Goal: Task Accomplishment & Management: Manage account settings

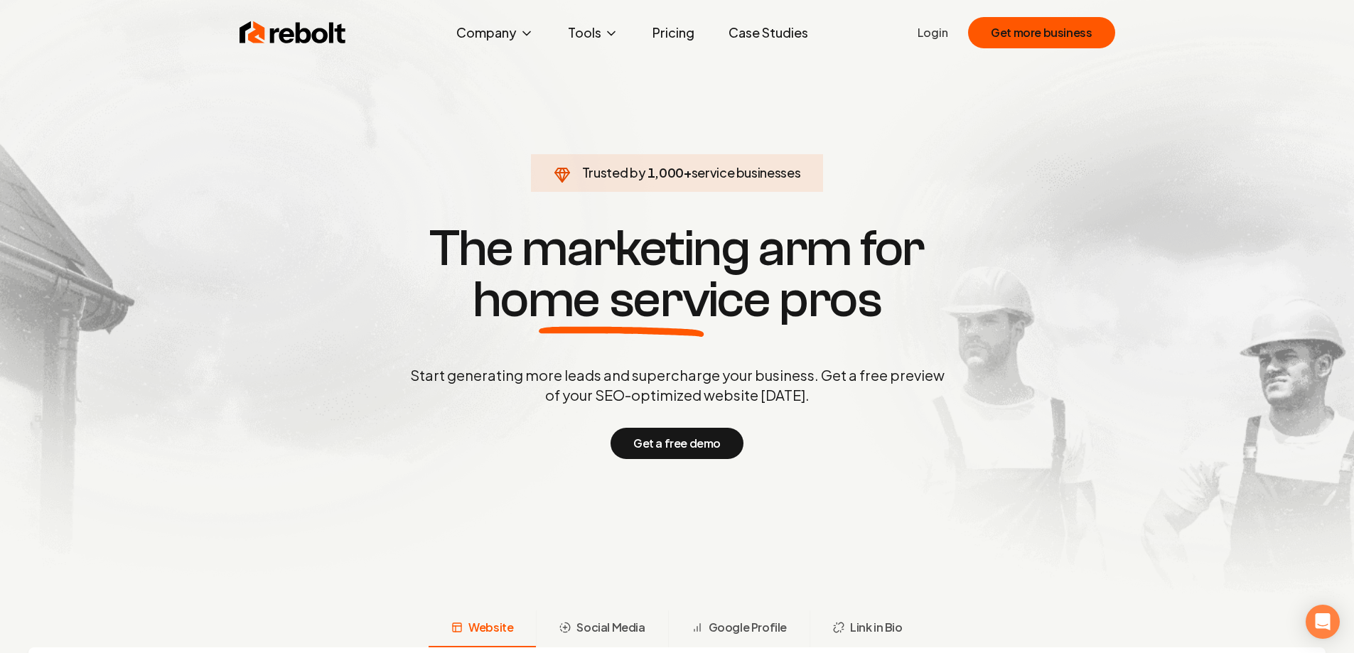
click at [931, 36] on link "Login" at bounding box center [933, 32] width 31 height 17
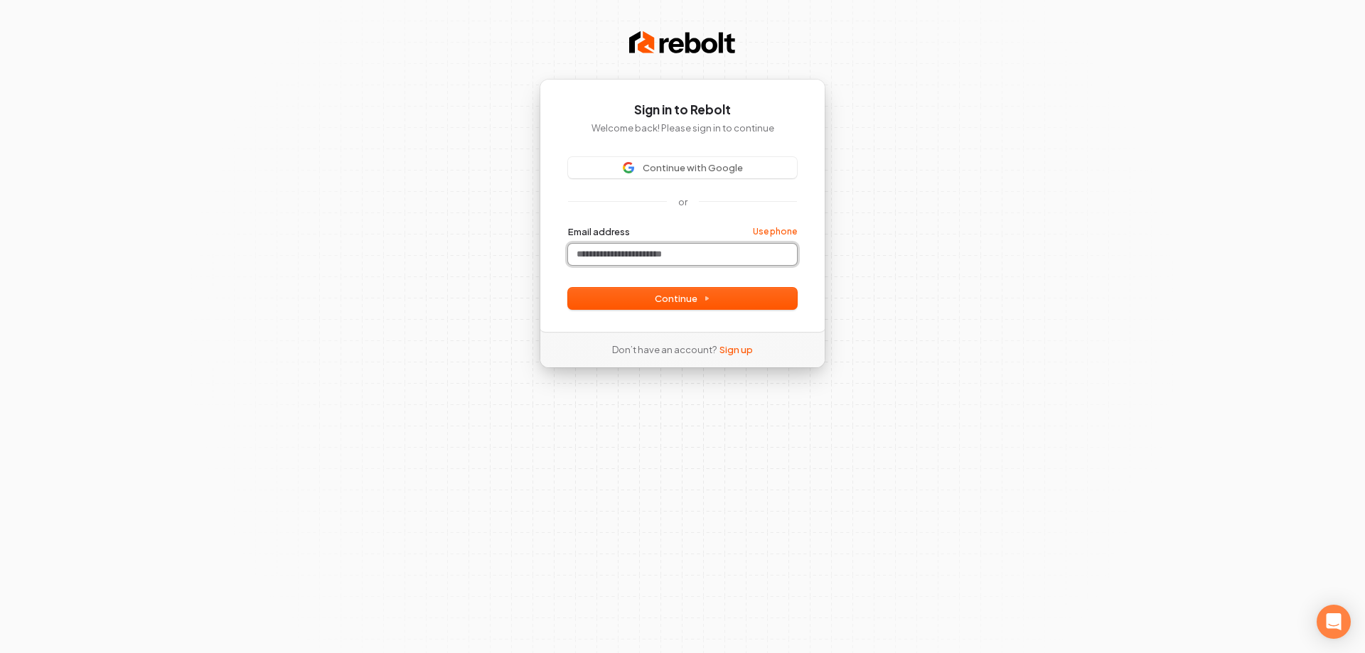
click at [665, 262] on input "Email address" at bounding box center [682, 254] width 229 height 21
click at [681, 299] on span "Continue" at bounding box center [682, 298] width 55 height 13
type input "**********"
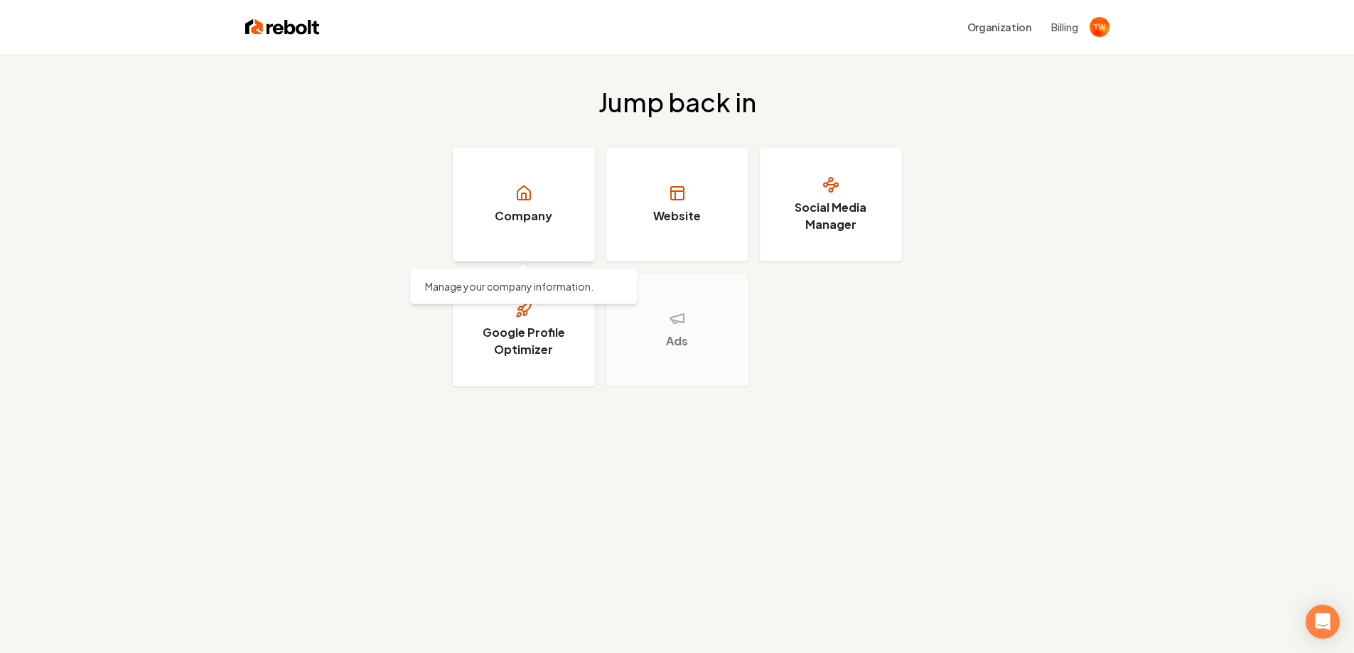
click at [532, 239] on link "Company" at bounding box center [524, 205] width 142 height 114
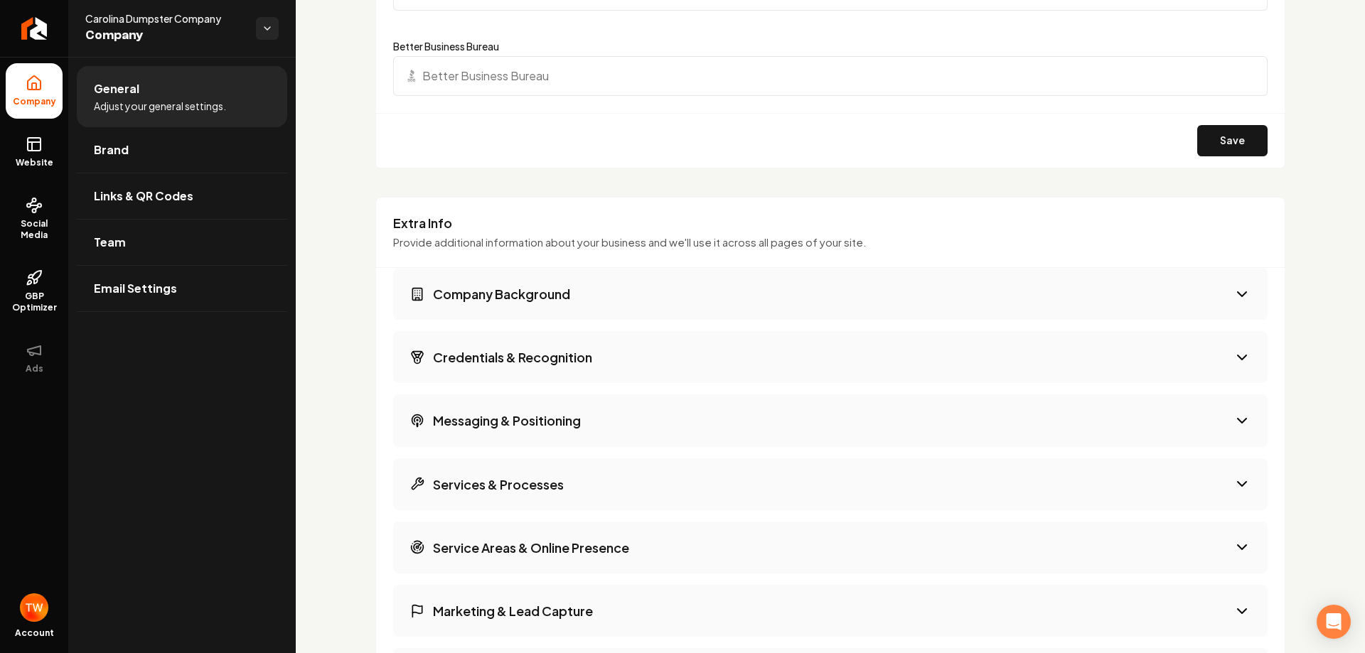
scroll to position [2061, 0]
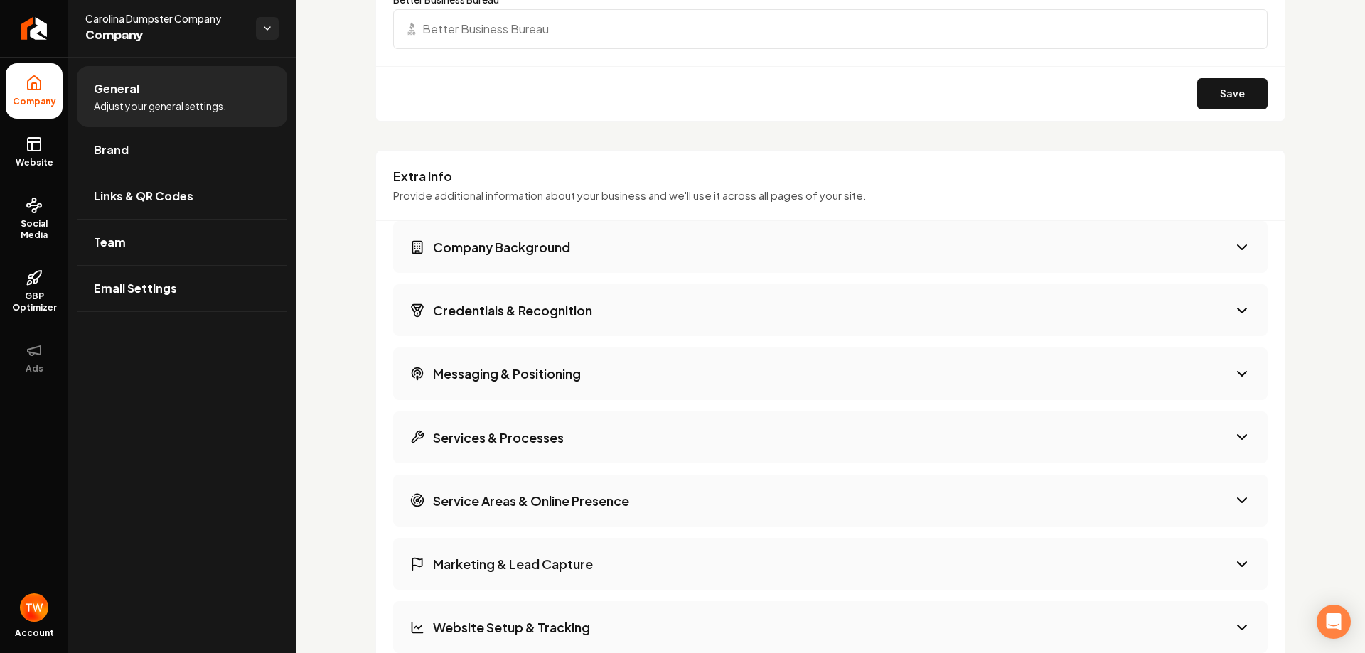
click at [517, 254] on h3 "Company Background" at bounding box center [501, 247] width 137 height 18
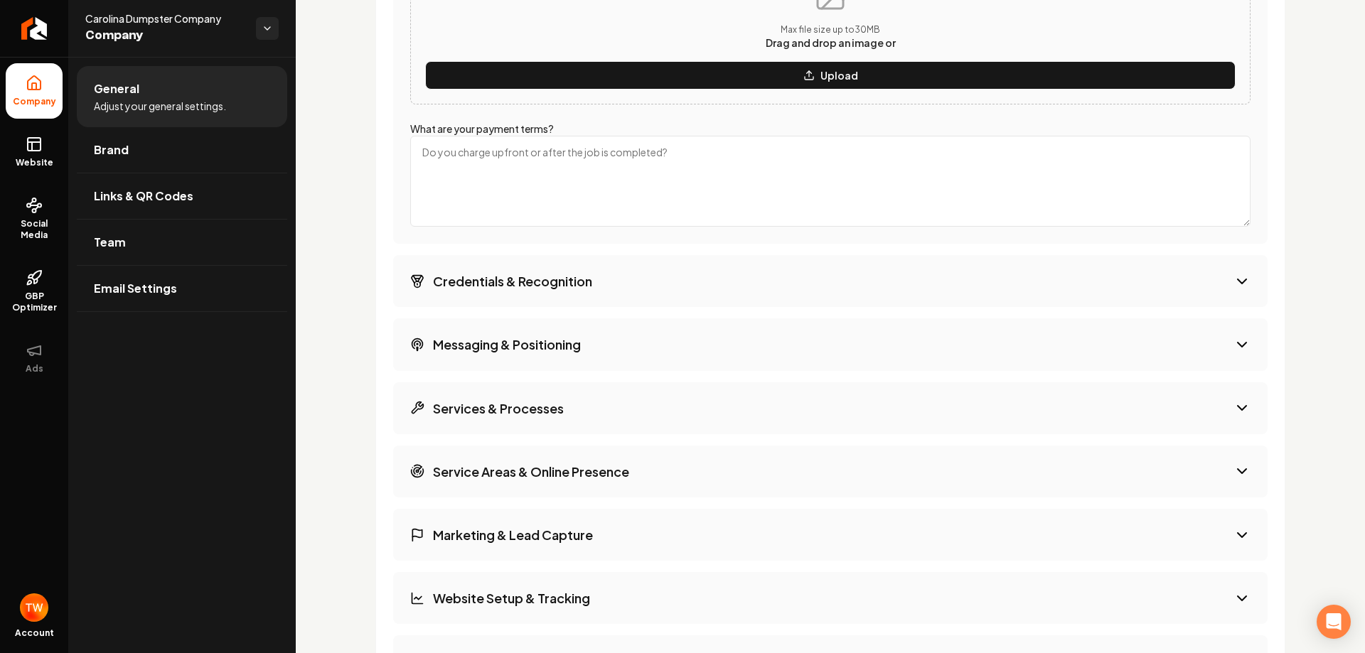
scroll to position [3057, 0]
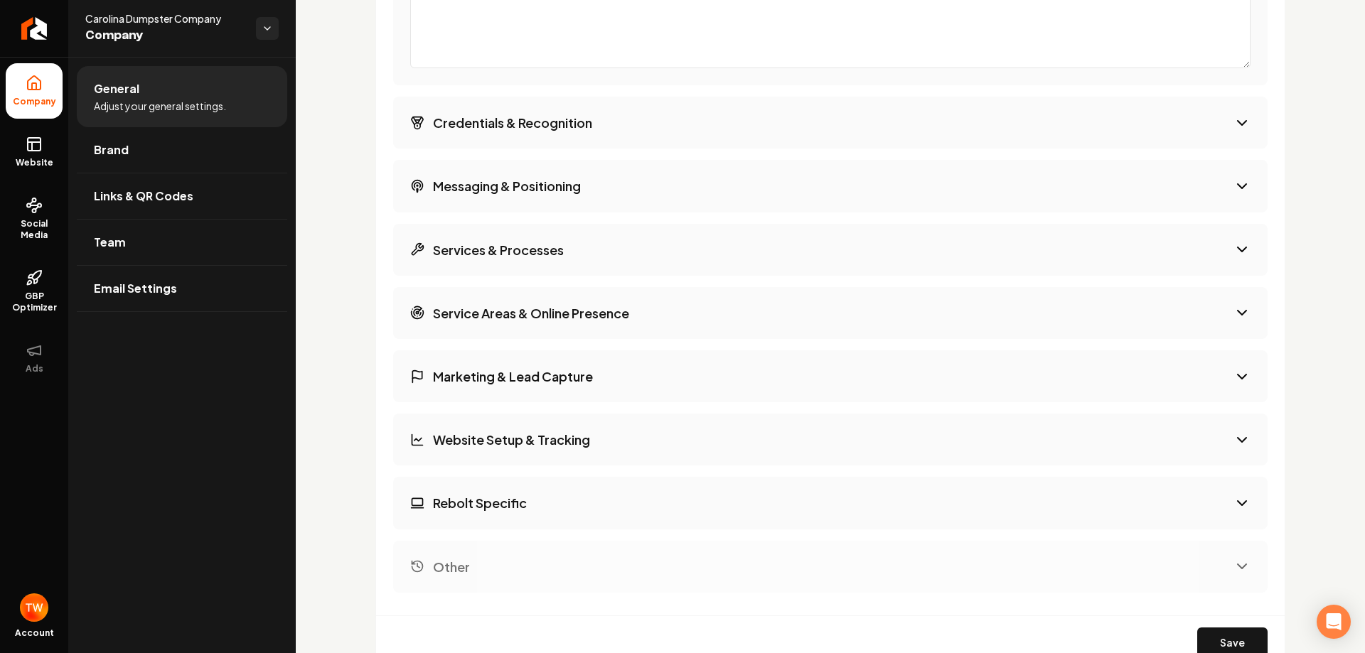
click at [483, 186] on h3 "Messaging & Positioning" at bounding box center [507, 186] width 148 height 18
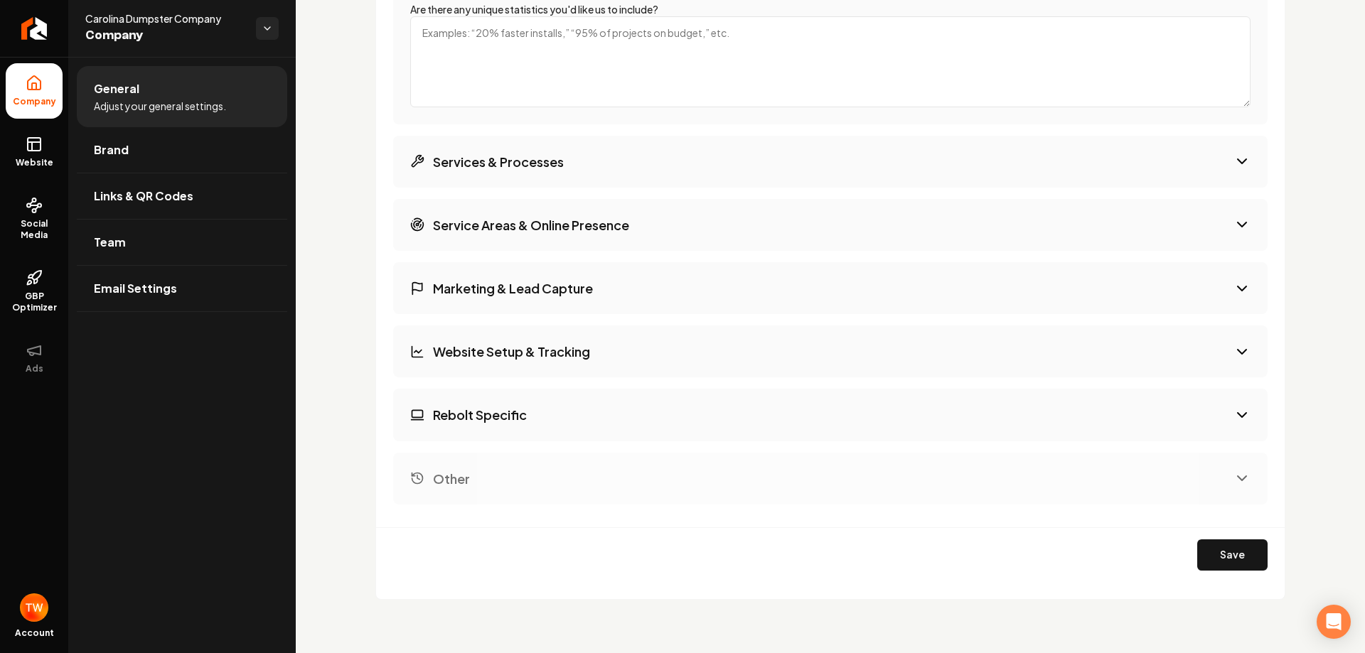
scroll to position [2726, 0]
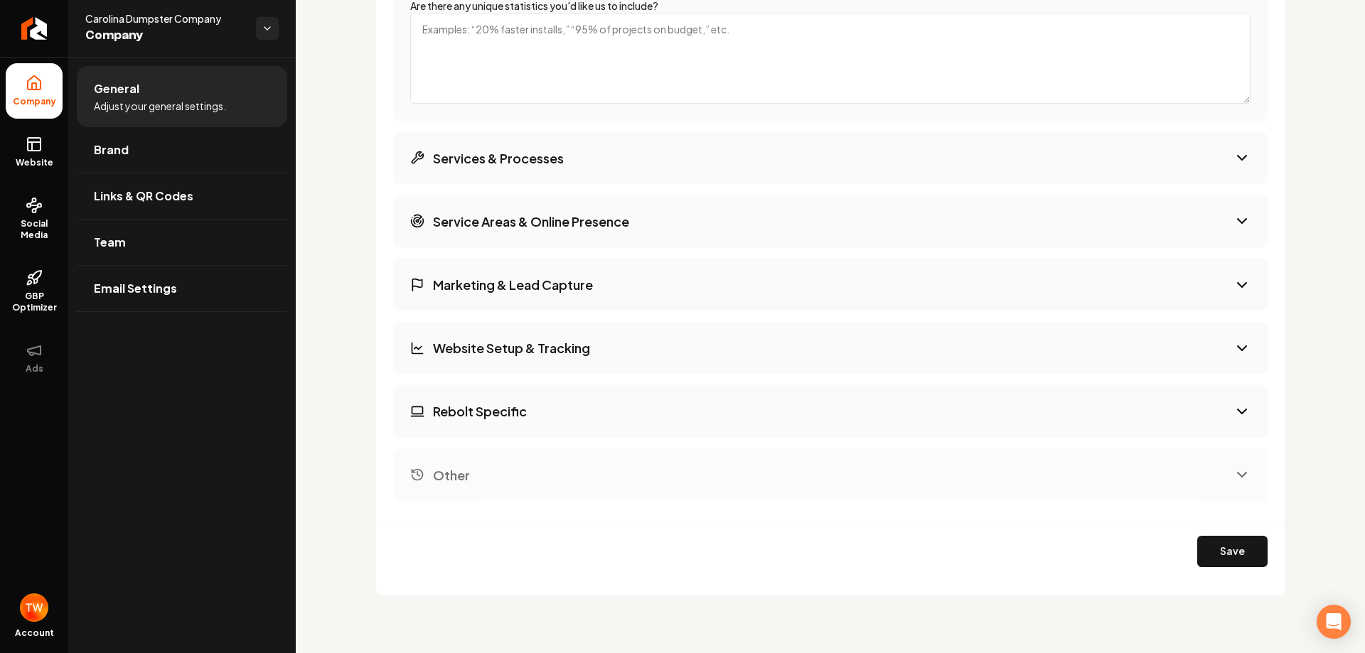
click at [482, 158] on h3 "Services & Processes" at bounding box center [498, 158] width 131 height 18
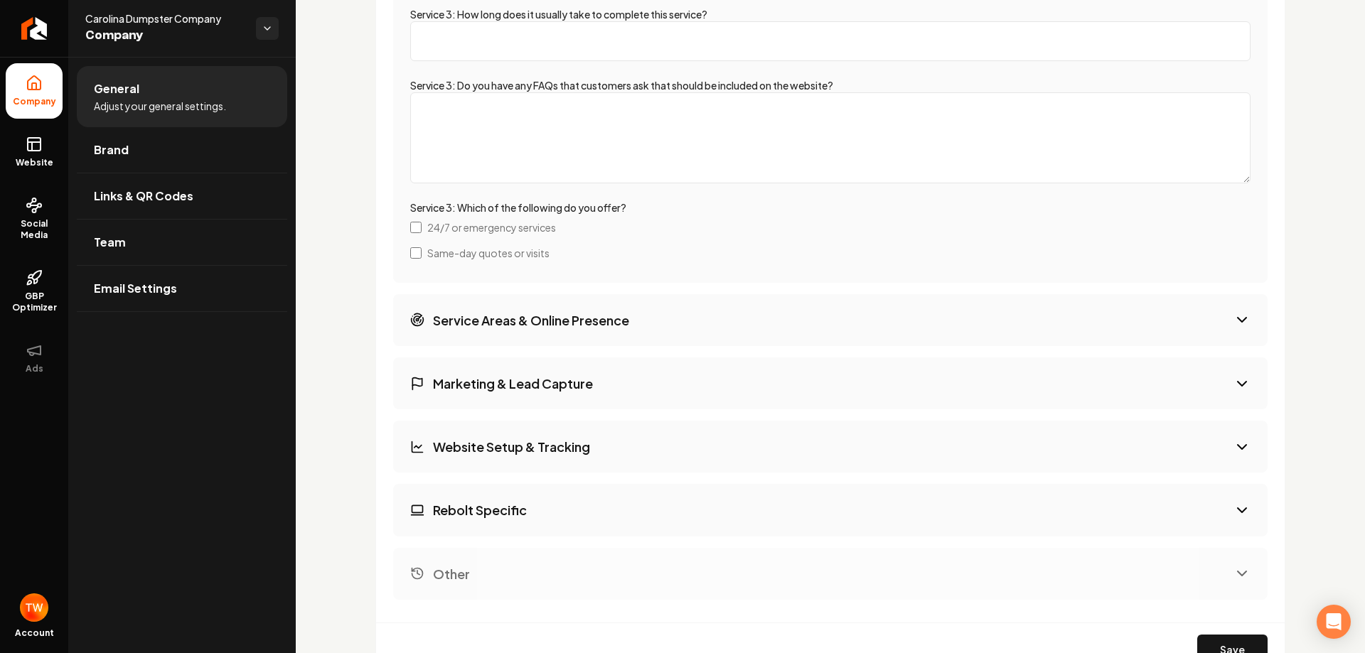
scroll to position [3767, 0]
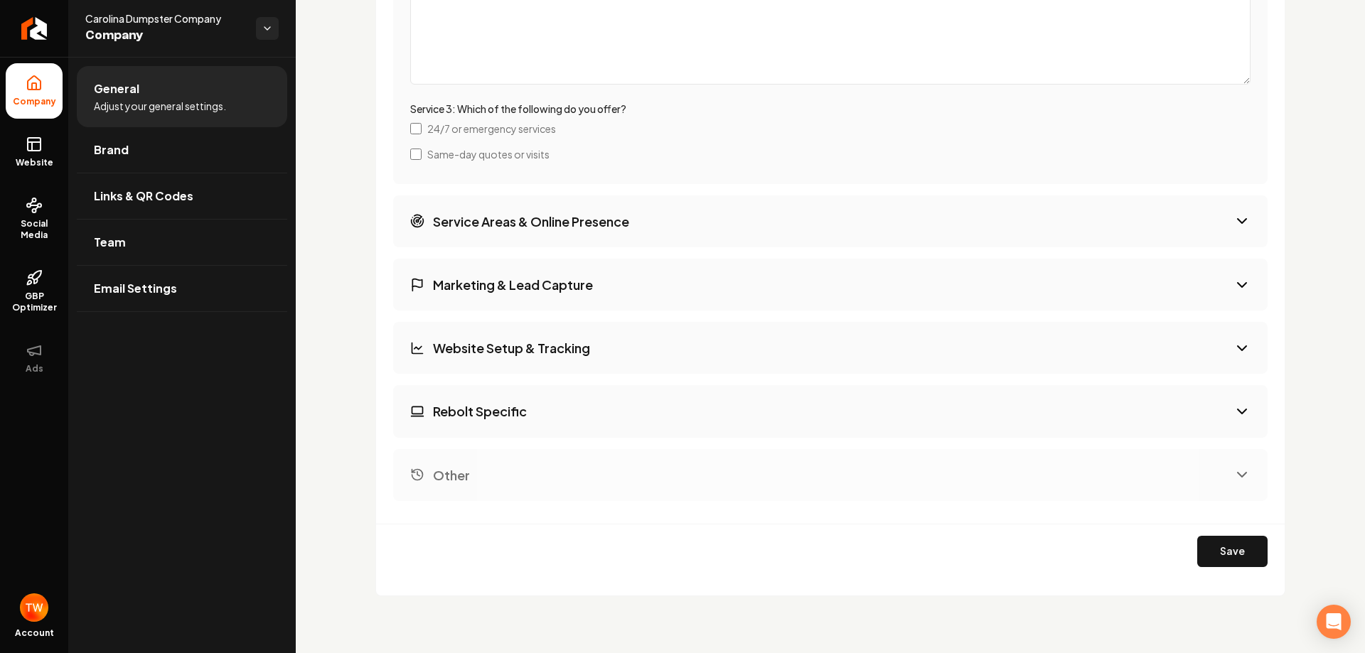
click at [462, 214] on h3 "Service Areas & Online Presence" at bounding box center [531, 222] width 196 height 18
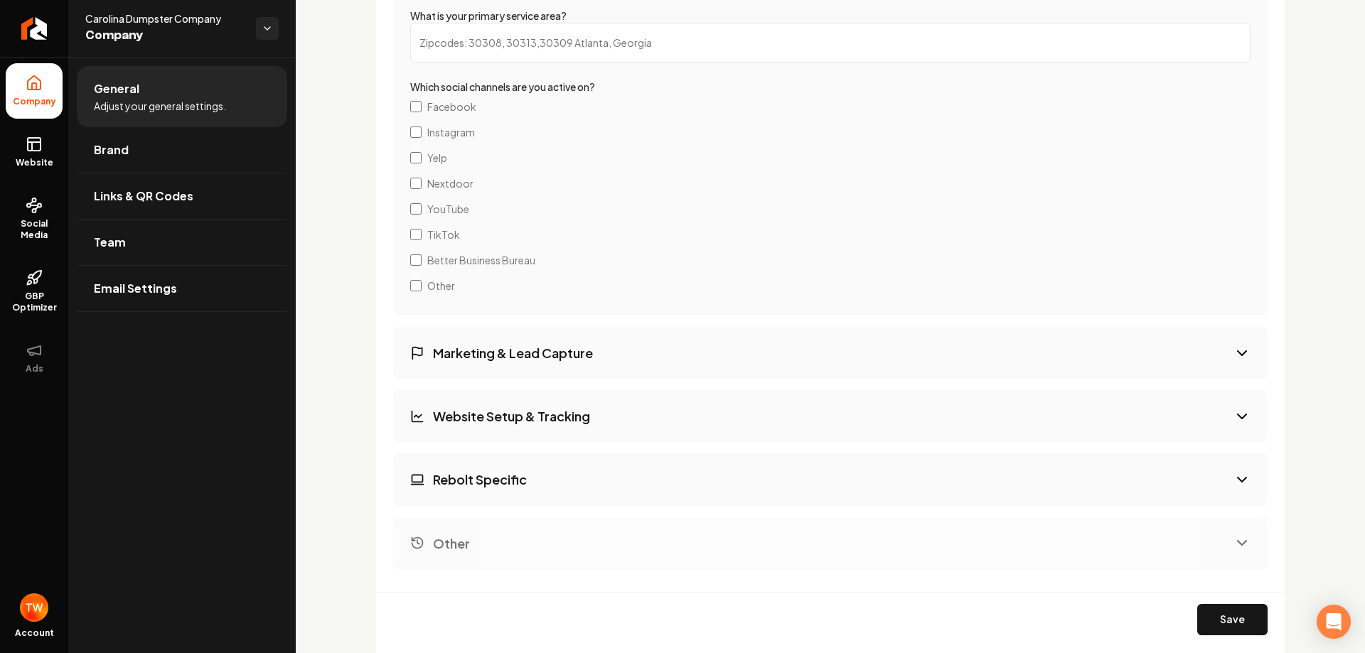
scroll to position [2666, 0]
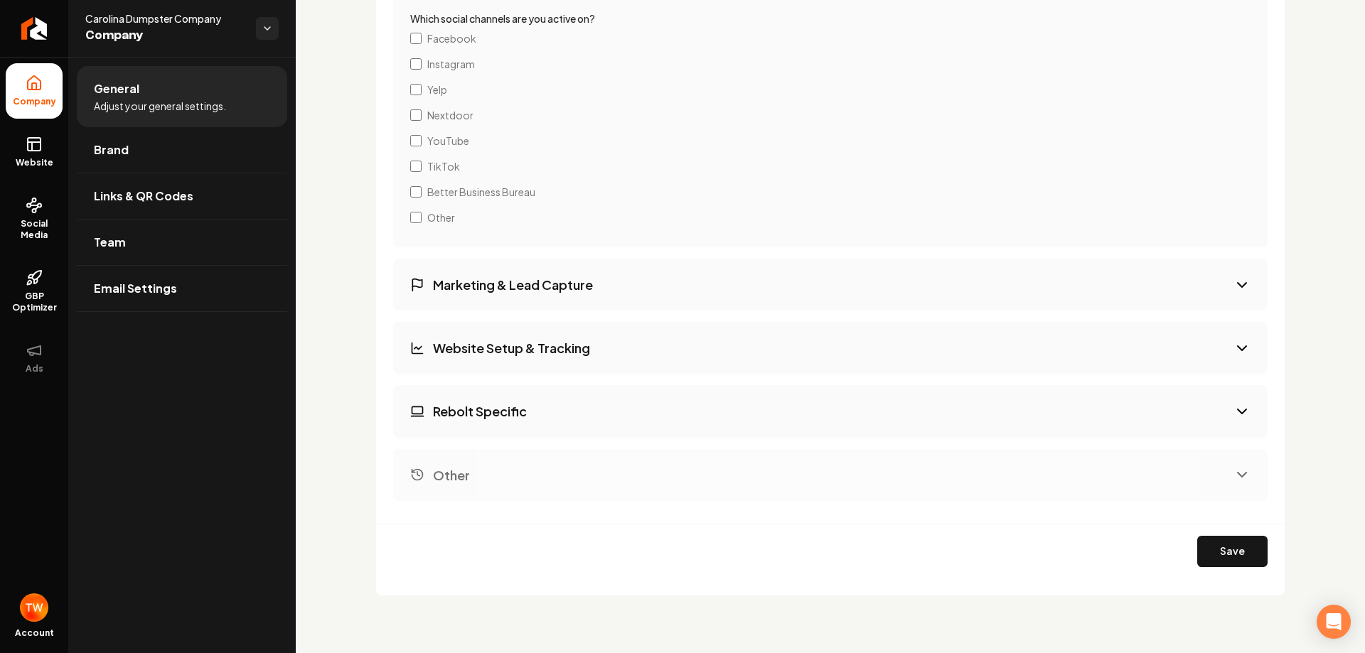
click at [476, 274] on button "Marketing & Lead Capture" at bounding box center [830, 285] width 874 height 52
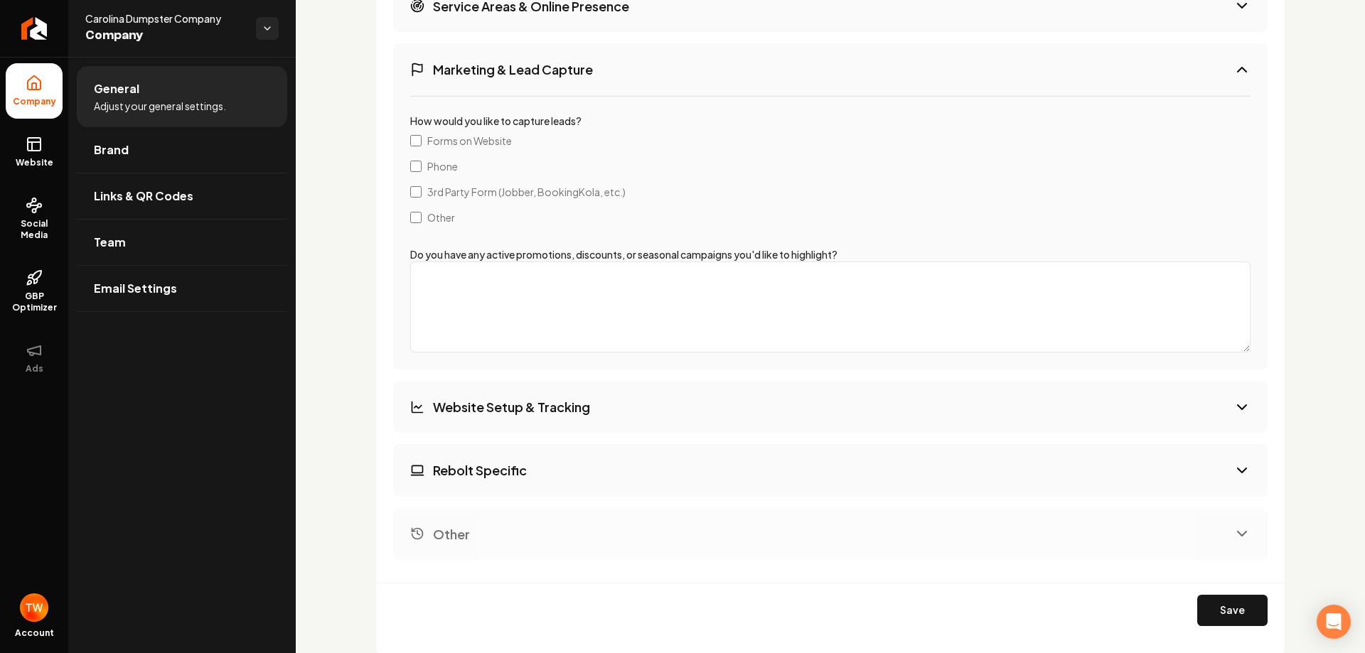
scroll to position [2615, 0]
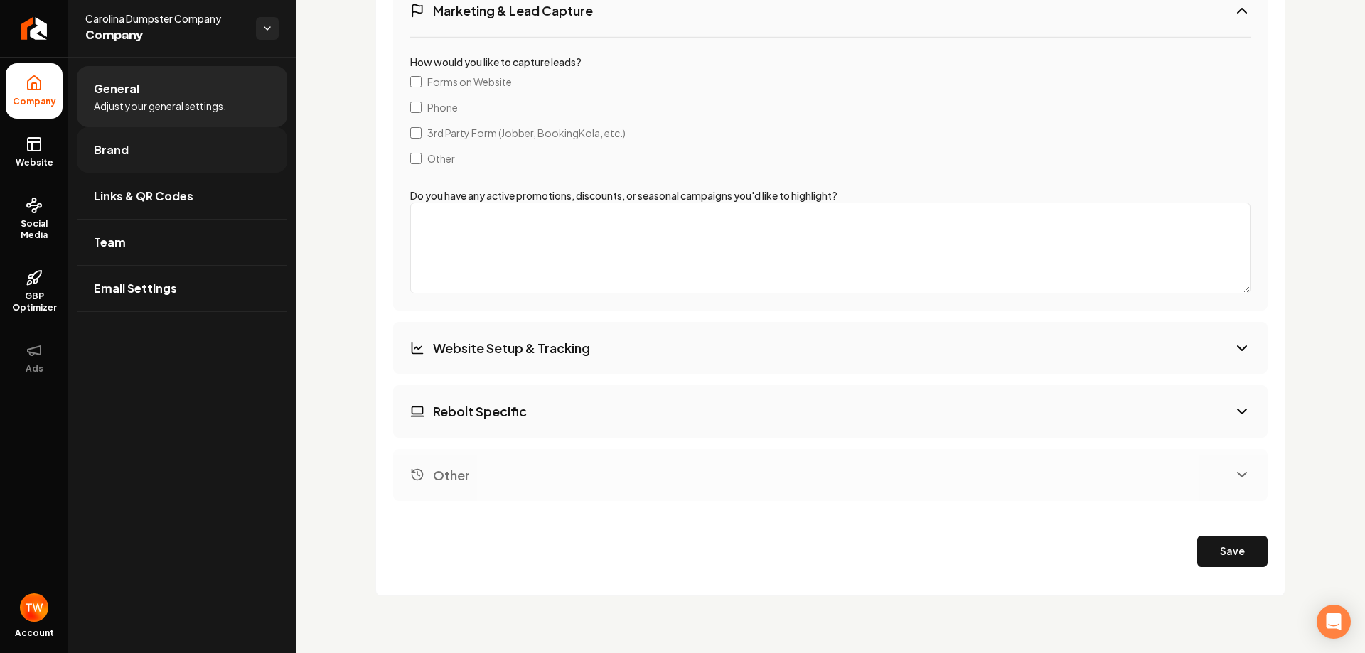
click at [178, 156] on link "Brand" at bounding box center [182, 149] width 210 height 45
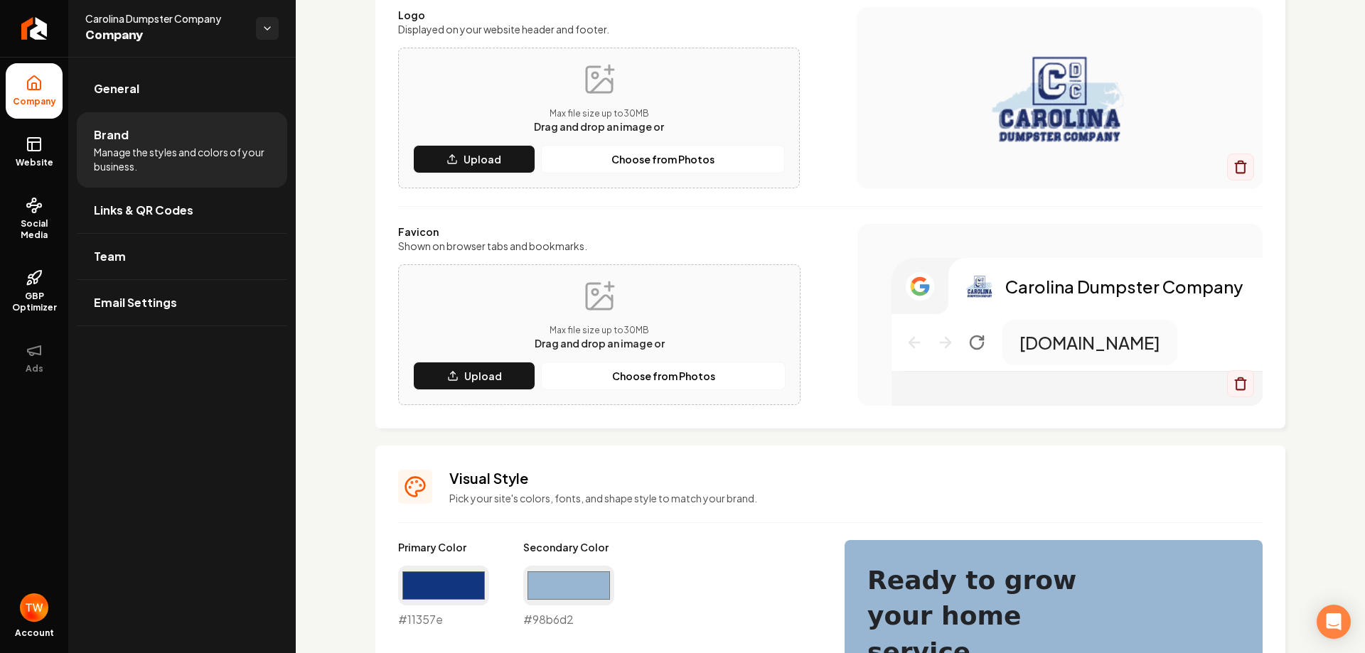
scroll to position [990, 0]
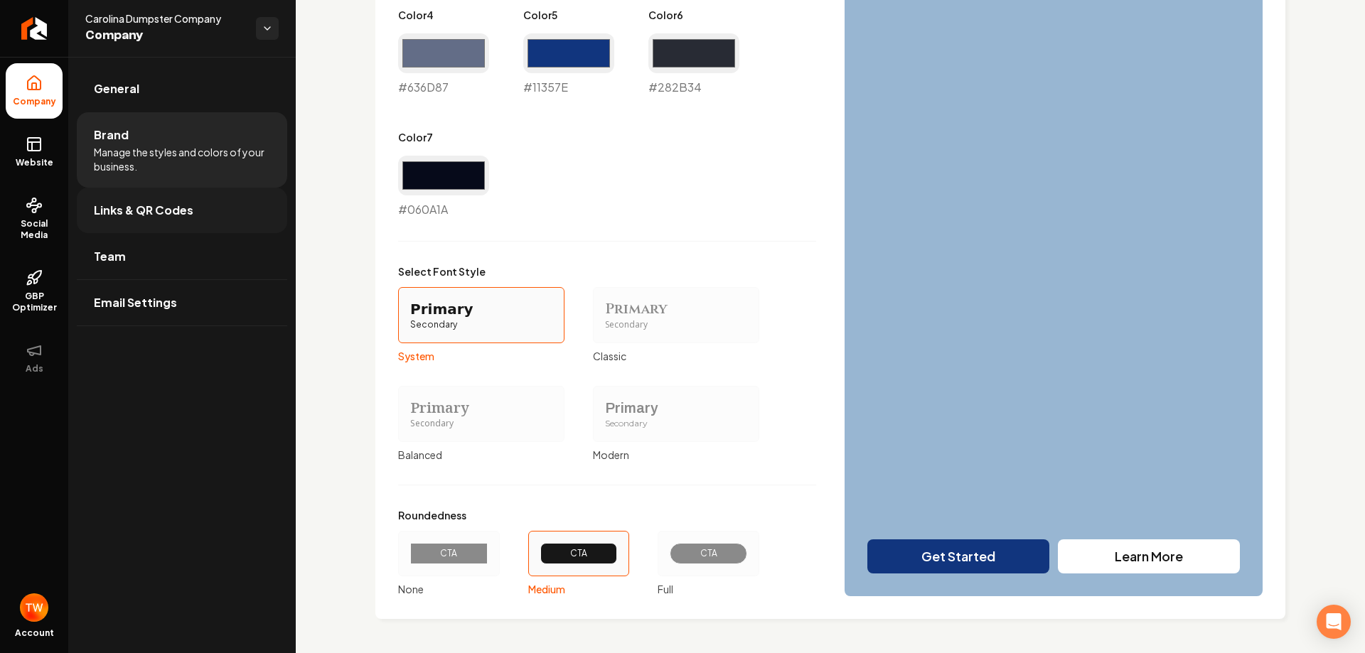
click at [180, 201] on link "Links & QR Codes" at bounding box center [182, 210] width 210 height 45
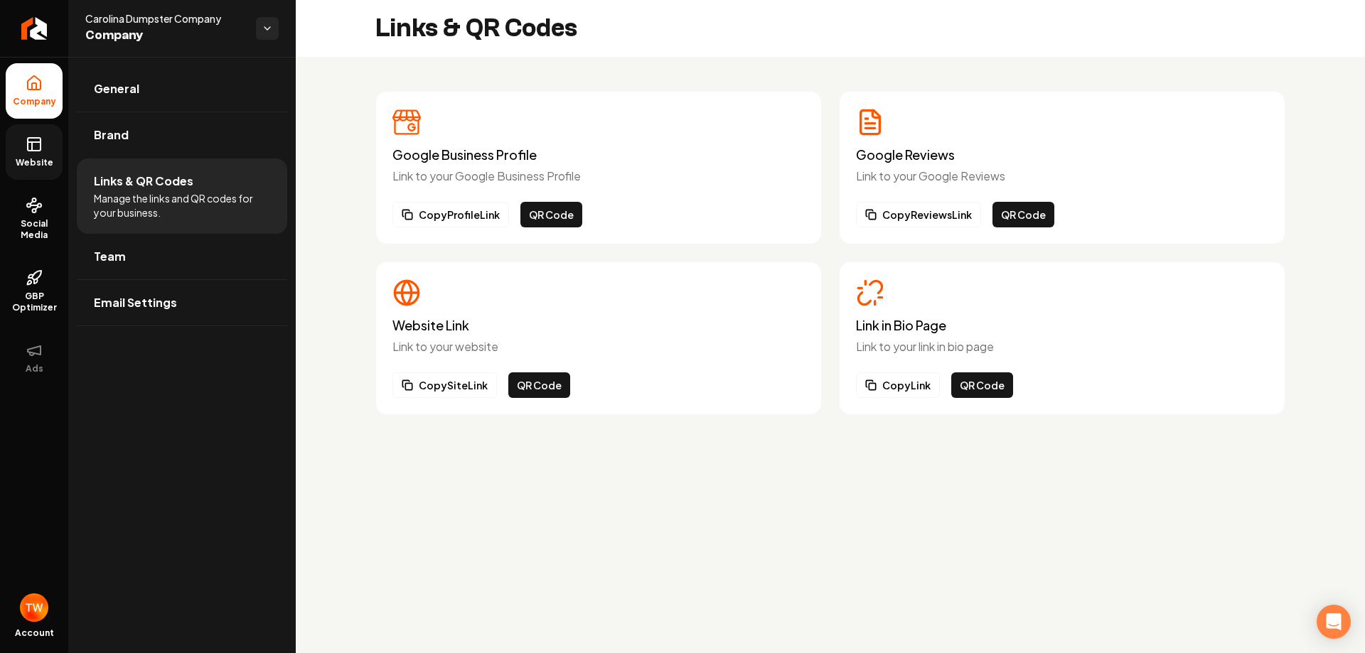
click at [48, 167] on span "Website" at bounding box center [34, 162] width 49 height 11
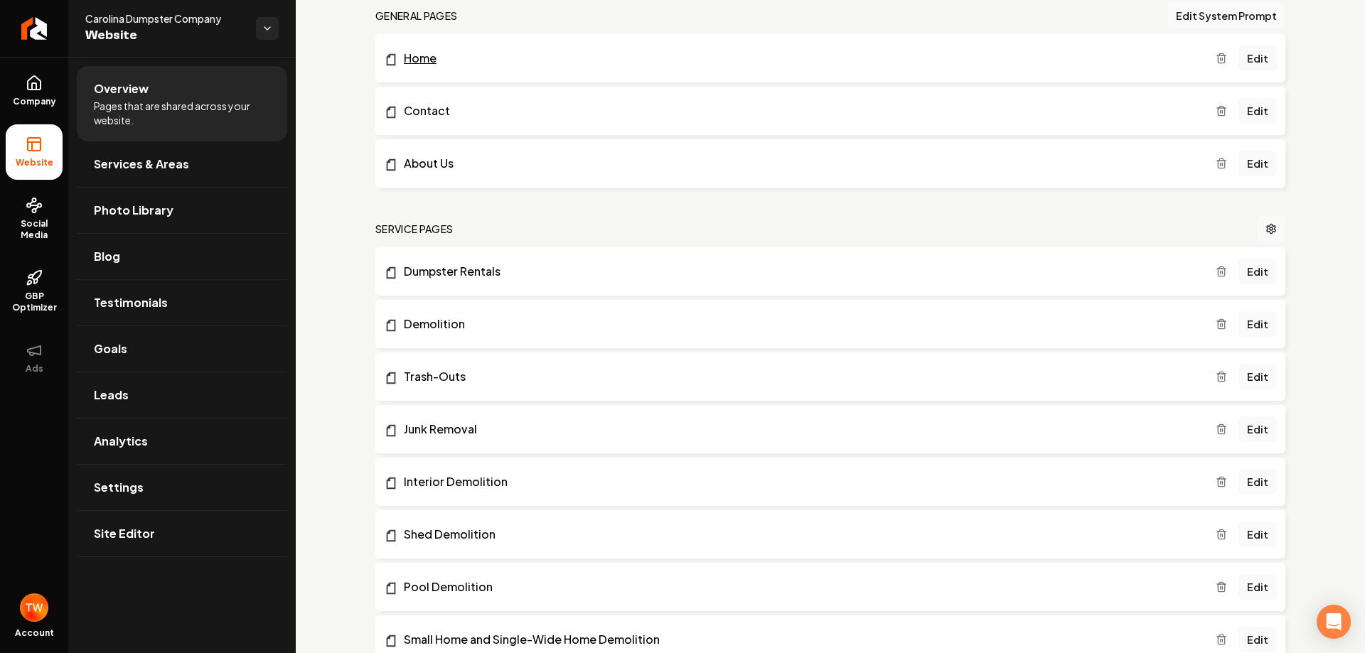
scroll to position [213, 0]
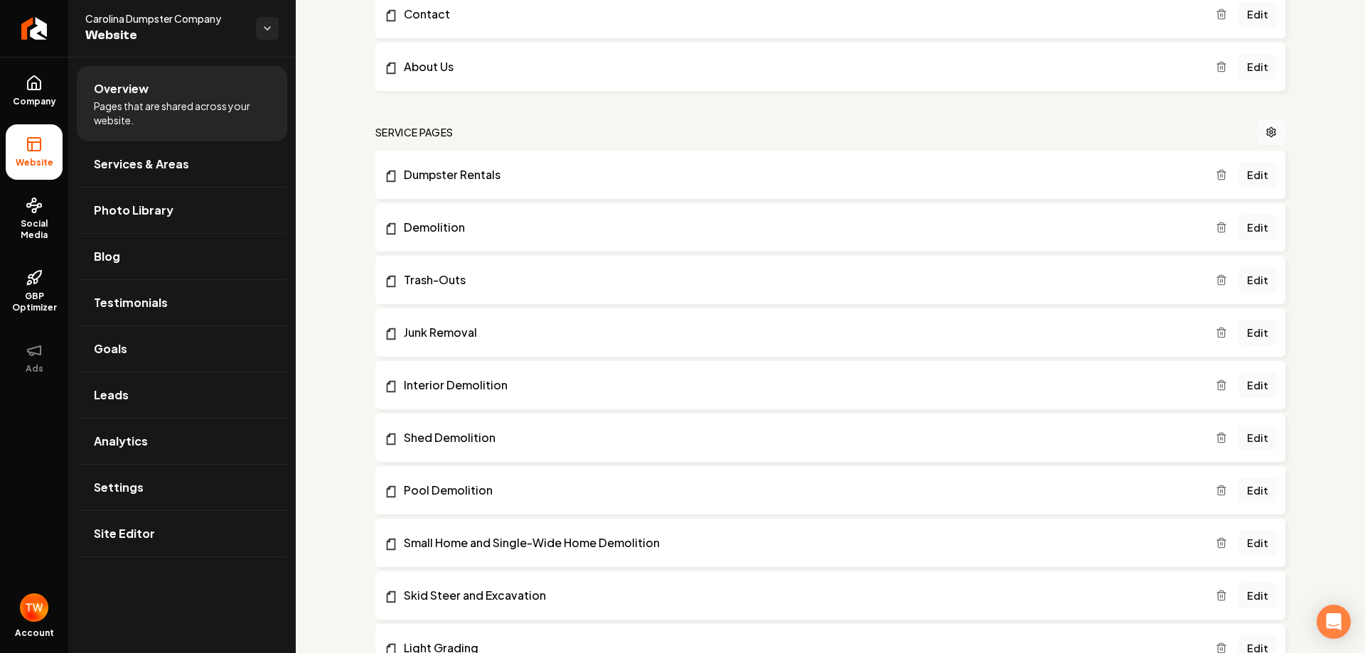
click at [419, 175] on link "Dumpster Rentals" at bounding box center [800, 174] width 832 height 17
click at [1255, 175] on link "Edit" at bounding box center [1257, 175] width 38 height 26
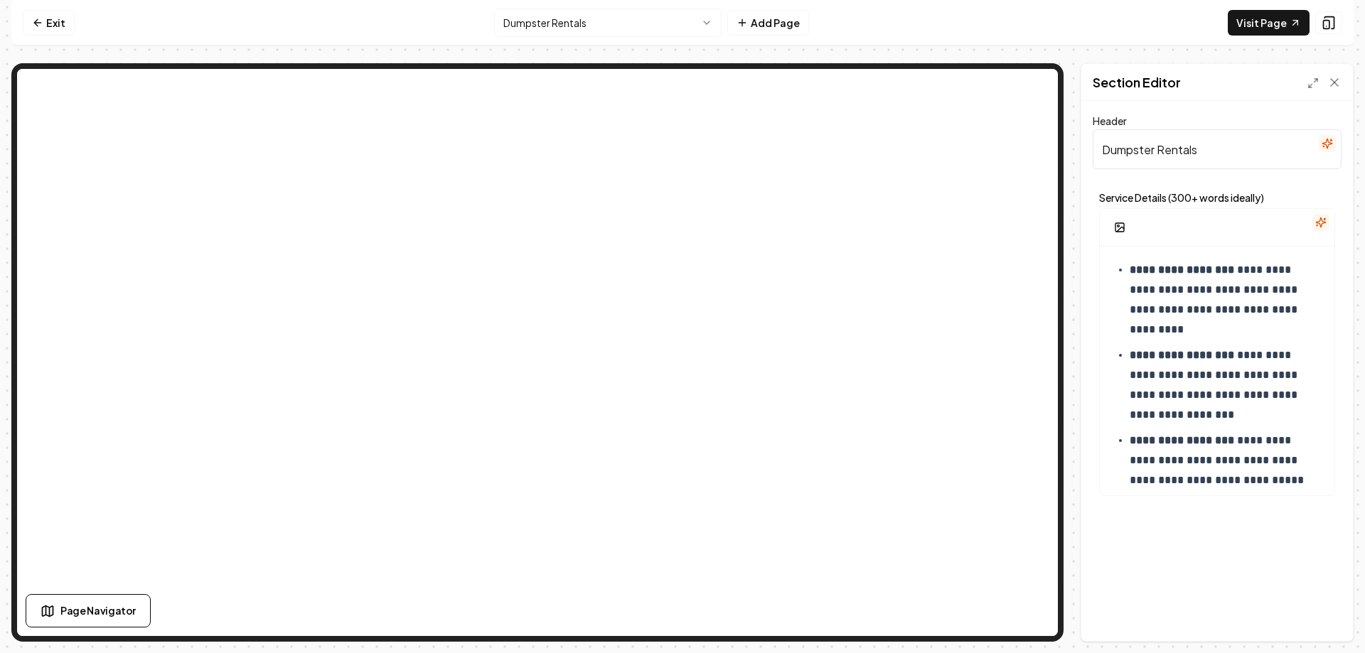
scroll to position [427, 0]
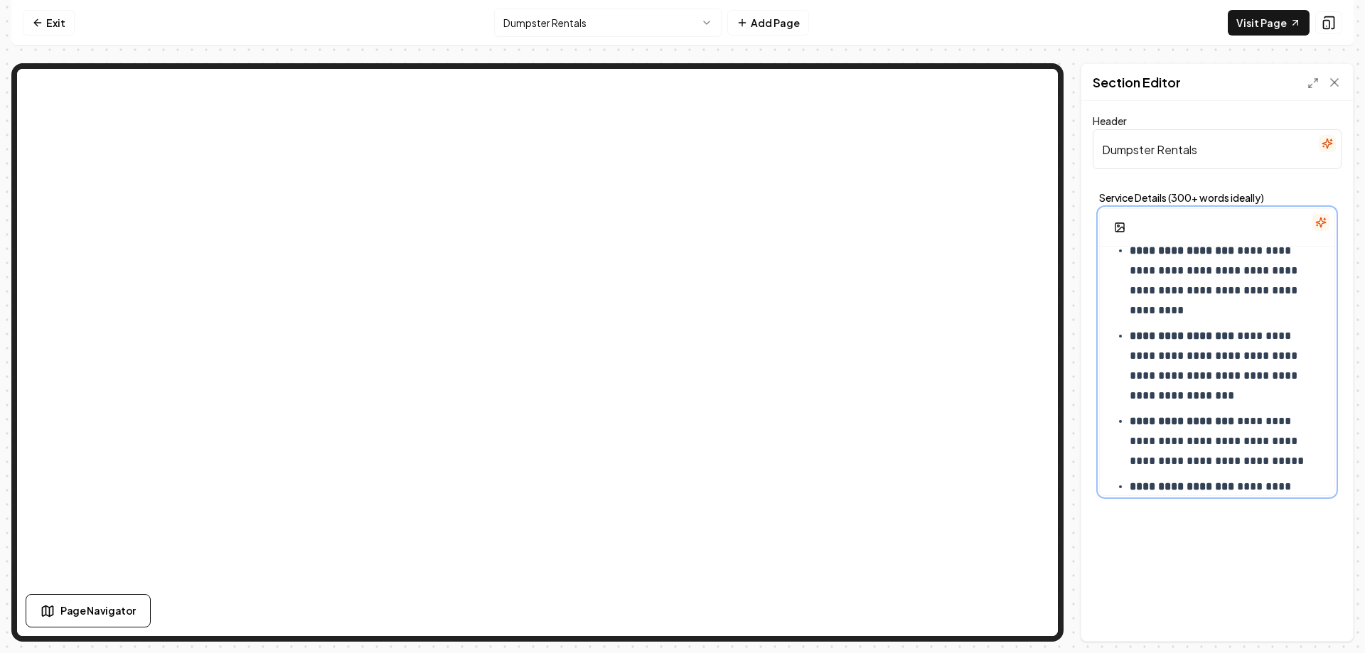
click at [1139, 252] on strong "**********" at bounding box center [1182, 250] width 104 height 11
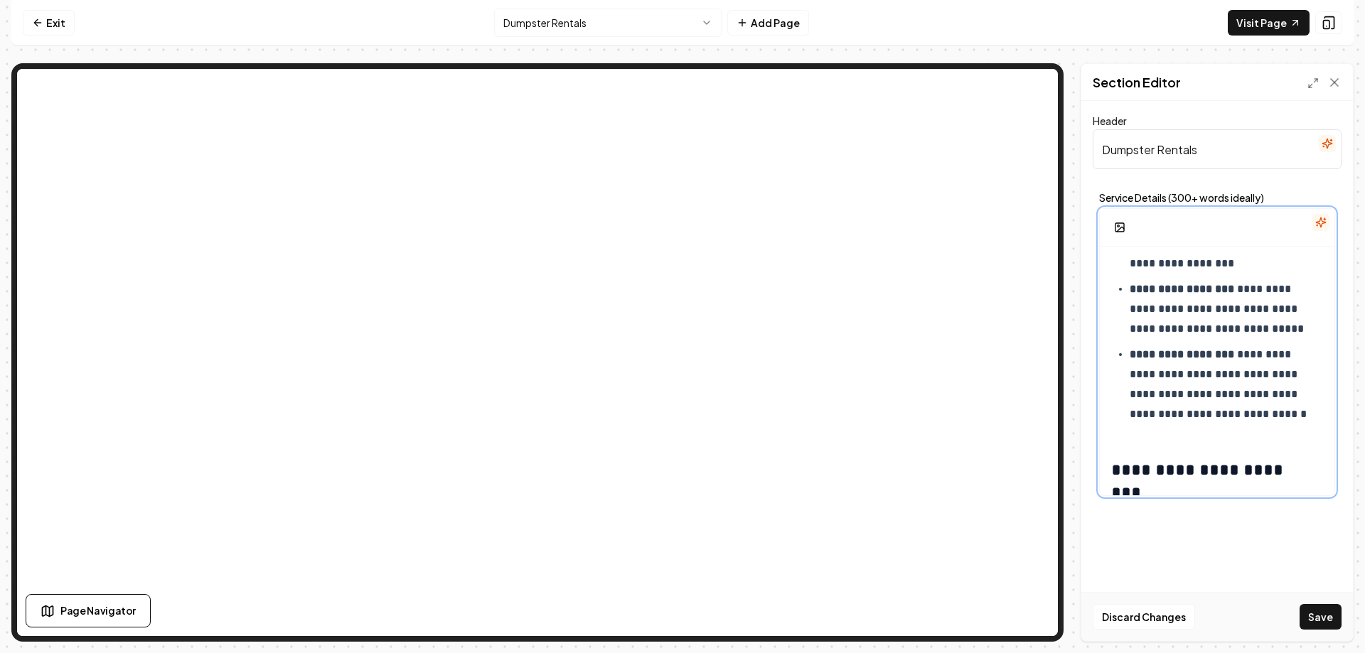
scroll to position [562, 0]
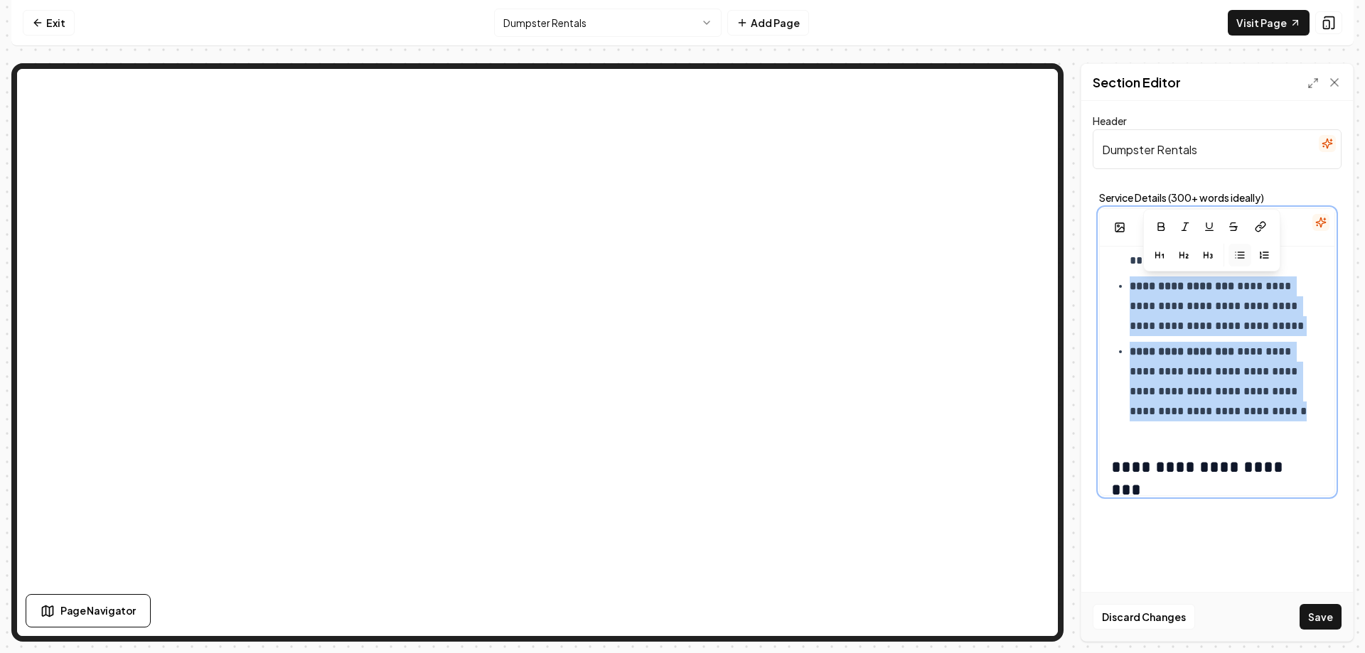
drag, startPoint x: 1294, startPoint y: 417, endPoint x: 1115, endPoint y: 290, distance: 218.7
click at [1115, 290] on ul "**********" at bounding box center [1217, 264] width 212 height 316
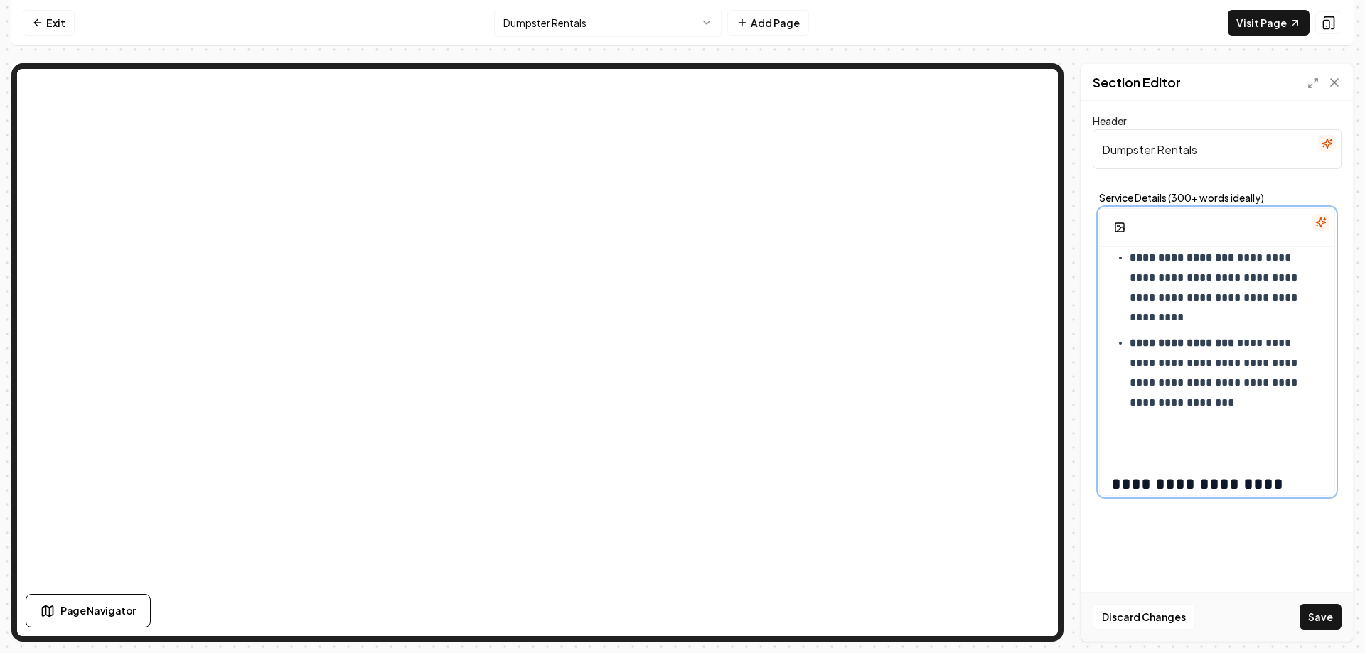
scroll to position [490, 0]
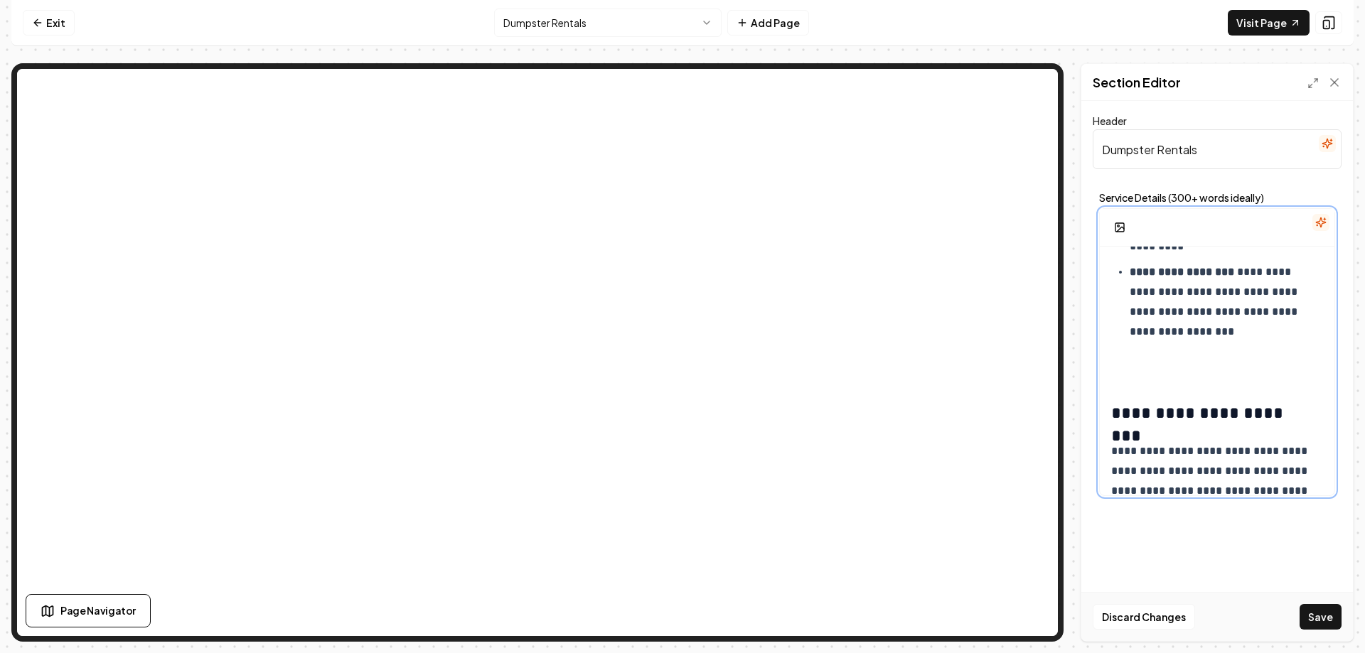
click at [1227, 333] on p "**********" at bounding box center [1221, 302] width 183 height 80
drag, startPoint x: 1177, startPoint y: 294, endPoint x: 1135, endPoint y: 298, distance: 42.8
click at [1135, 298] on p "**********" at bounding box center [1221, 302] width 183 height 80
click at [1193, 315] on p "**********" at bounding box center [1221, 302] width 183 height 80
click at [1243, 291] on p "**********" at bounding box center [1221, 302] width 183 height 80
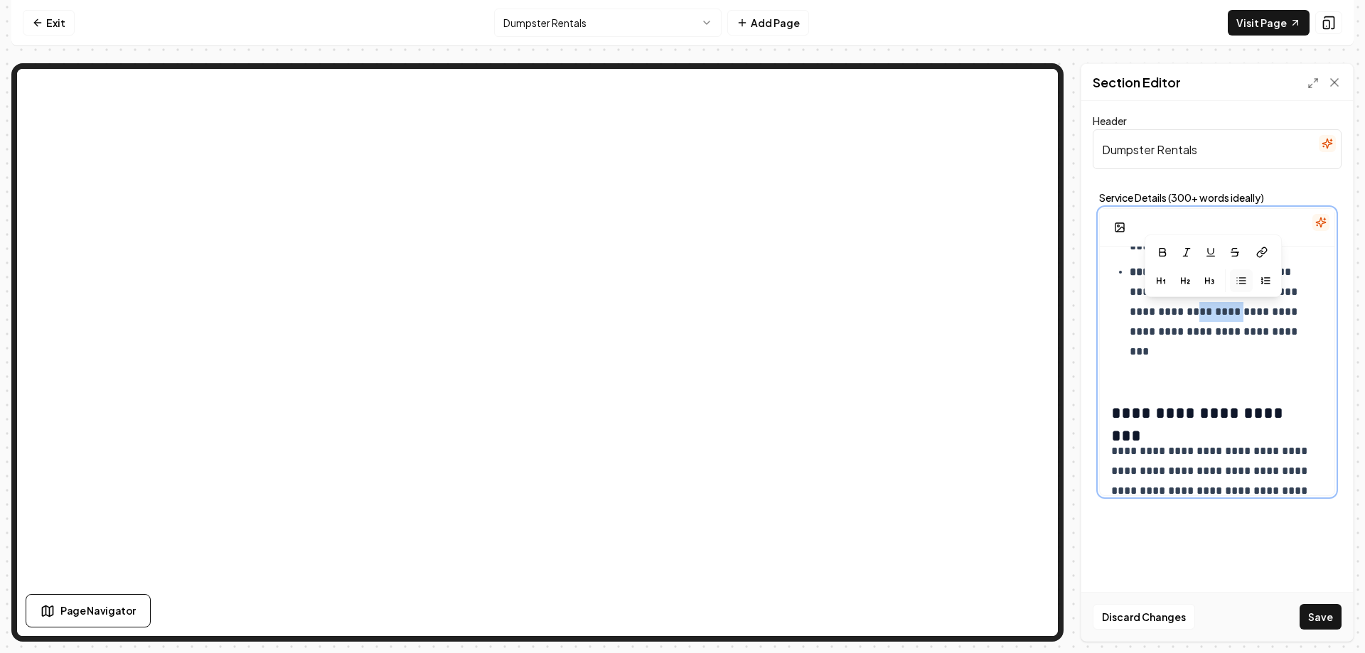
drag, startPoint x: 1234, startPoint y: 315, endPoint x: 1195, endPoint y: 315, distance: 39.1
click at [1195, 315] on p "**********" at bounding box center [1221, 302] width 183 height 80
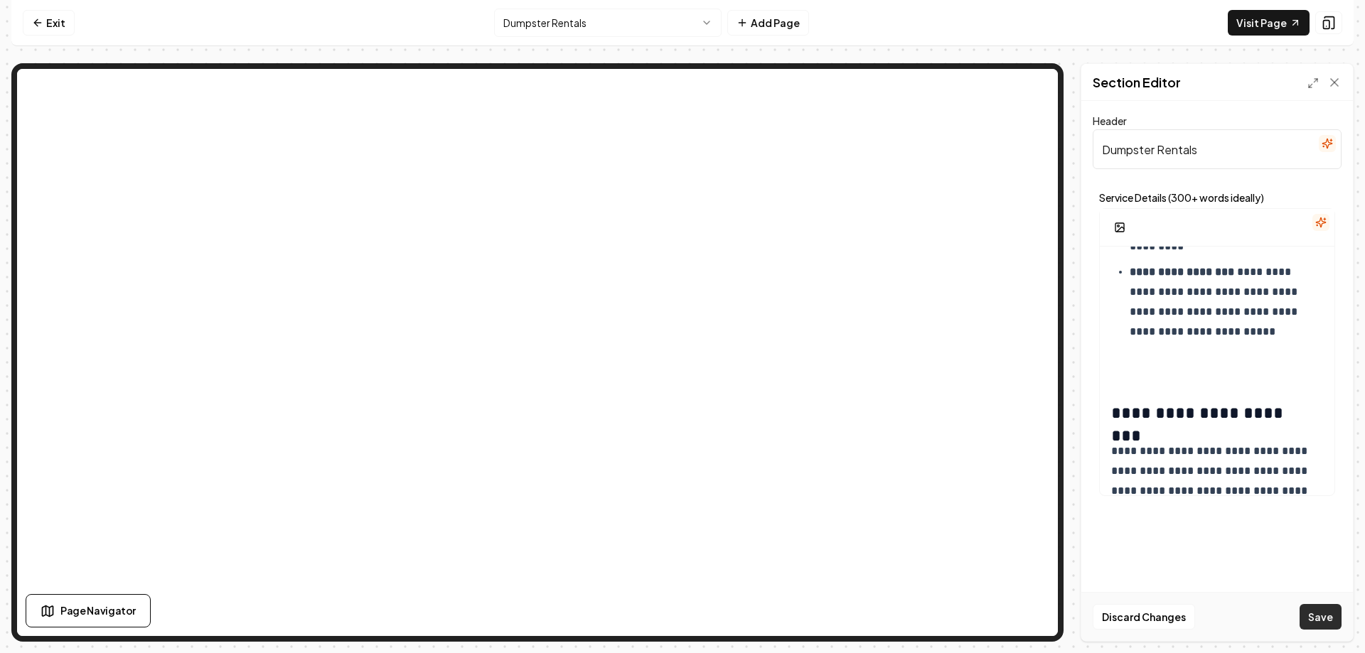
click at [1329, 611] on button "Save" at bounding box center [1320, 617] width 42 height 26
click at [1255, 24] on link "Visit Page" at bounding box center [1269, 23] width 82 height 26
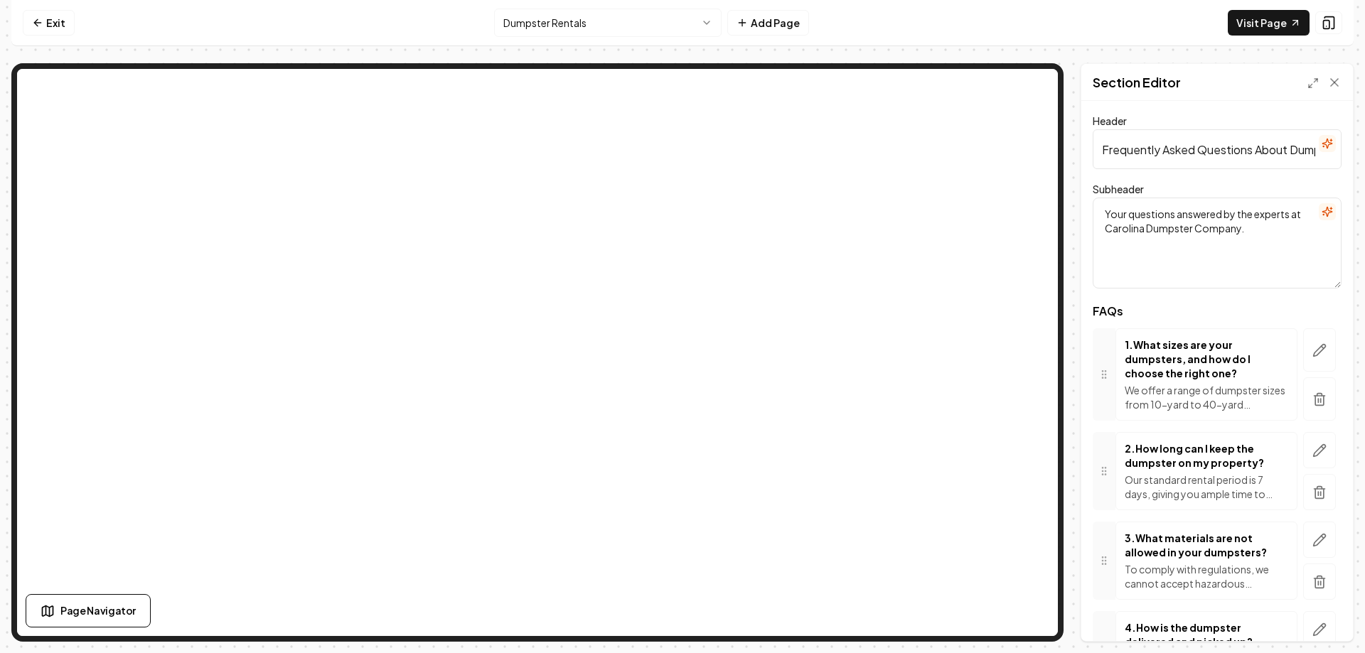
click at [1183, 404] on p "We offer a range of dumpster sizes from 10-yard to 40-yard capacities. Choosing…" at bounding box center [1206, 397] width 163 height 28
drag, startPoint x: 1175, startPoint y: 392, endPoint x: 1182, endPoint y: 404, distance: 13.4
click at [1182, 404] on p "We offer a range of dumpster sizes from 10-yard to 40-yard capacities. Choosing…" at bounding box center [1206, 397] width 163 height 28
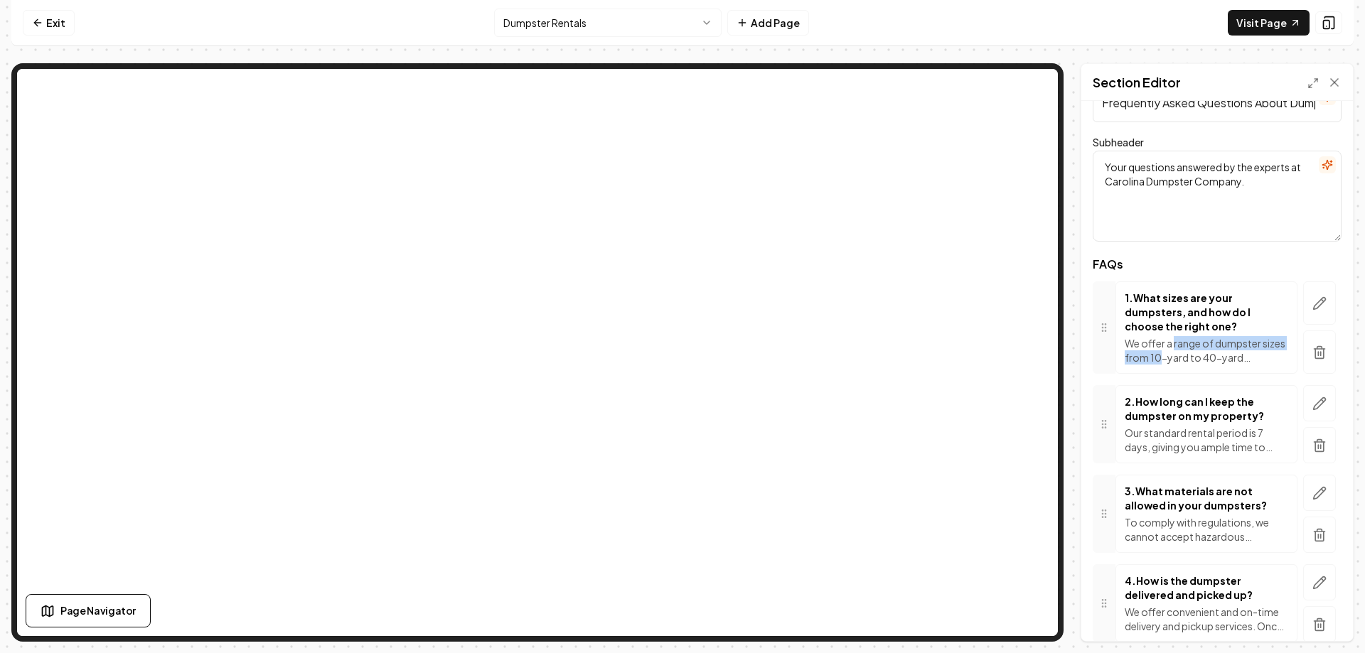
scroll to position [71, 0]
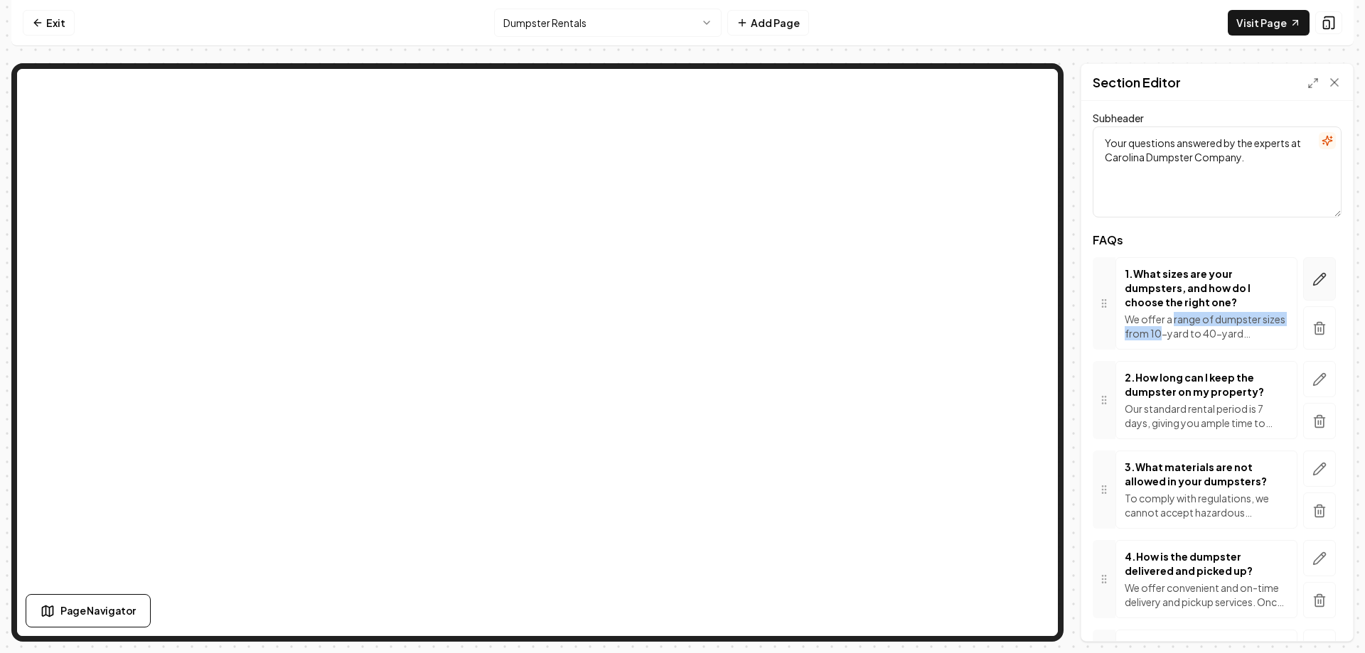
click at [1314, 285] on icon "button" at bounding box center [1320, 279] width 12 height 12
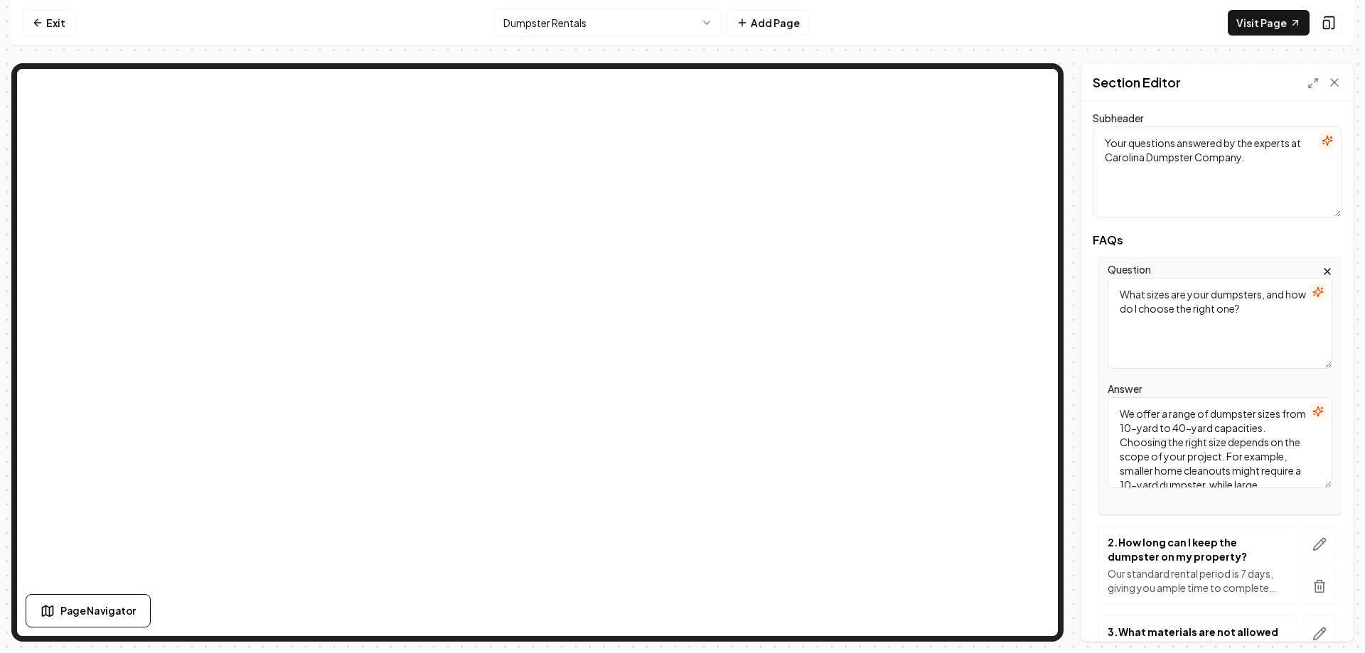
drag, startPoint x: 1163, startPoint y: 413, endPoint x: 1156, endPoint y: 428, distance: 16.5
click at [1156, 428] on textarea "We offer a range of dumpster sizes from 10-yard to 40-yard capacities. Choosing…" at bounding box center [1219, 442] width 225 height 91
drag, startPoint x: 1223, startPoint y: 416, endPoint x: 1201, endPoint y: 419, distance: 22.2
click at [1201, 419] on textarea "We offer 15-yard to 40-yard capacities. Choosing the right size depends on the …" at bounding box center [1219, 442] width 225 height 91
drag, startPoint x: 1169, startPoint y: 431, endPoint x: 1122, endPoint y: 431, distance: 46.9
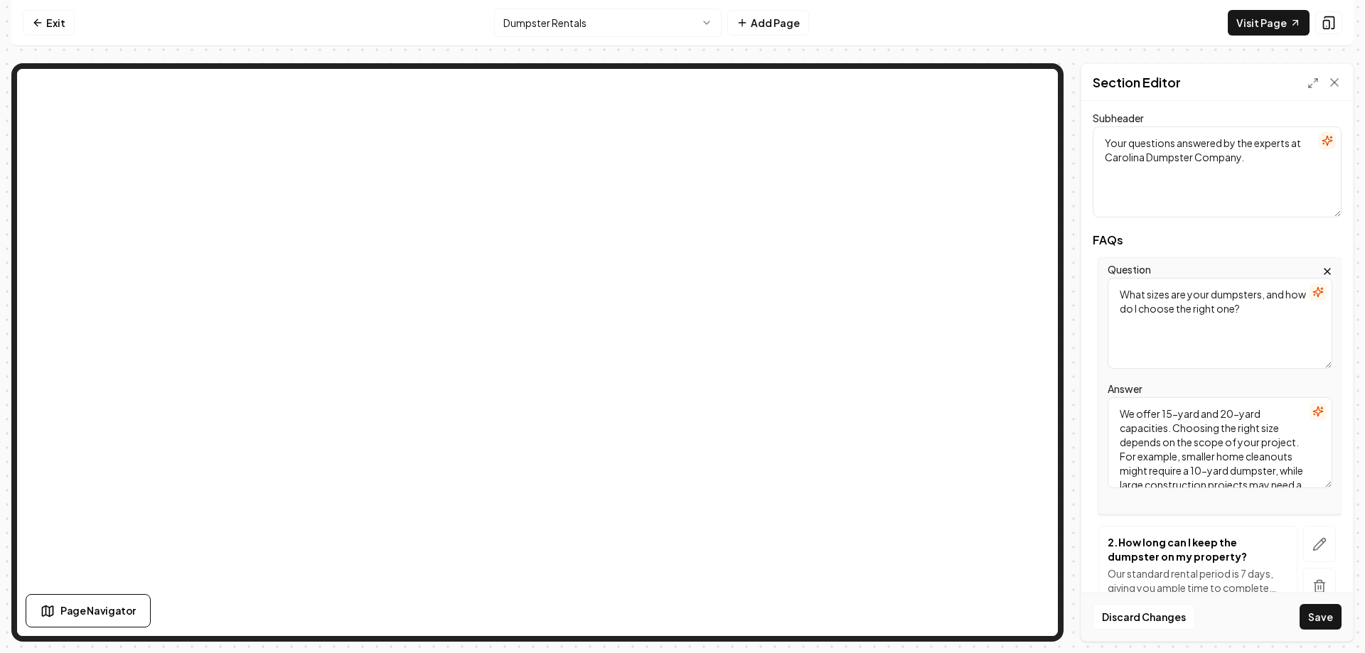
click at [1122, 431] on textarea "We offer 15-yard and 20-yard capacities. Choosing the right size depends on the…" at bounding box center [1219, 442] width 225 height 91
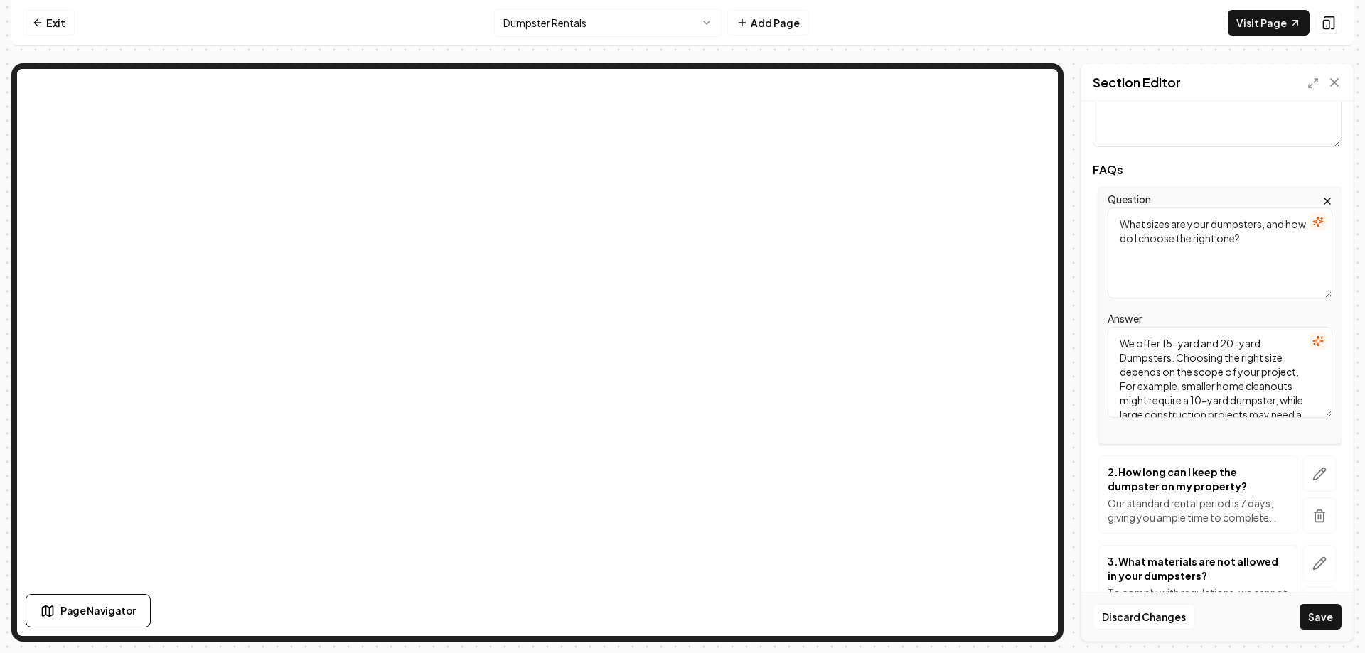
scroll to position [142, 0]
click at [1250, 400] on textarea "We offer 15-yard and 20-yard Dumpsters. Choosing the right size depends on the …" at bounding box center [1219, 371] width 225 height 91
click at [1224, 359] on textarea "We offer 15-yard and 20-yard Dumpsters. Choosing the right size depends on the …" at bounding box center [1219, 371] width 225 height 91
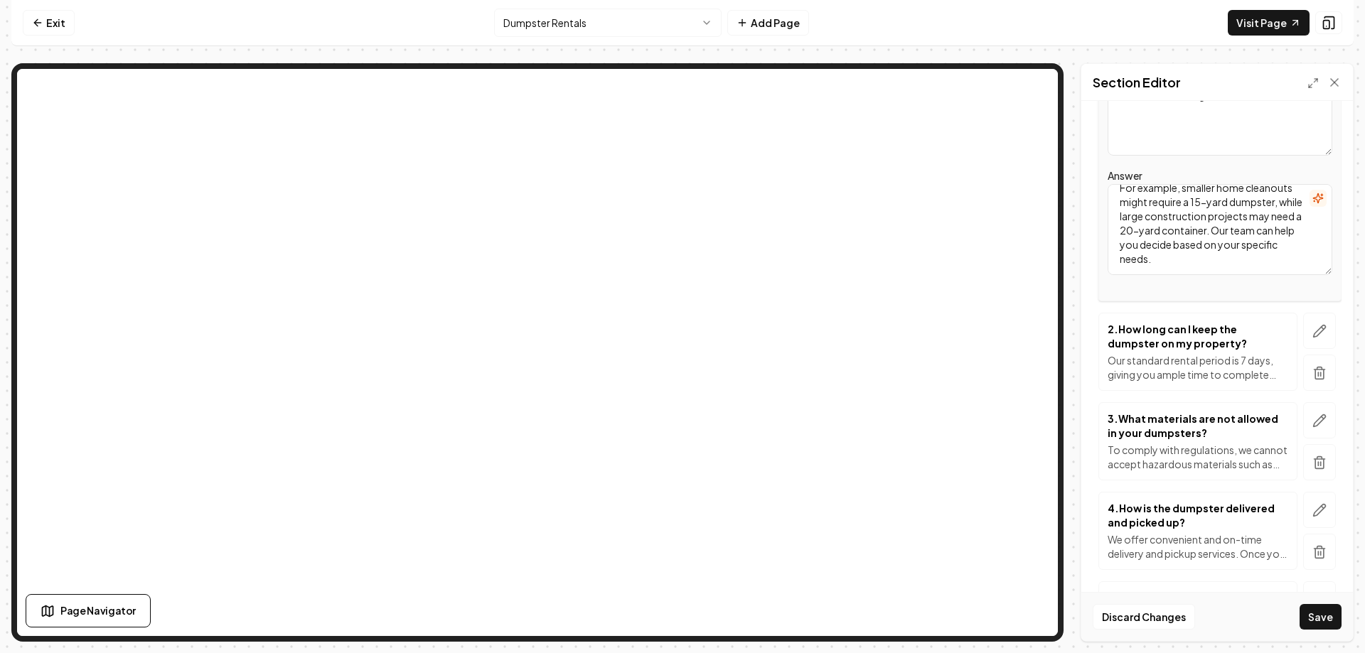
scroll to position [355, 0]
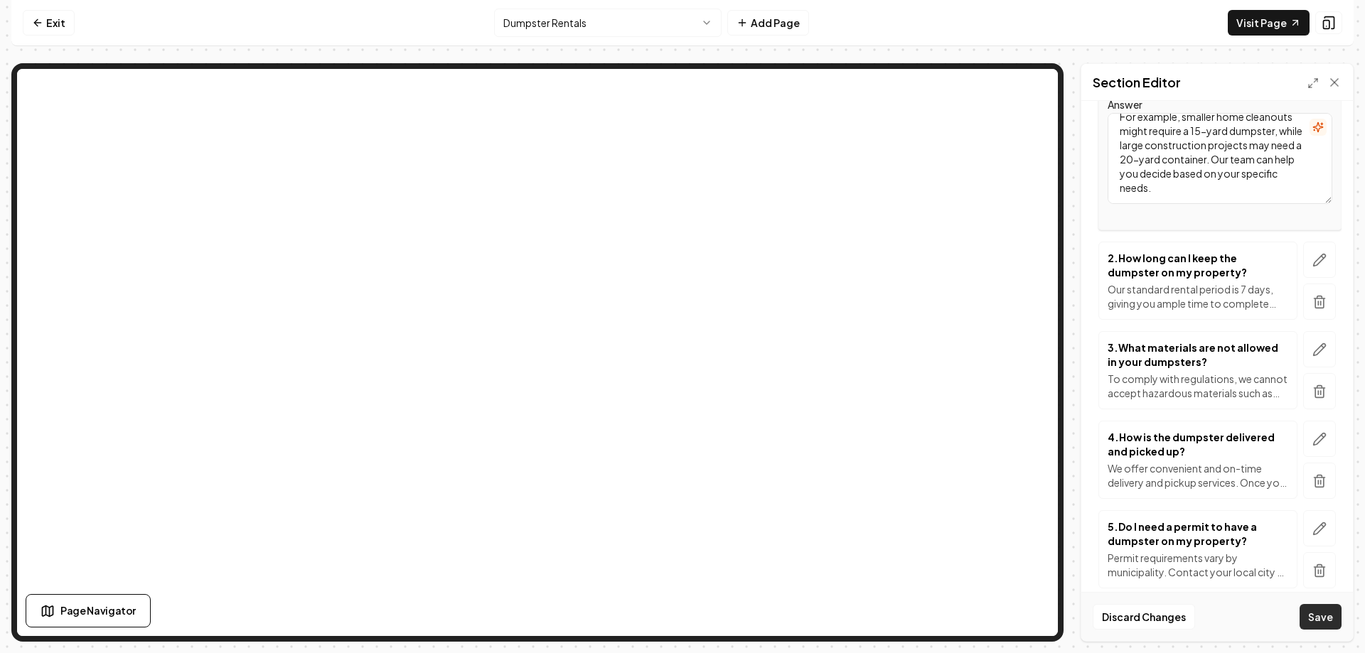
type textarea "We offer 15-yard and 20-yard Dumpsters. Choosing the right size depends on the …"
click at [1313, 615] on button "Save" at bounding box center [1320, 617] width 42 height 26
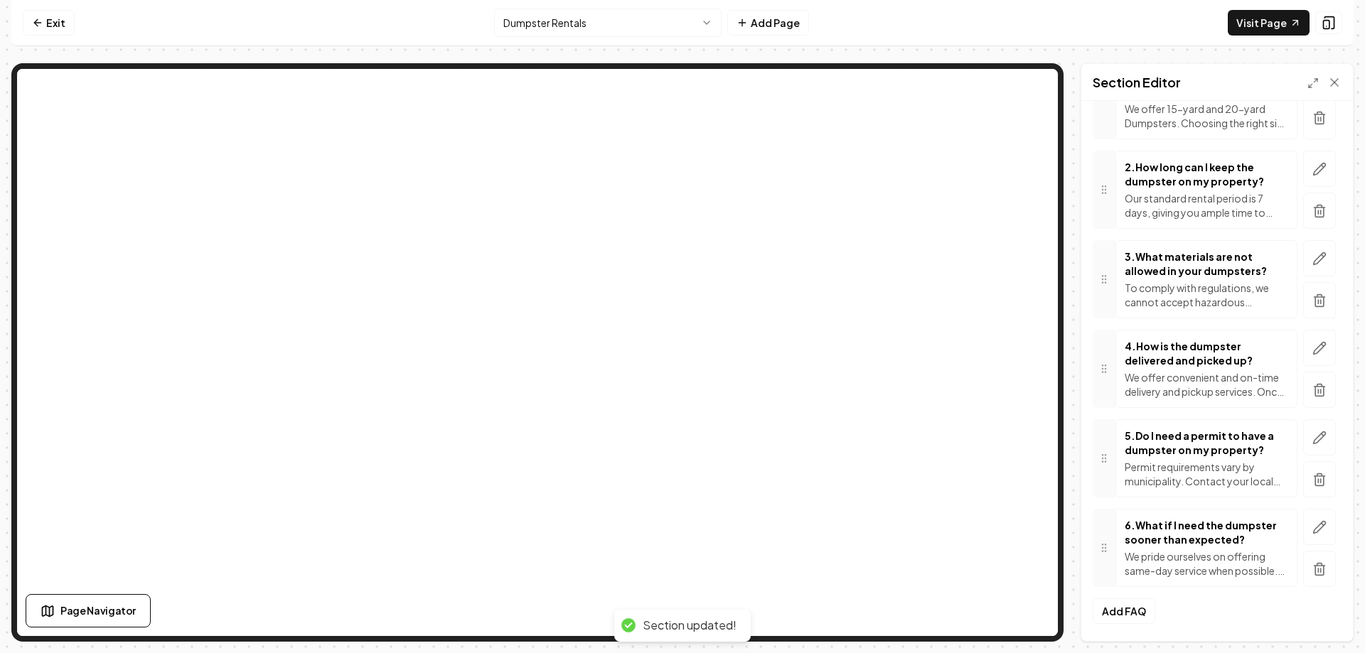
scroll to position [281, 0]
click at [43, 21] on icon at bounding box center [37, 22] width 11 height 11
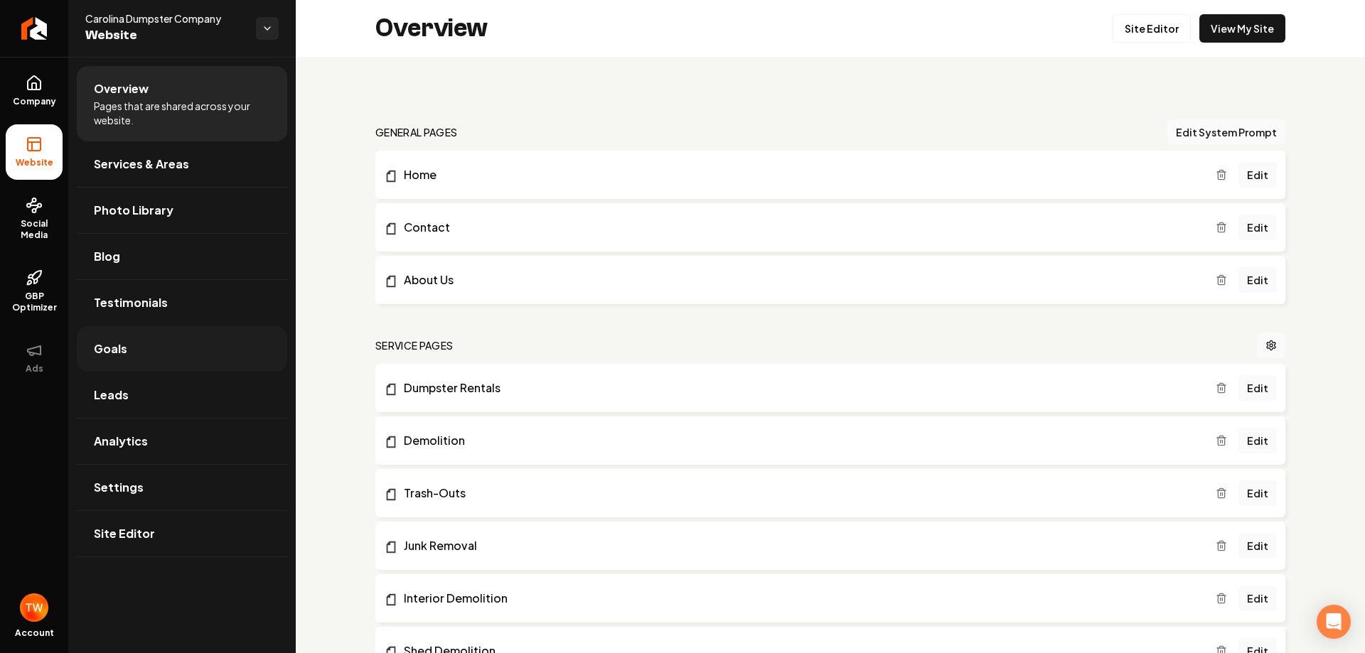
click at [132, 340] on link "Goals" at bounding box center [182, 348] width 210 height 45
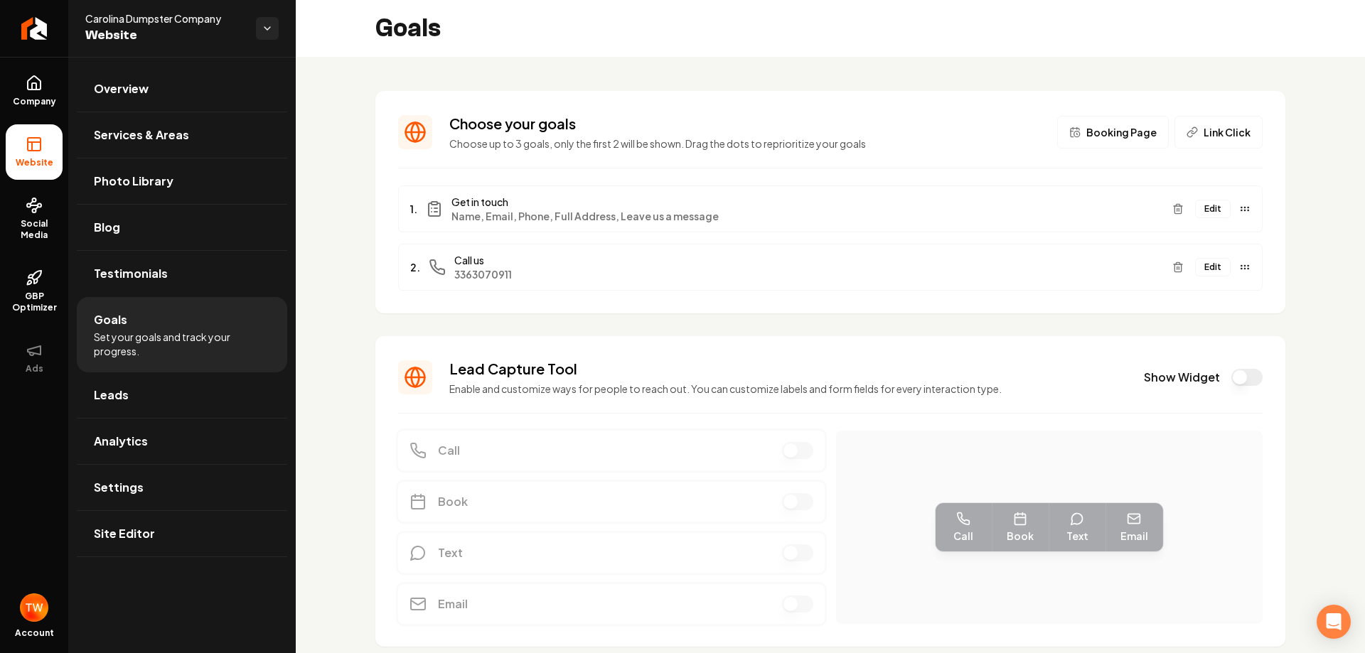
scroll to position [50, 0]
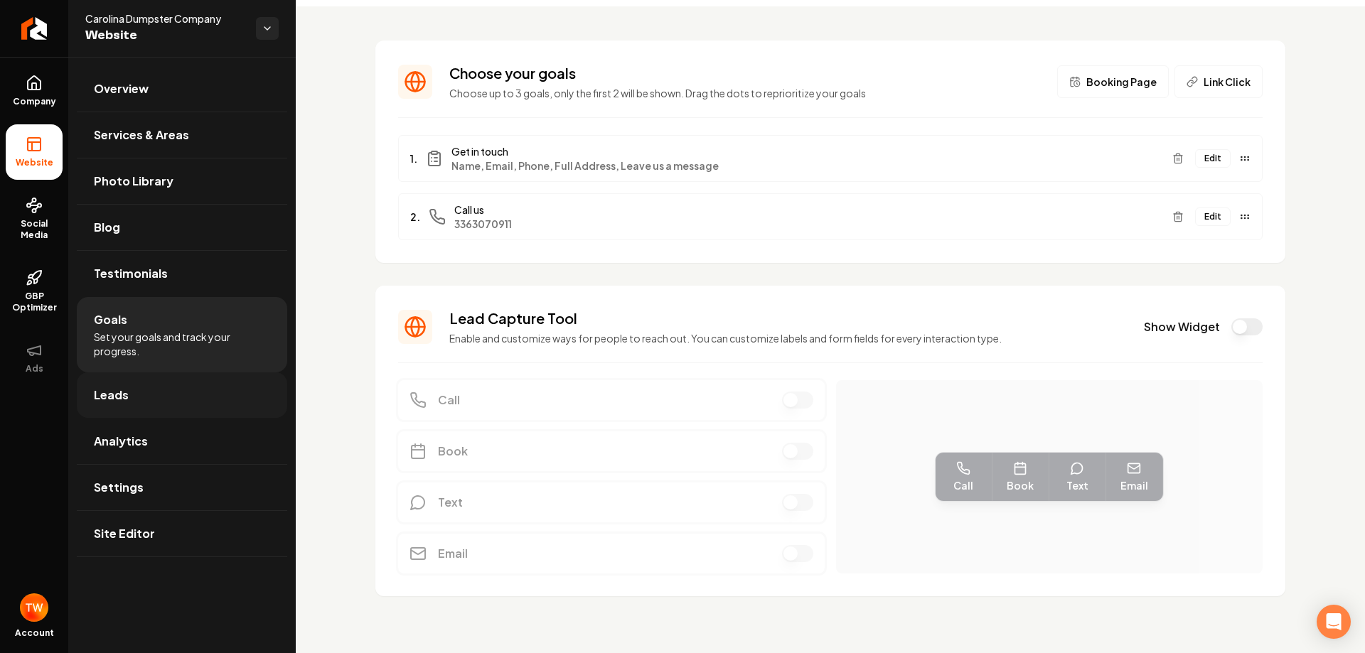
click at [148, 392] on link "Leads" at bounding box center [182, 394] width 210 height 45
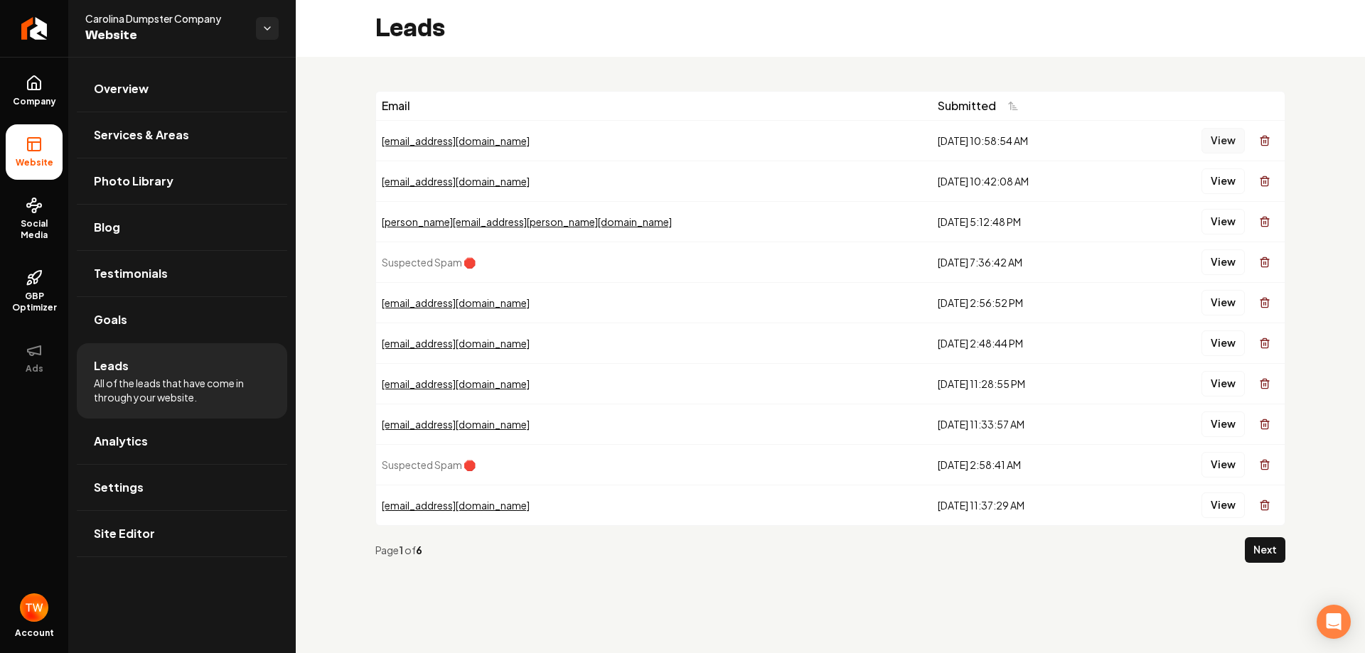
click at [1228, 138] on button "View" at bounding box center [1222, 141] width 43 height 26
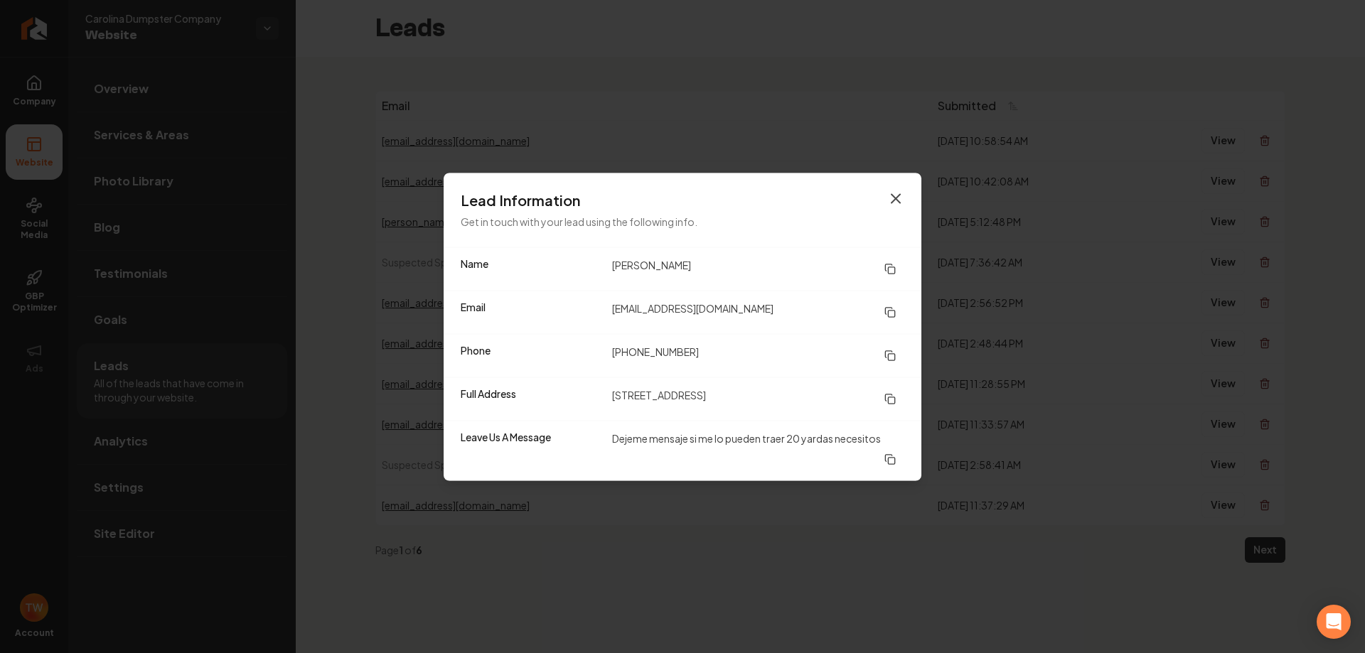
click at [896, 198] on icon "button" at bounding box center [895, 198] width 9 height 9
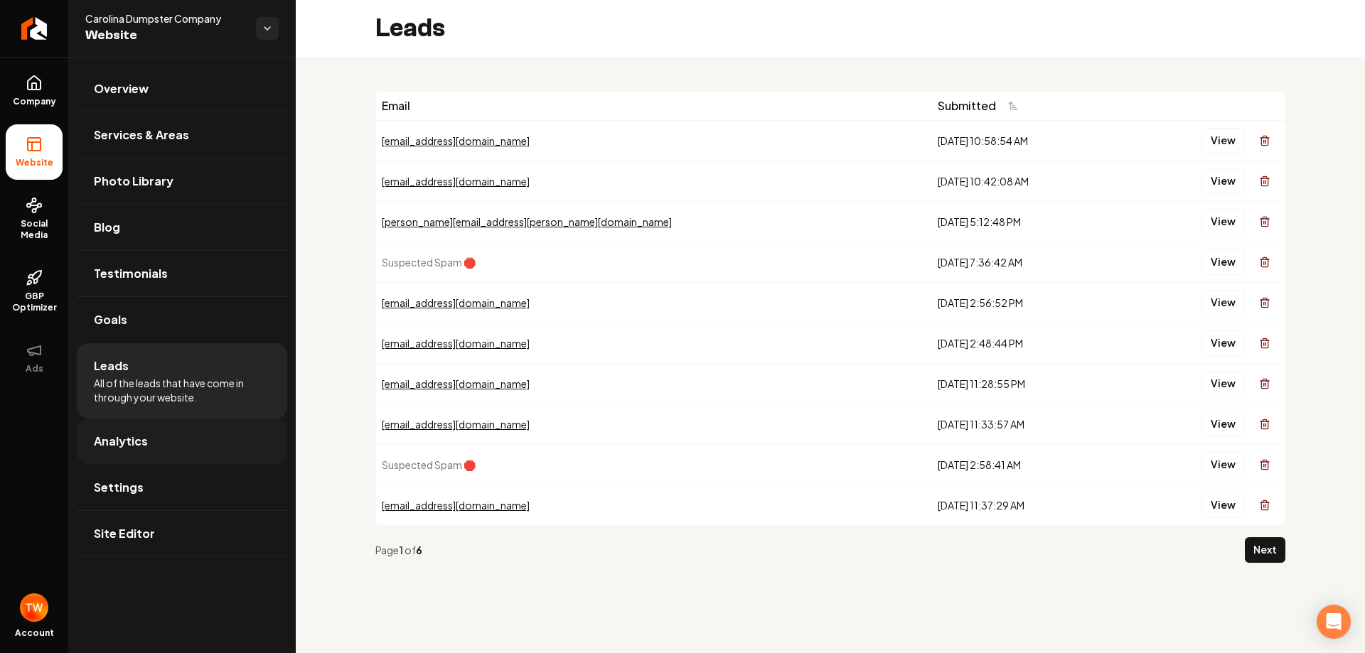
click at [154, 436] on link "Analytics" at bounding box center [182, 441] width 210 height 45
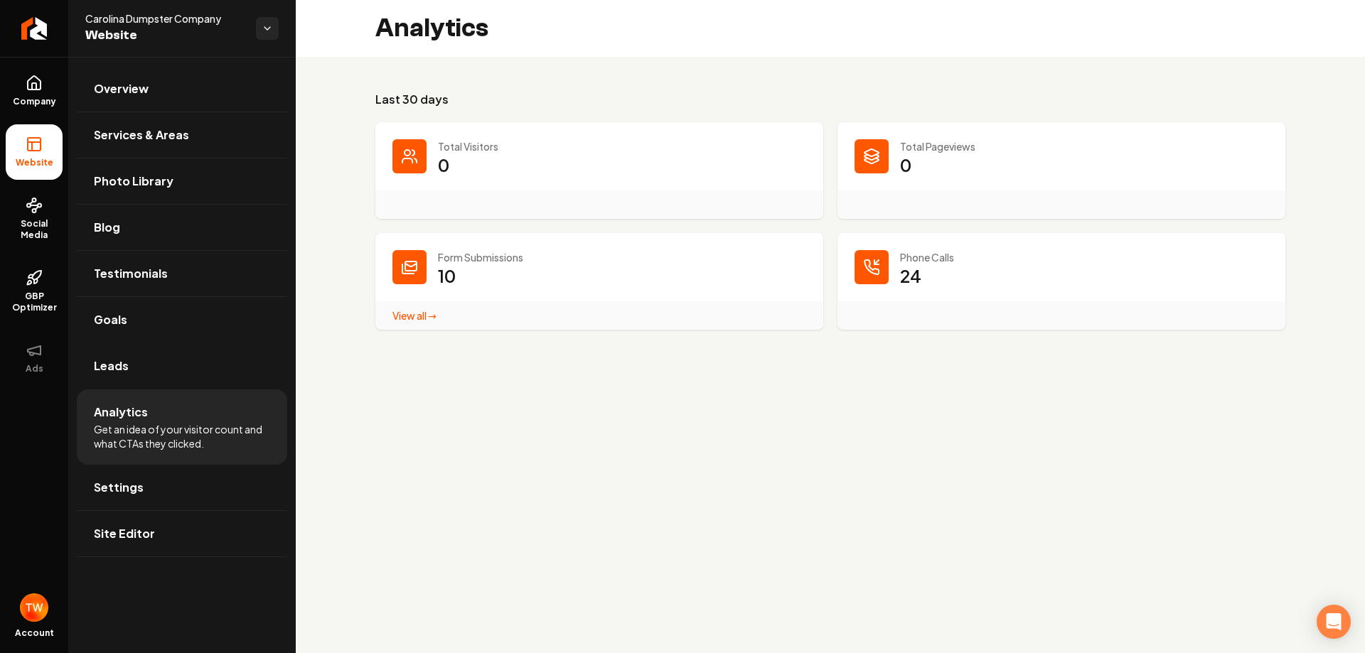
click at [423, 315] on link "View all → Form Submissions stats" at bounding box center [414, 315] width 44 height 13
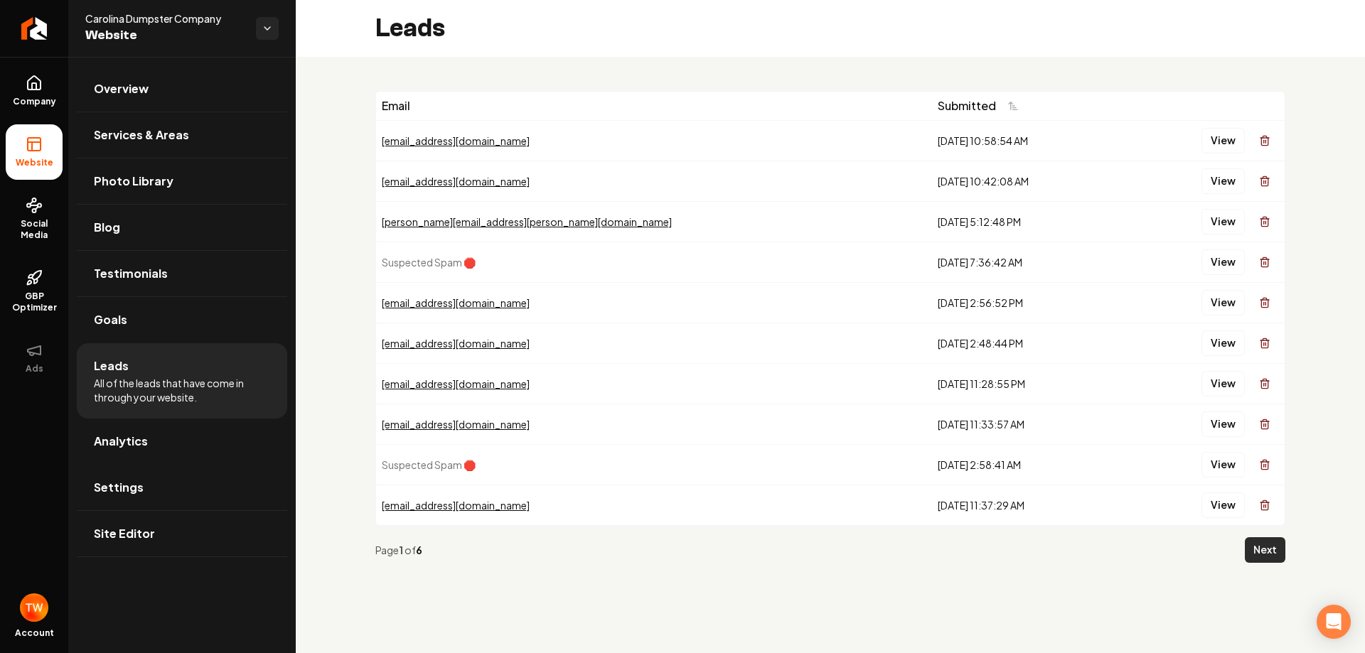
click at [1276, 548] on button "Next" at bounding box center [1265, 550] width 41 height 26
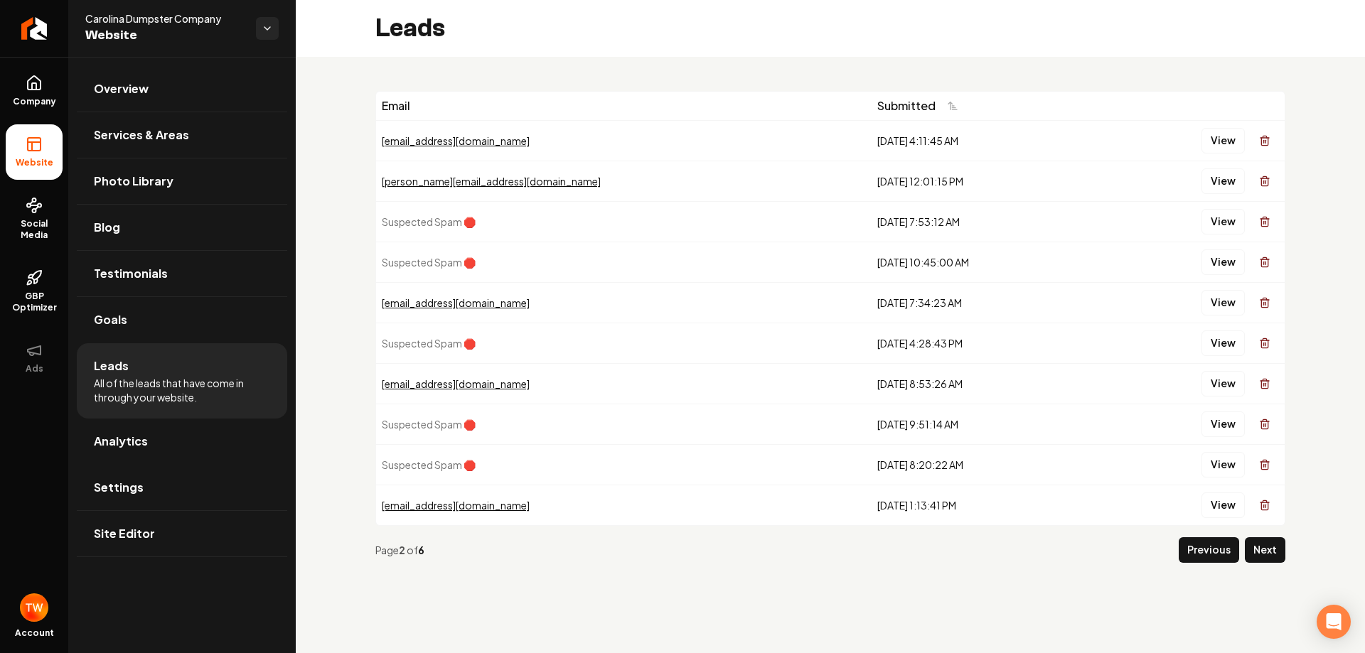
click at [1276, 548] on button "Next" at bounding box center [1265, 550] width 41 height 26
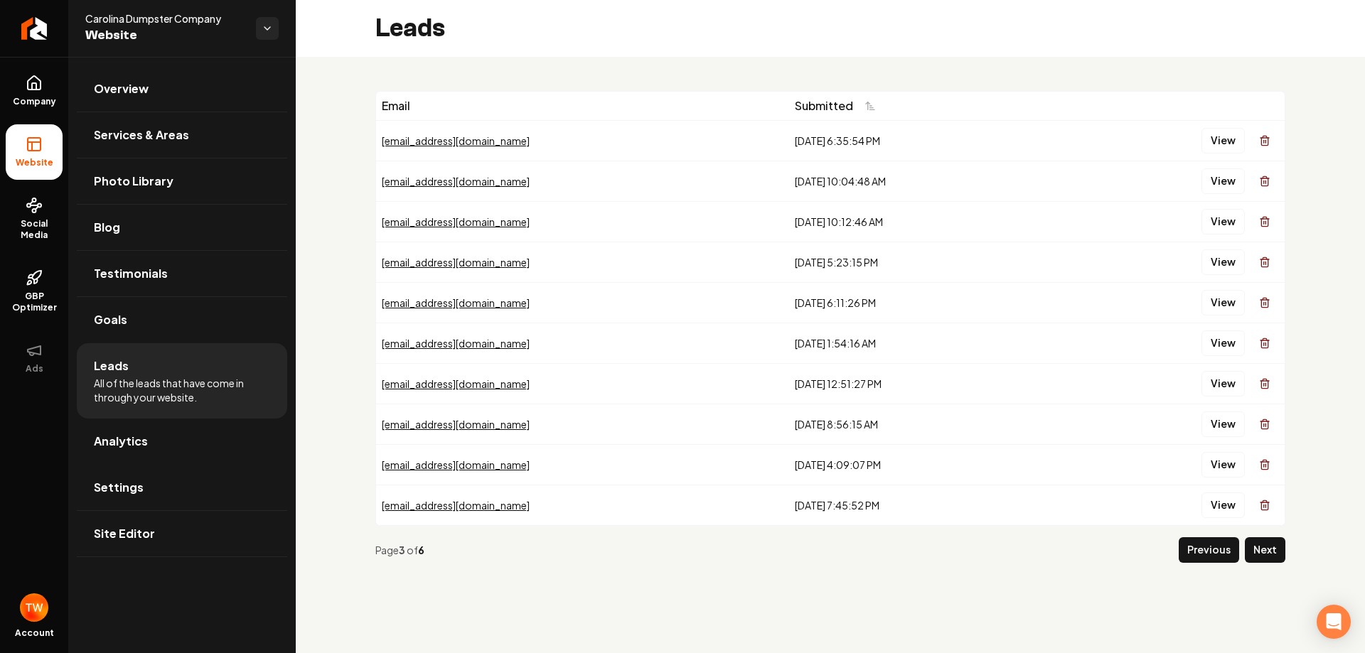
click at [1276, 548] on button "Next" at bounding box center [1265, 550] width 41 height 26
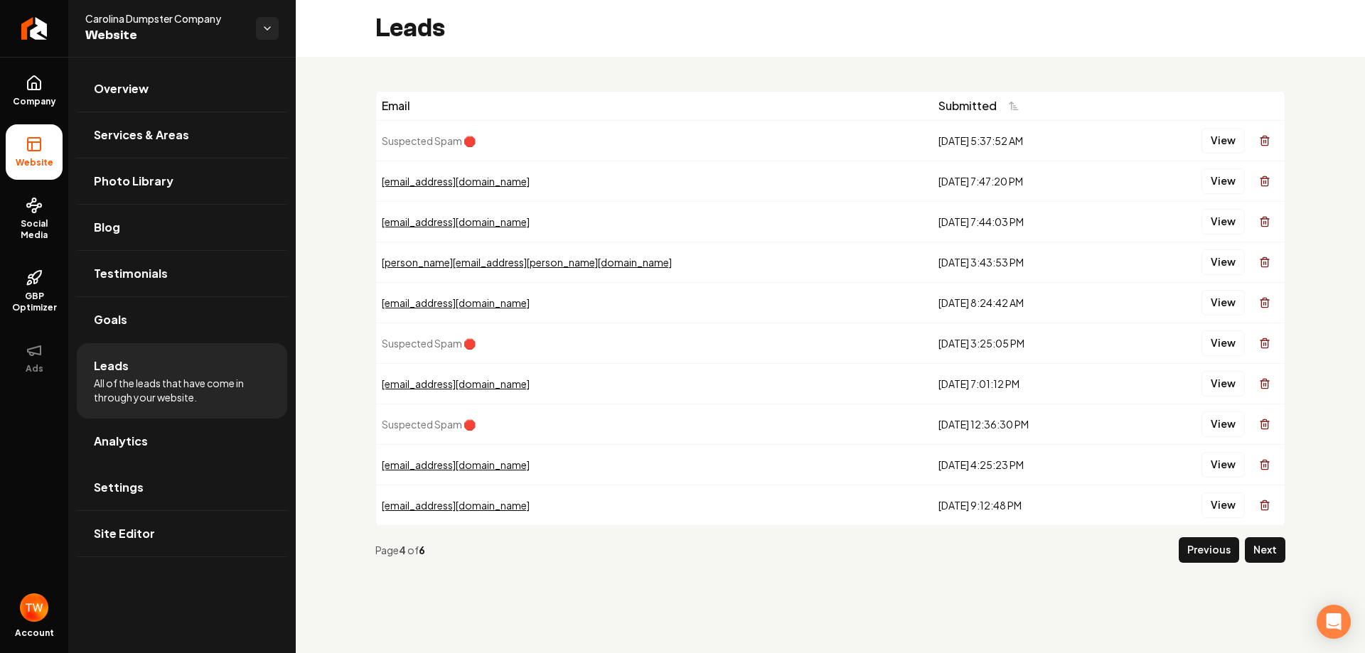
click at [1276, 548] on button "Next" at bounding box center [1265, 550] width 41 height 26
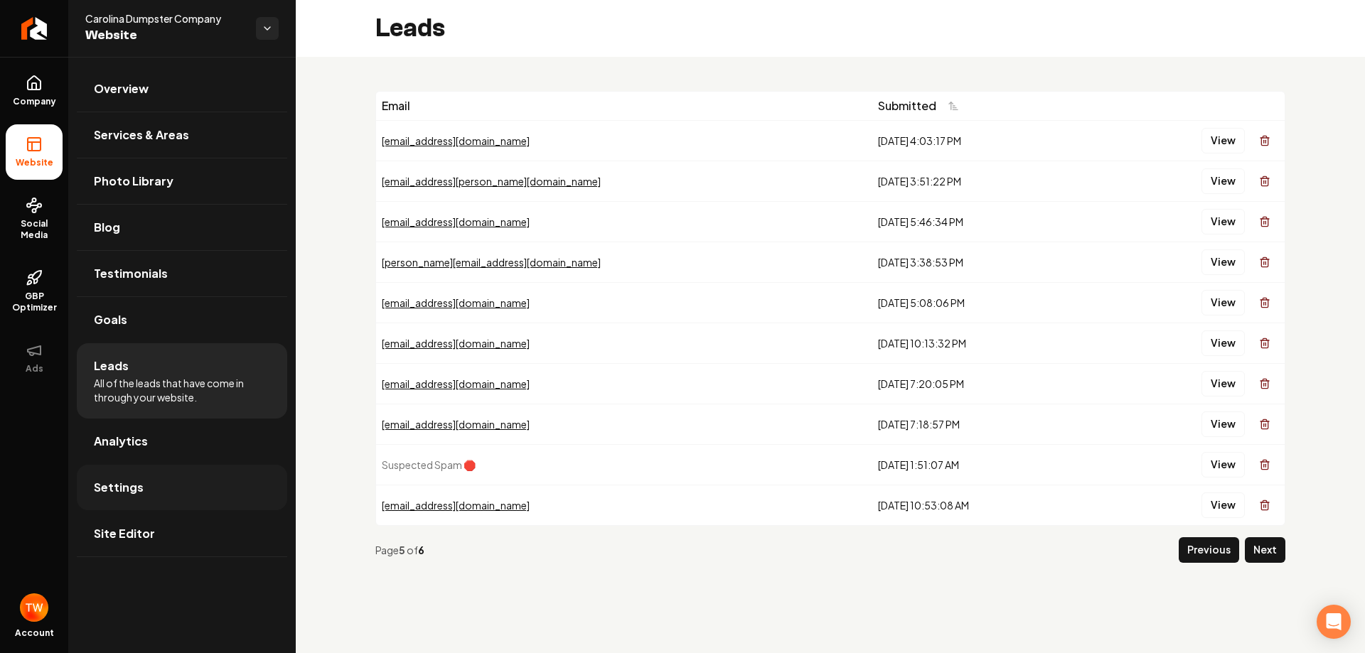
click at [147, 490] on link "Settings" at bounding box center [182, 487] width 210 height 45
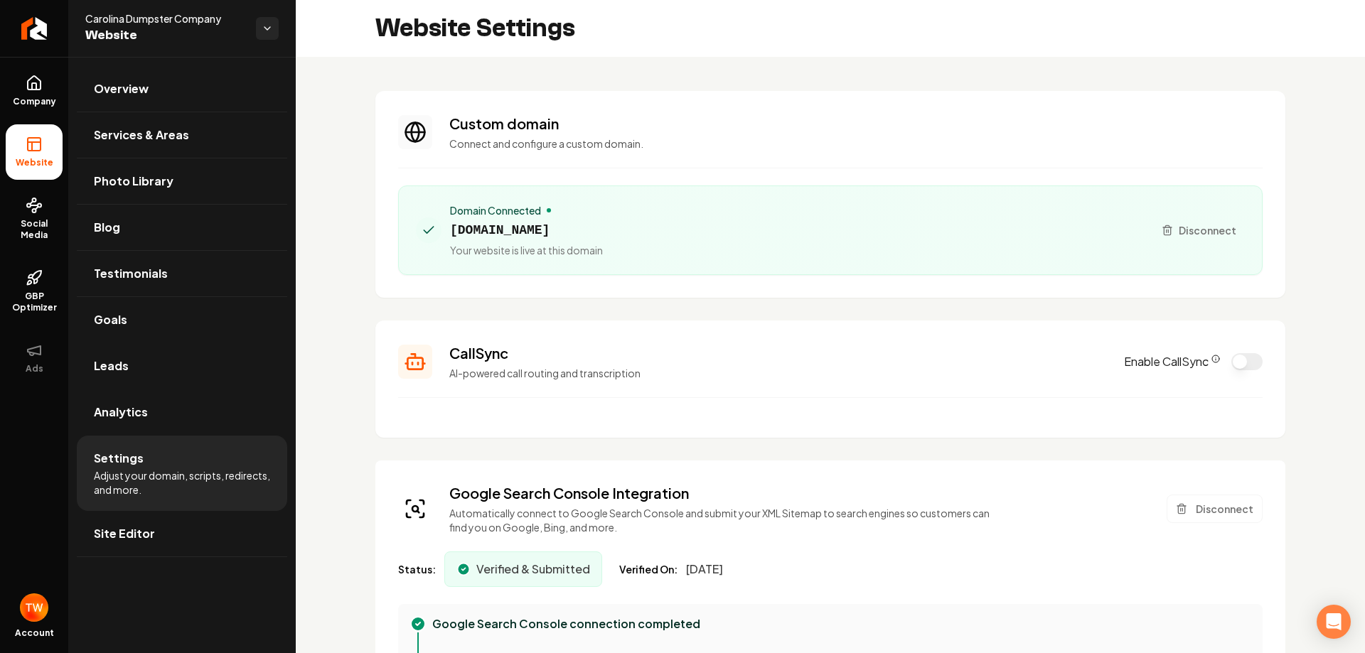
click at [1231, 363] on button "Enable CallSync" at bounding box center [1246, 361] width 31 height 17
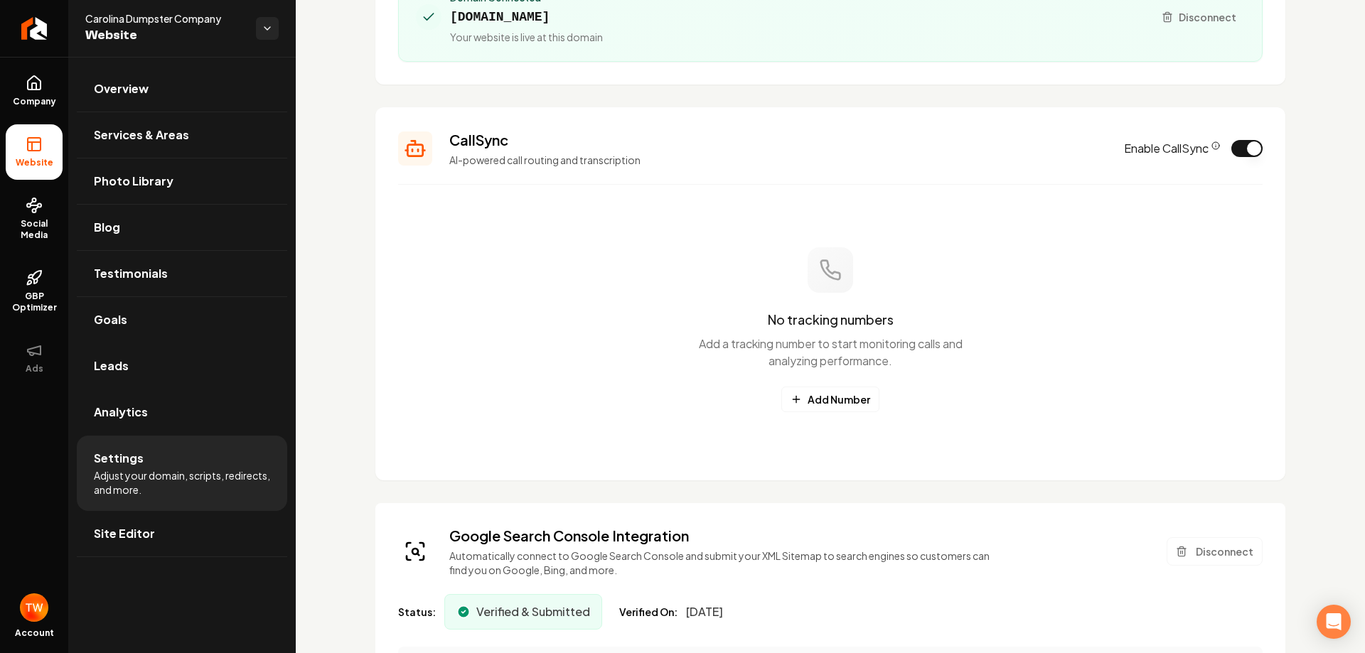
scroll to position [142, 0]
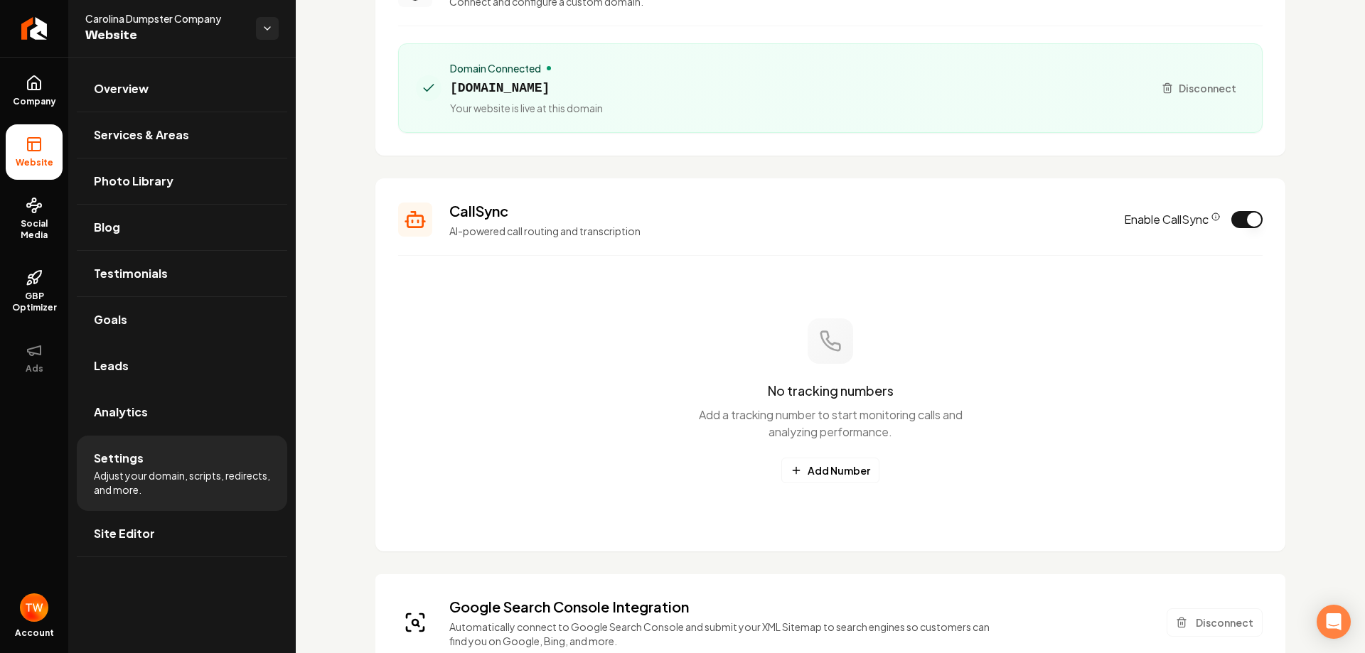
click at [1235, 216] on button "Enable CallSync" at bounding box center [1246, 219] width 31 height 17
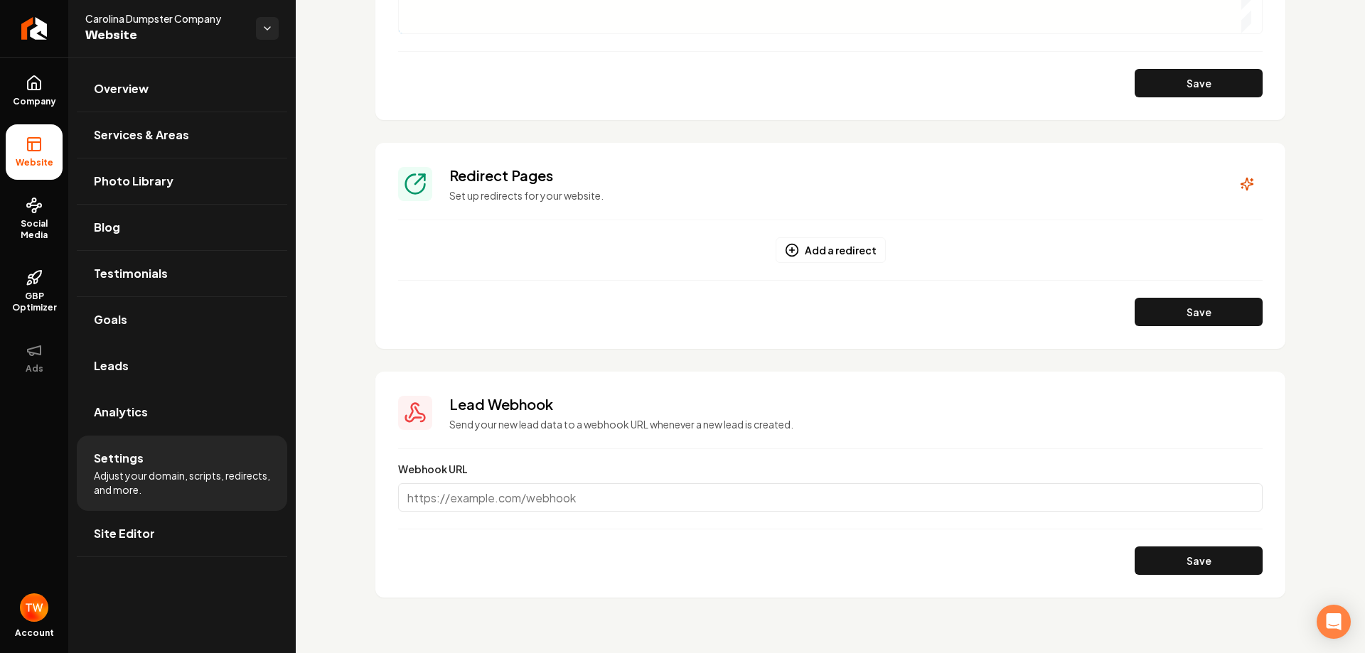
scroll to position [1434, 0]
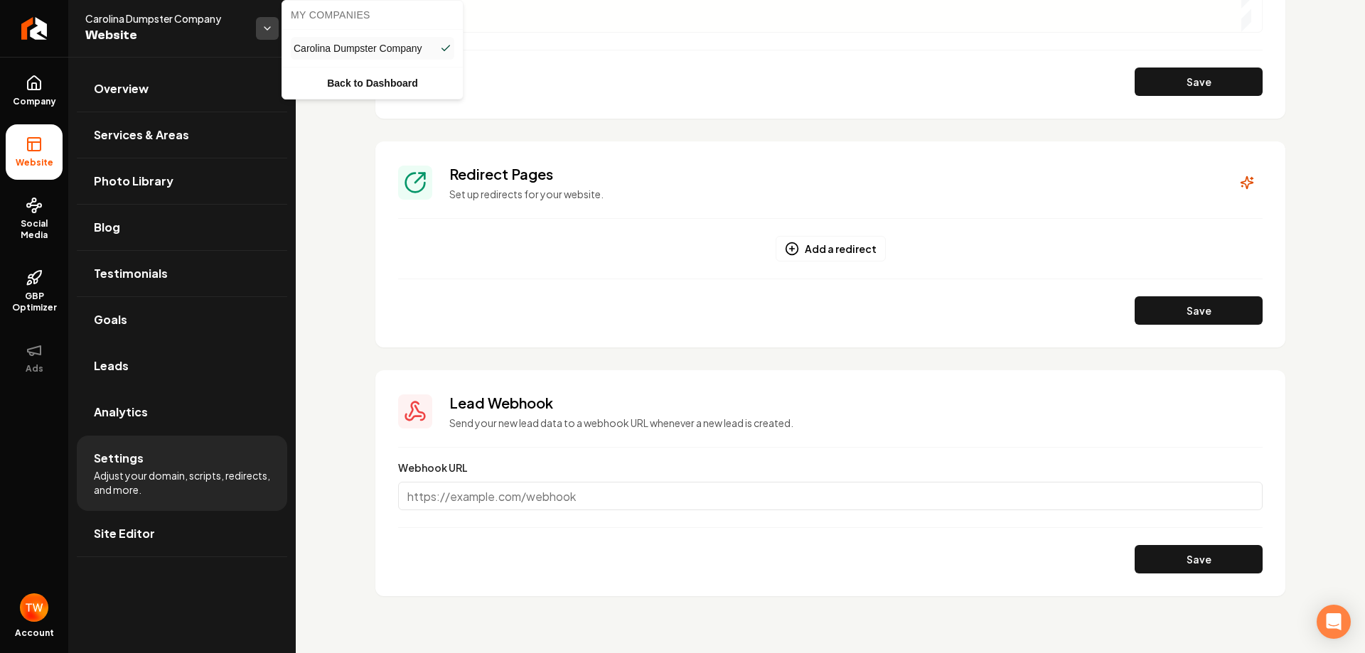
click at [262, 28] on html "Company Website Social Media GBP Optimizer Ads Account Carolina Dumpster Compan…" at bounding box center [682, 326] width 1365 height 653
click at [354, 77] on link "Back to Dashboard" at bounding box center [372, 83] width 175 height 26
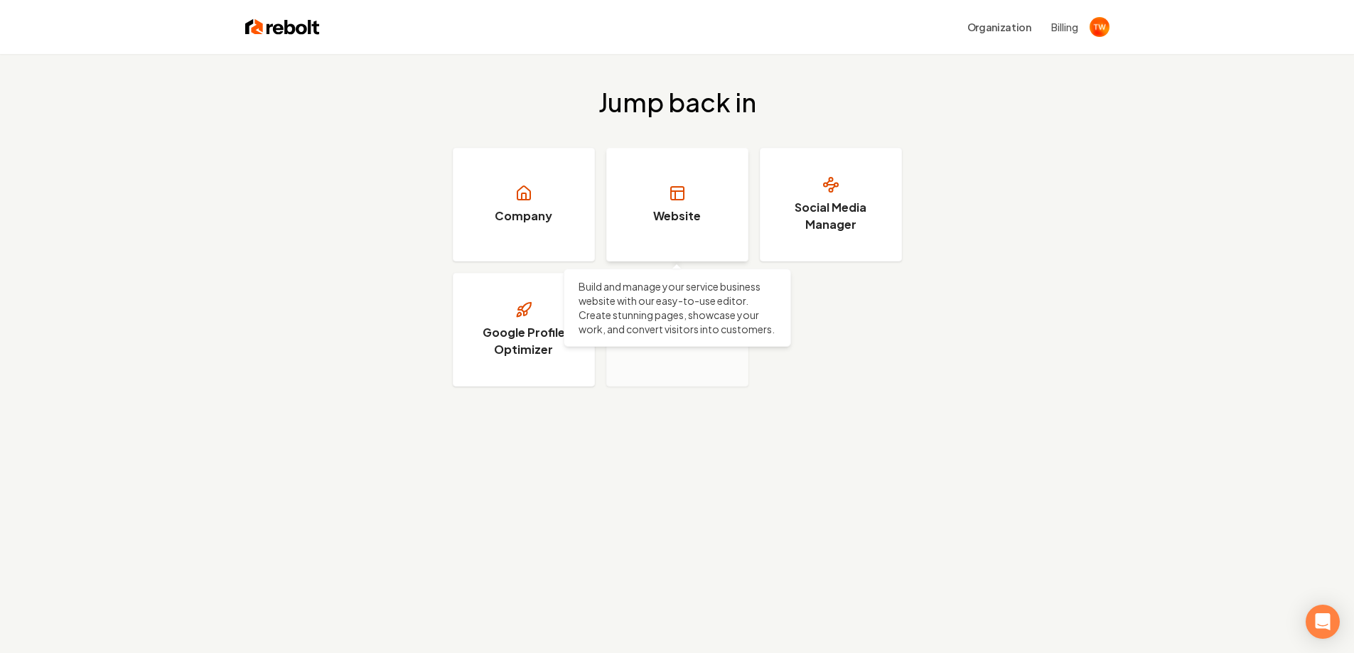
click at [685, 199] on icon at bounding box center [677, 193] width 17 height 17
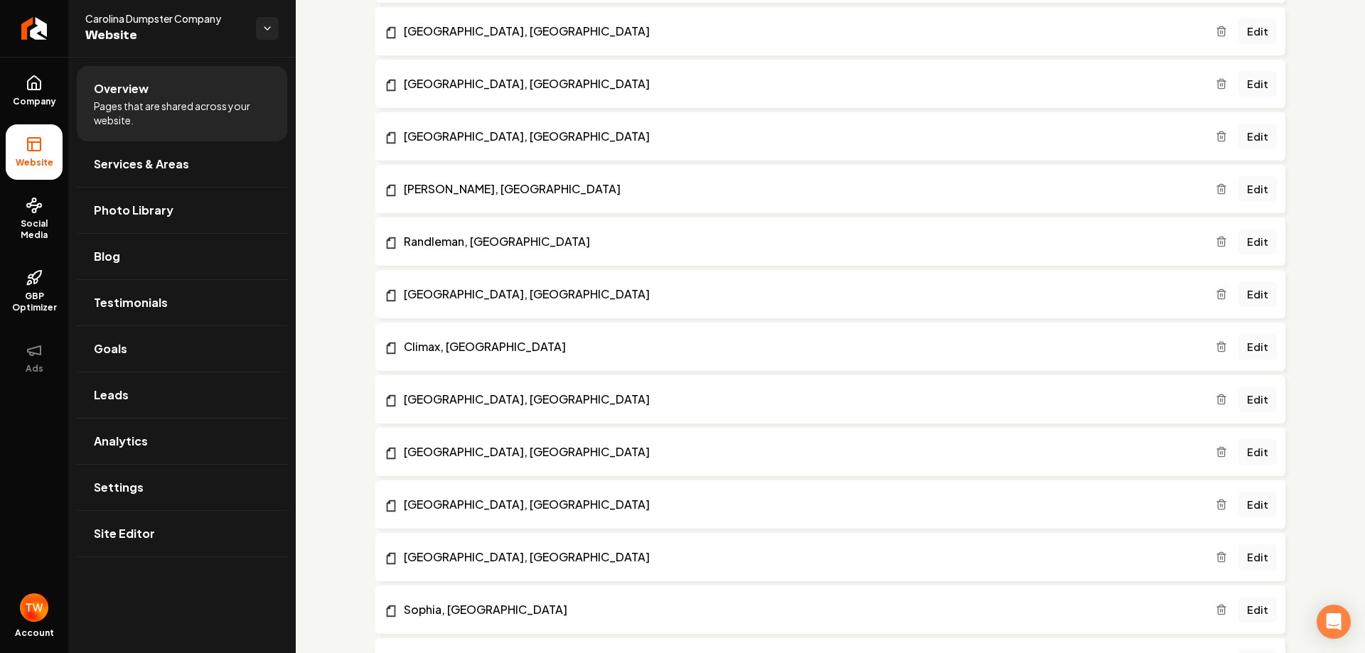
scroll to position [2200, 0]
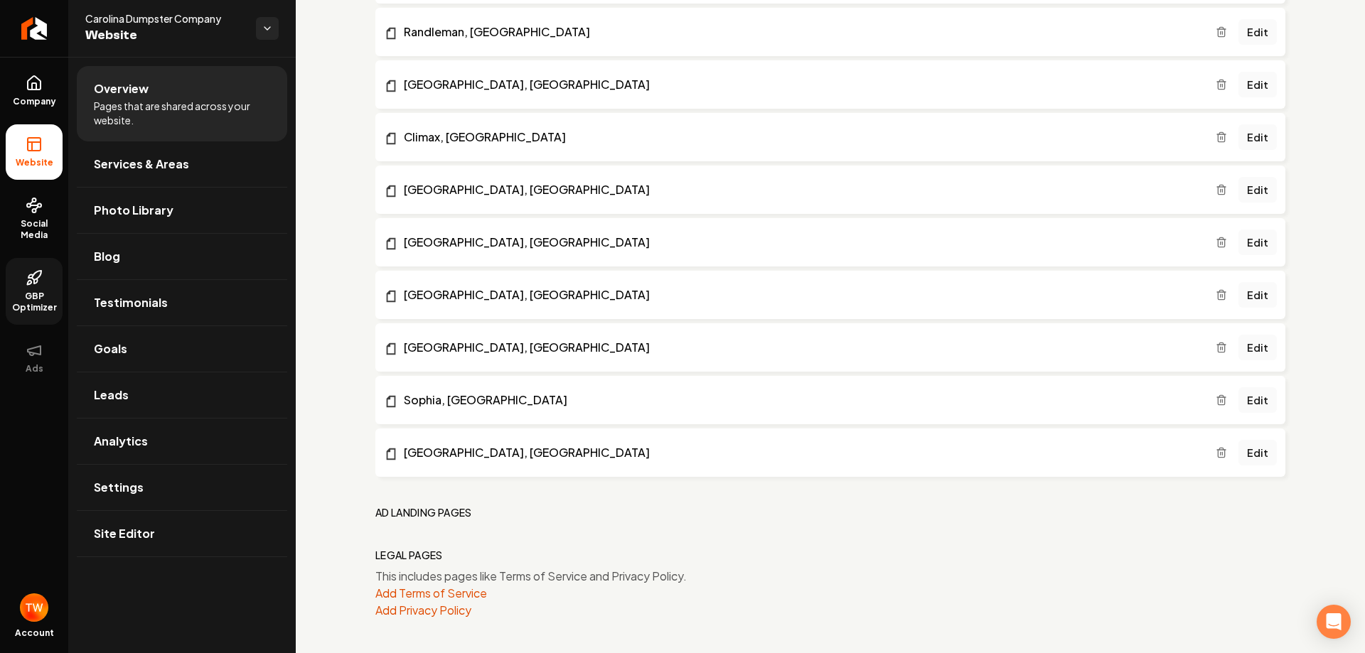
click at [40, 294] on span "GBP Optimizer" at bounding box center [34, 302] width 57 height 23
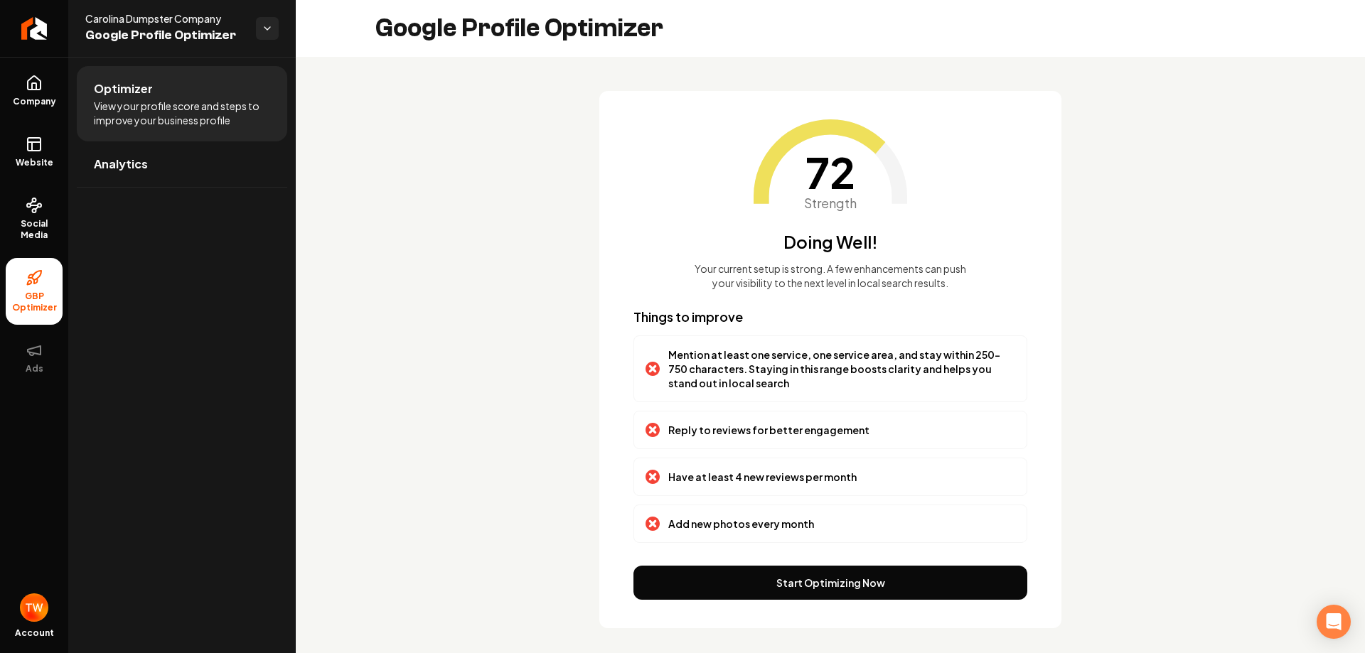
scroll to position [9, 0]
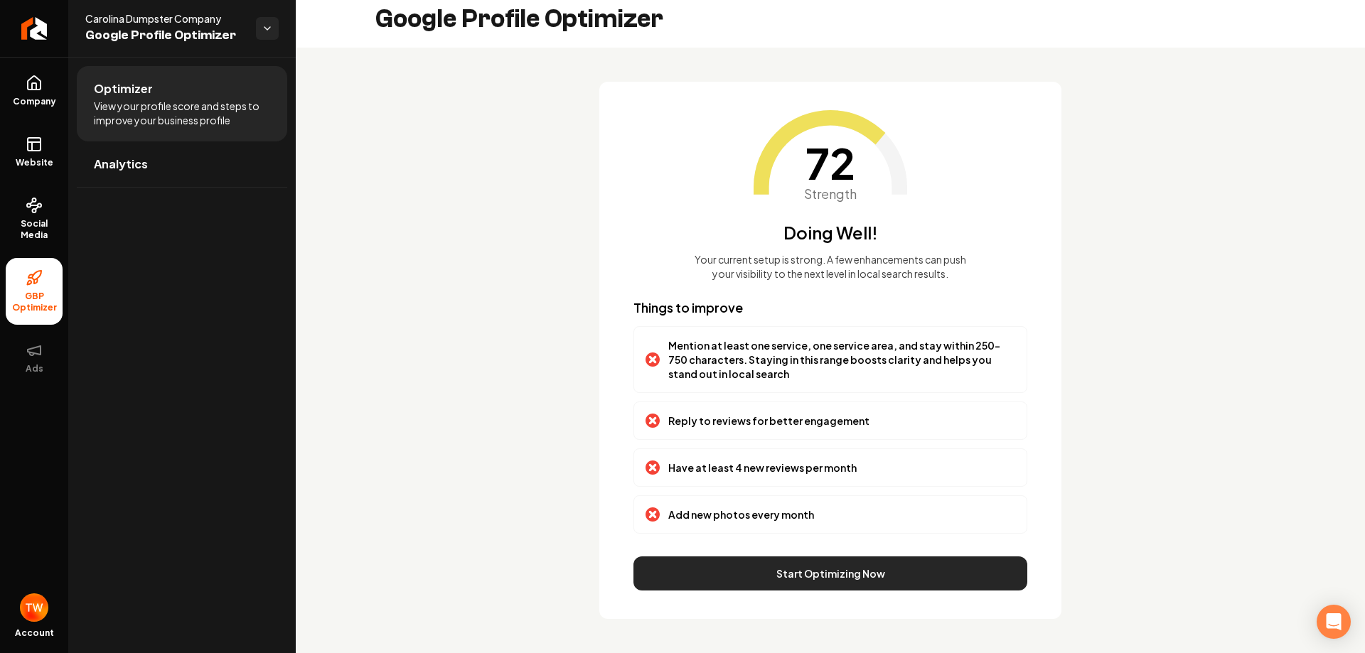
click at [719, 561] on button "Start Optimizing Now" at bounding box center [830, 574] width 394 height 34
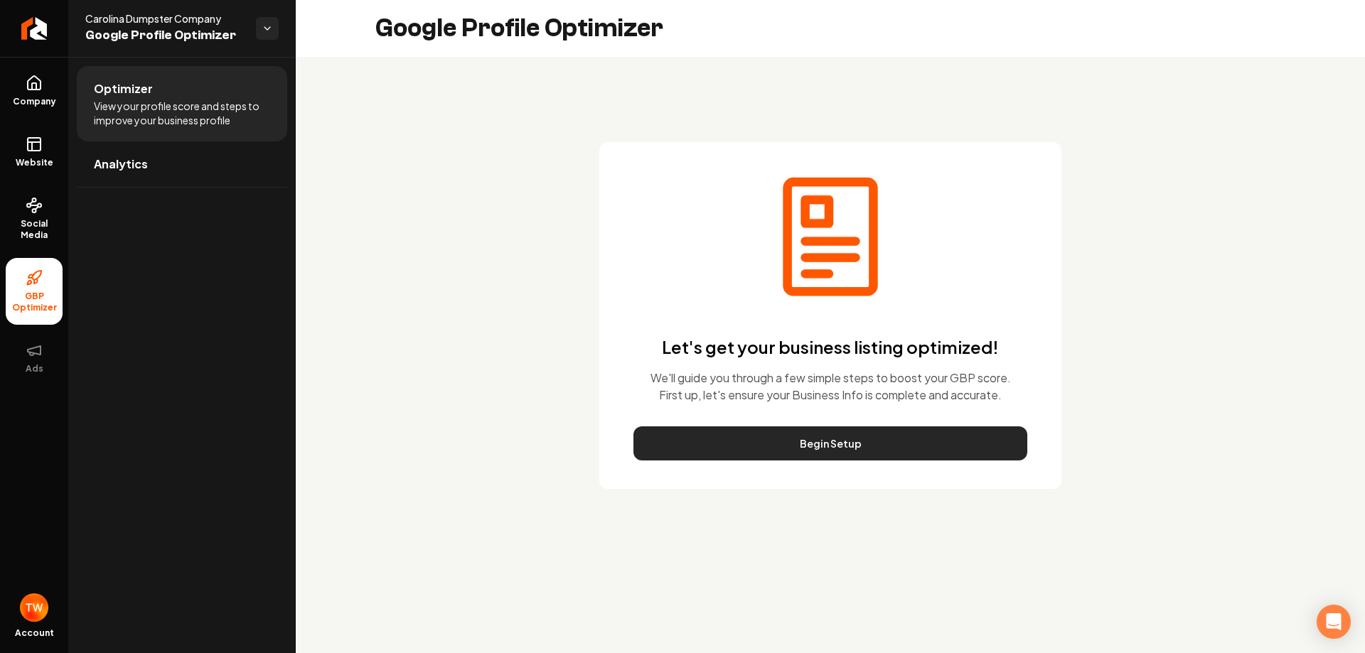
click at [766, 435] on button "Begin Setup" at bounding box center [830, 444] width 394 height 34
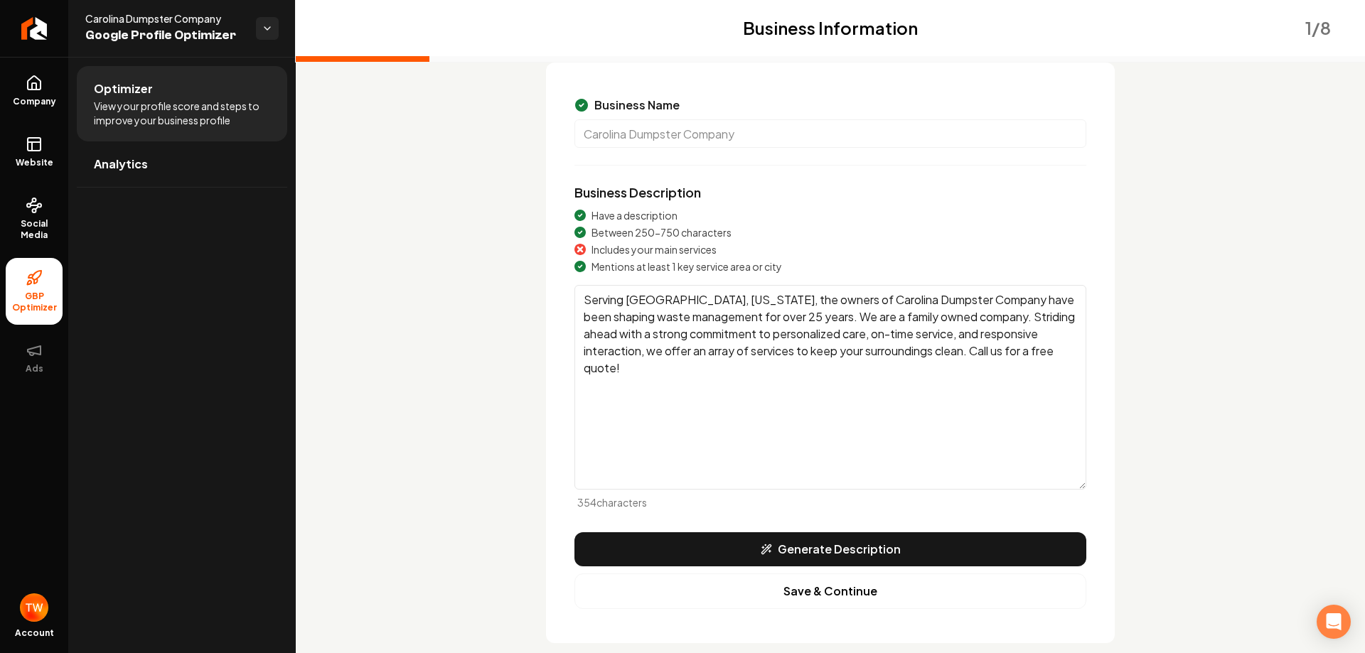
scroll to position [121, 0]
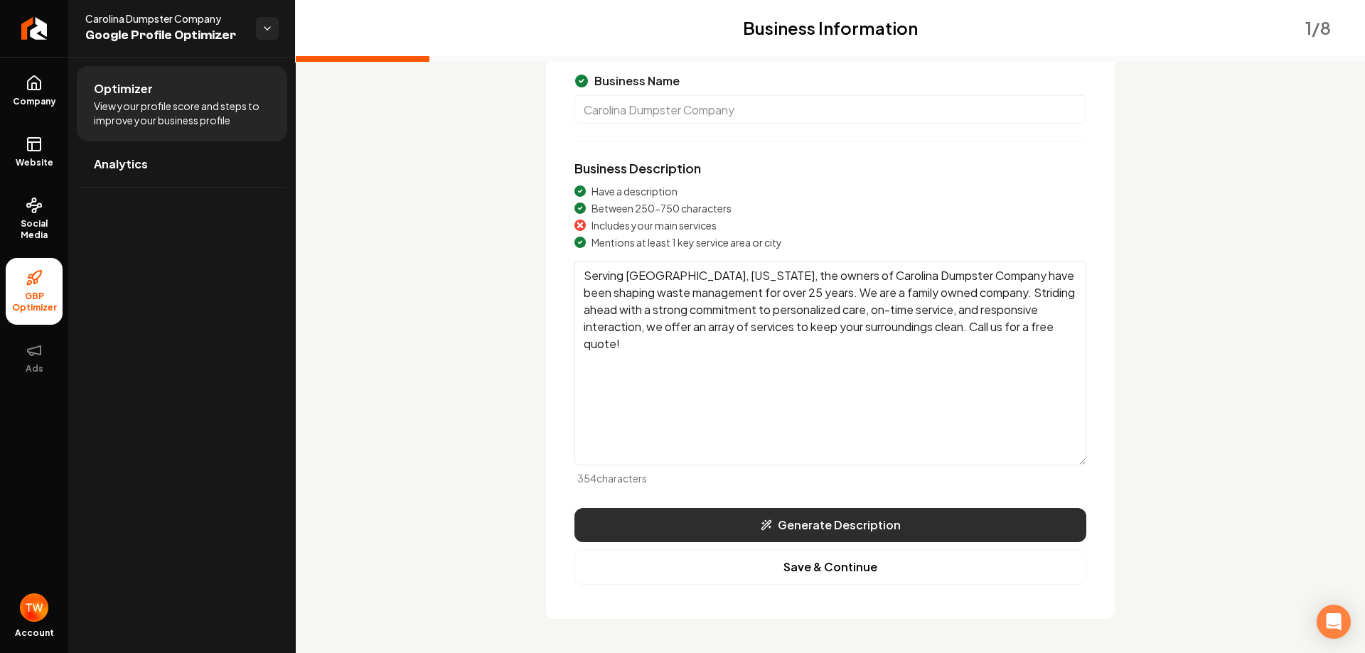
click at [854, 530] on button "Generate Description" at bounding box center [830, 525] width 512 height 34
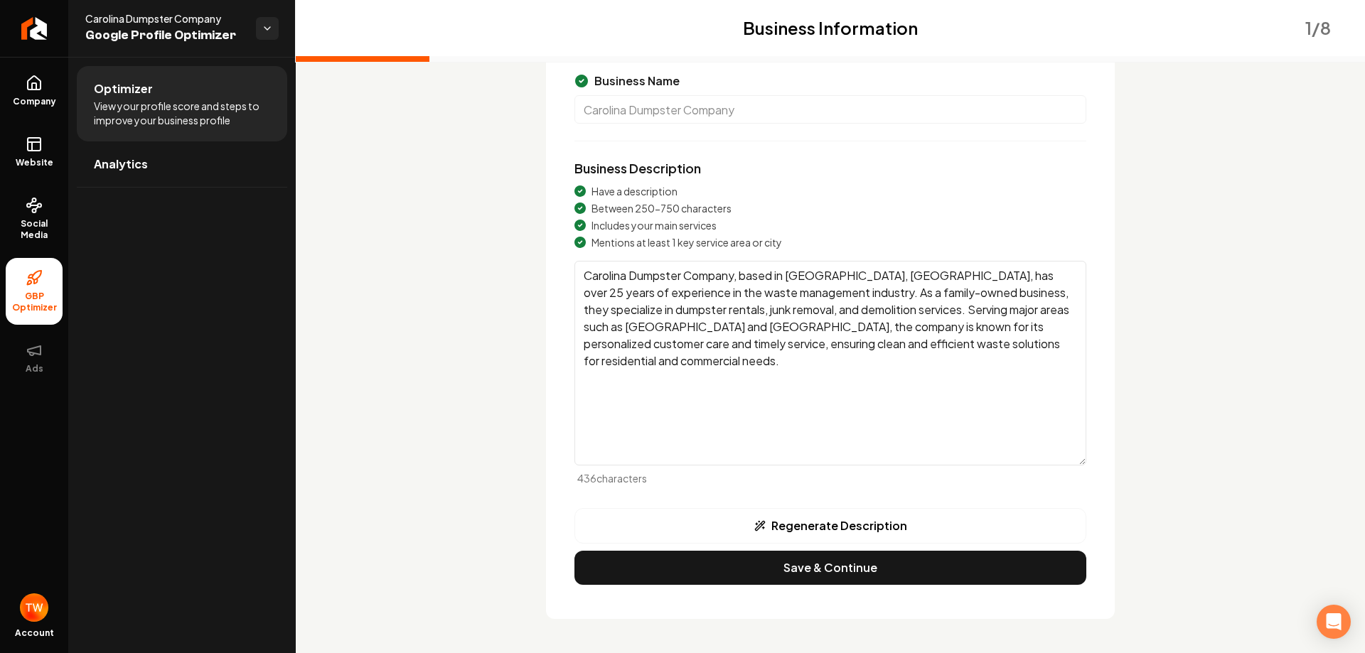
click at [971, 310] on textarea "Carolina Dumpster Company, based in [GEOGRAPHIC_DATA], [GEOGRAPHIC_DATA], has o…" at bounding box center [830, 363] width 512 height 205
click at [633, 328] on textarea "Carolina Dumpster Company, based in [GEOGRAPHIC_DATA], [GEOGRAPHIC_DATA], has o…" at bounding box center [830, 363] width 512 height 205
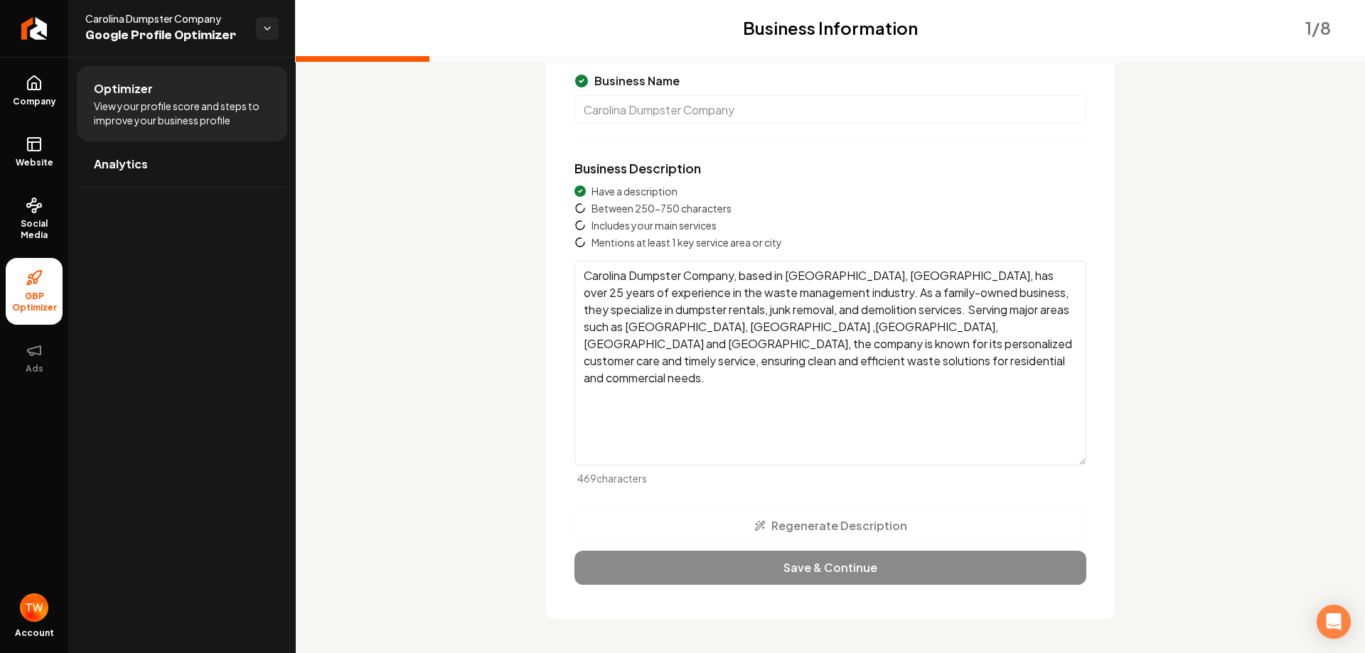
click at [634, 328] on textarea "Carolina Dumpster Company, based in [GEOGRAPHIC_DATA], [GEOGRAPHIC_DATA], has o…" at bounding box center [830, 363] width 512 height 205
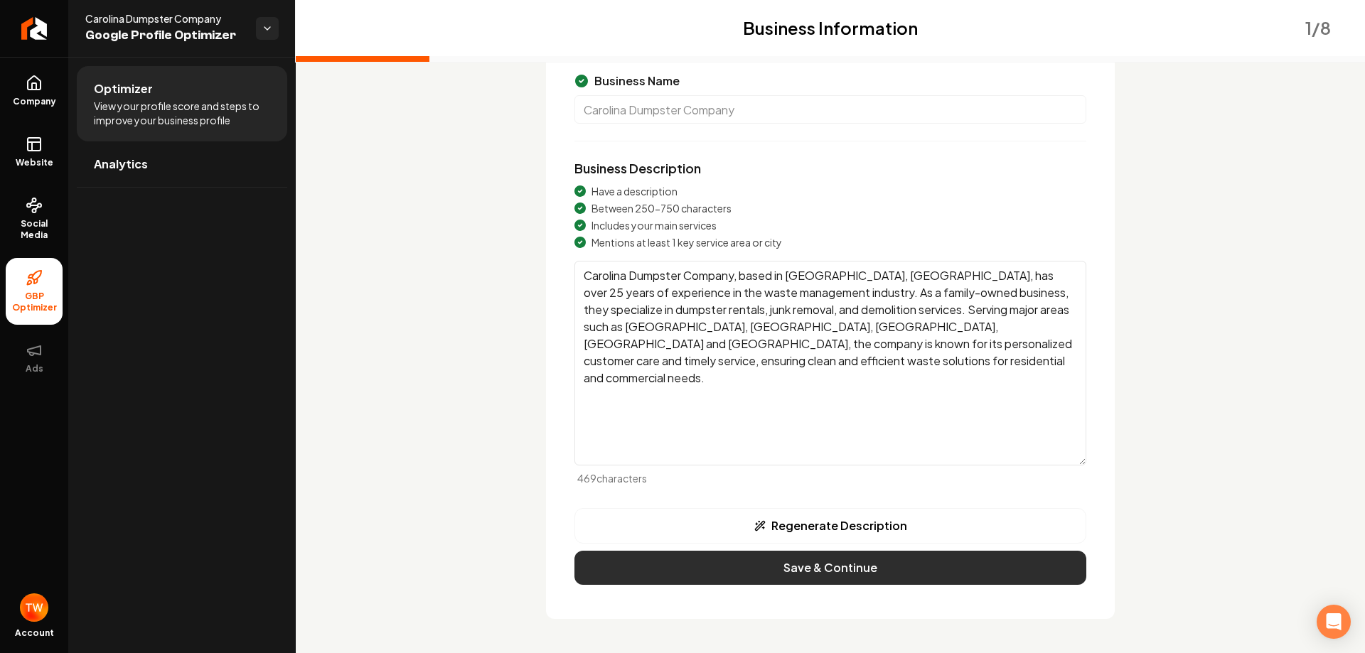
type textarea "Carolina Dumpster Company, based in [GEOGRAPHIC_DATA], [GEOGRAPHIC_DATA], has o…"
click at [764, 568] on button "Save & Continue" at bounding box center [830, 568] width 512 height 34
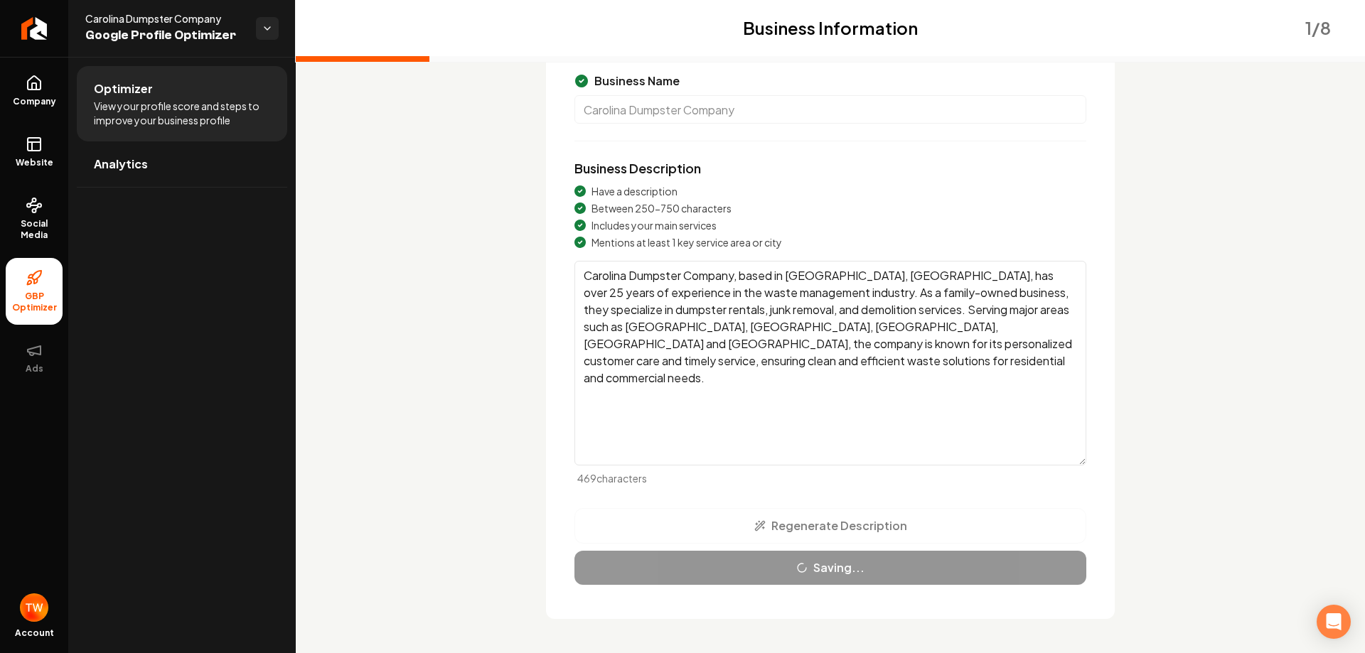
scroll to position [0, 0]
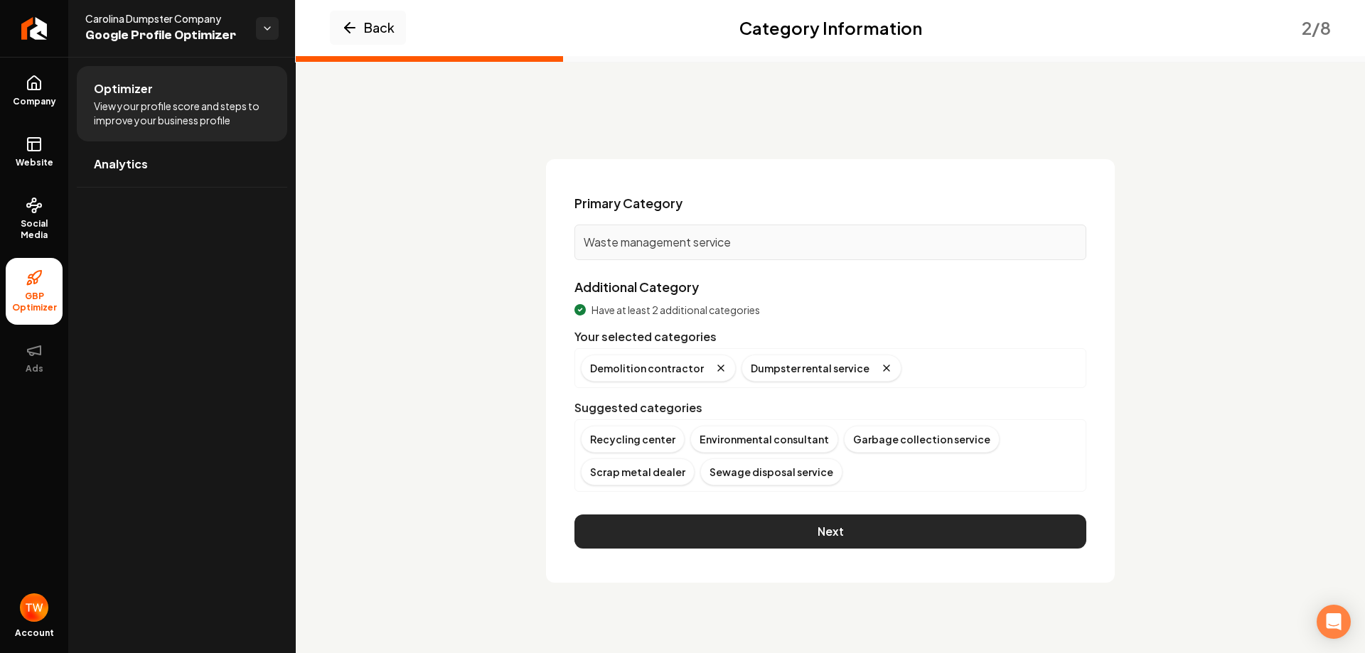
click at [881, 537] on button "Next" at bounding box center [830, 532] width 512 height 34
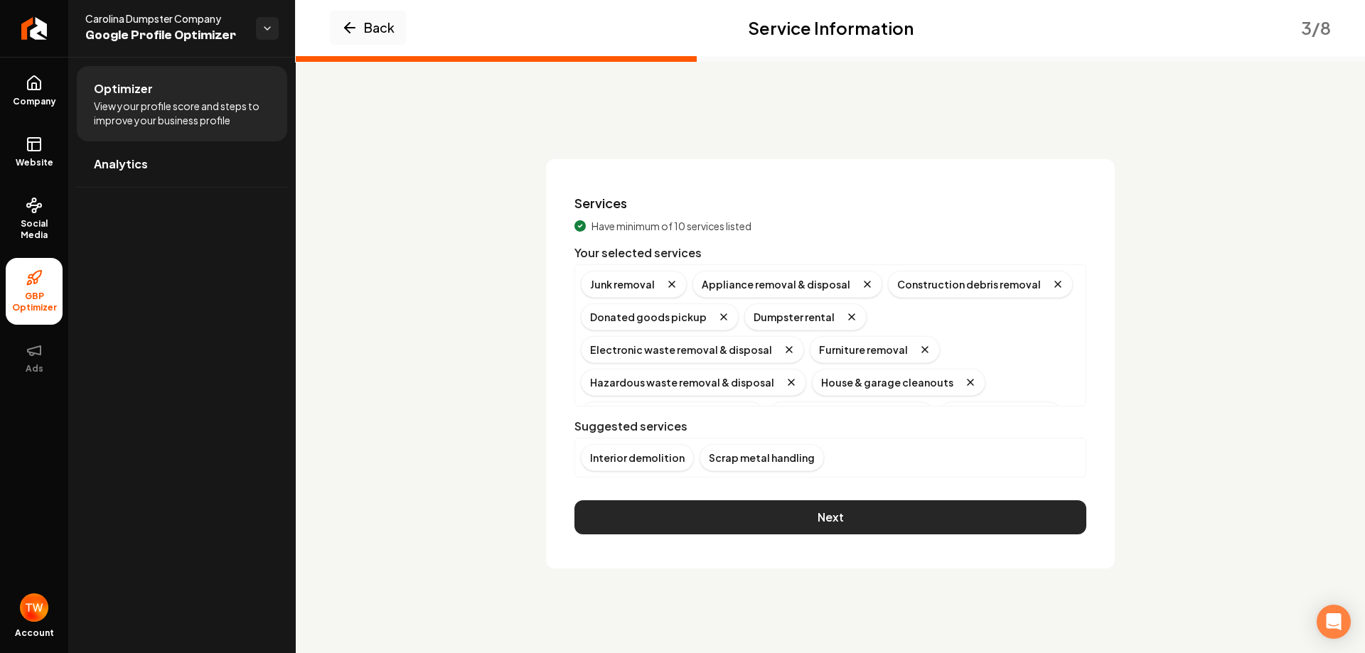
click at [881, 524] on button "Next" at bounding box center [830, 517] width 512 height 34
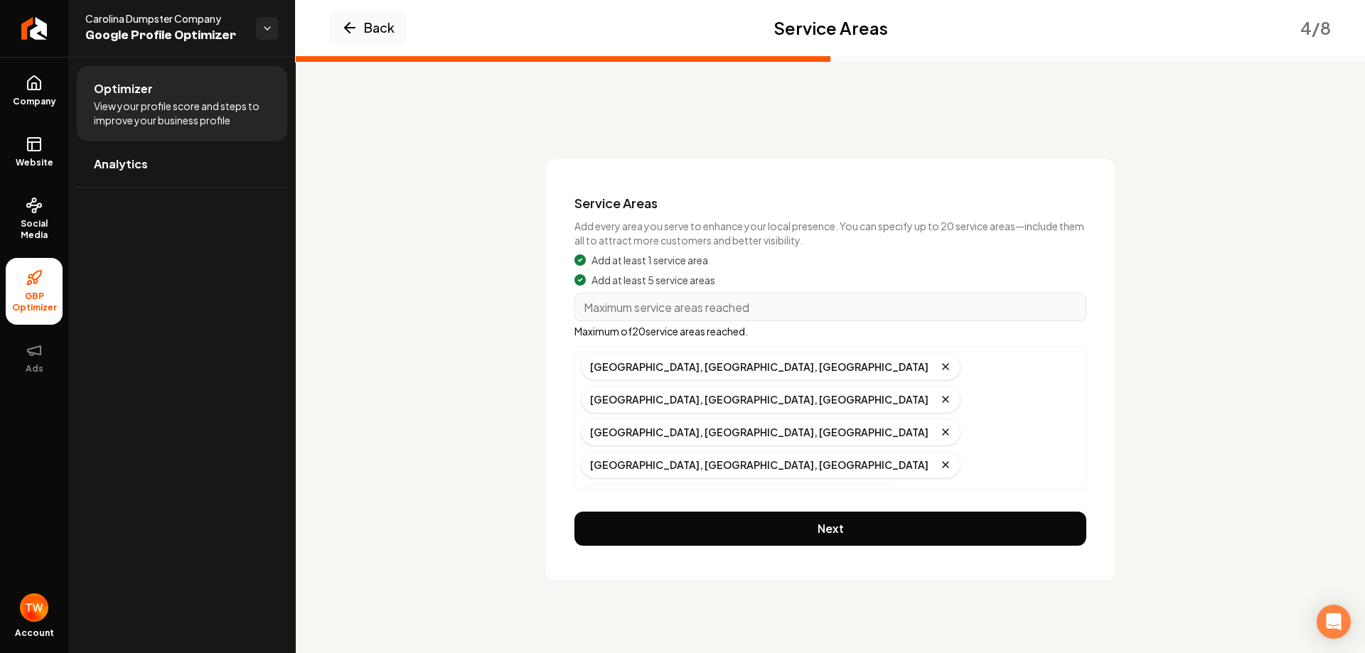
click at [804, 590] on icon "Remove badge" at bounding box center [798, 595] width 11 height 11
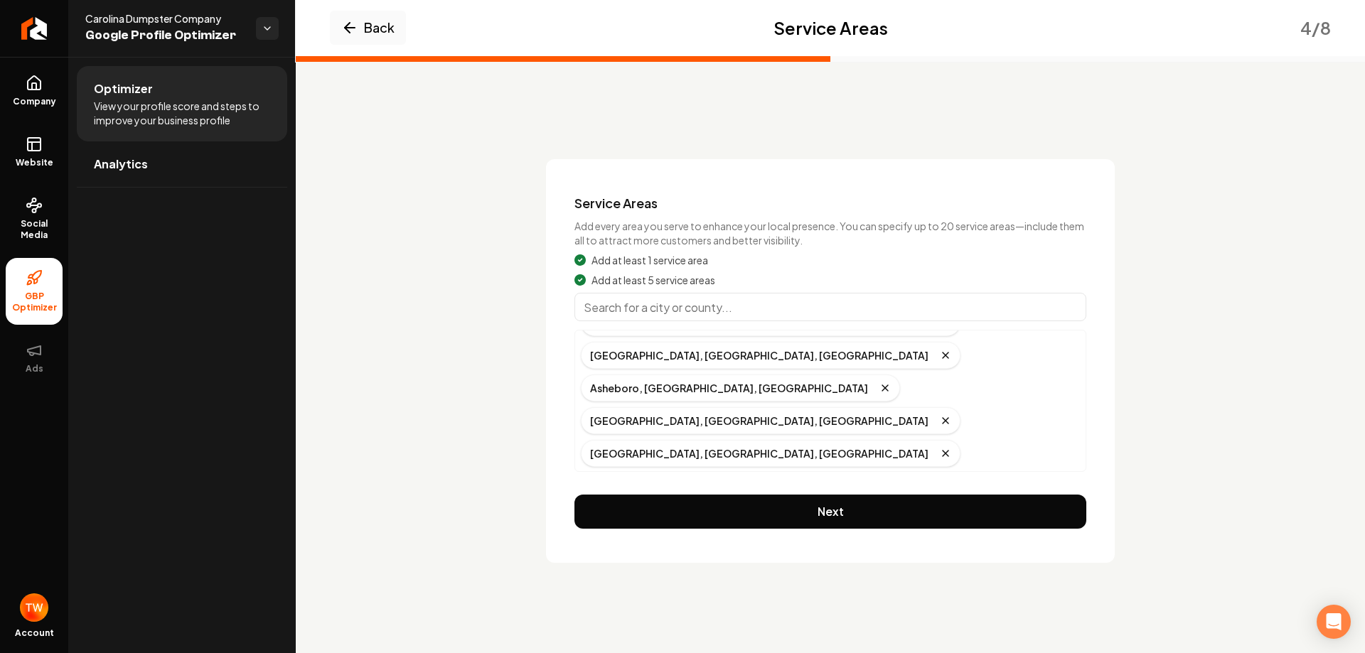
scroll to position [94, 0]
click at [806, 306] on input "Main content area" at bounding box center [830, 307] width 512 height 28
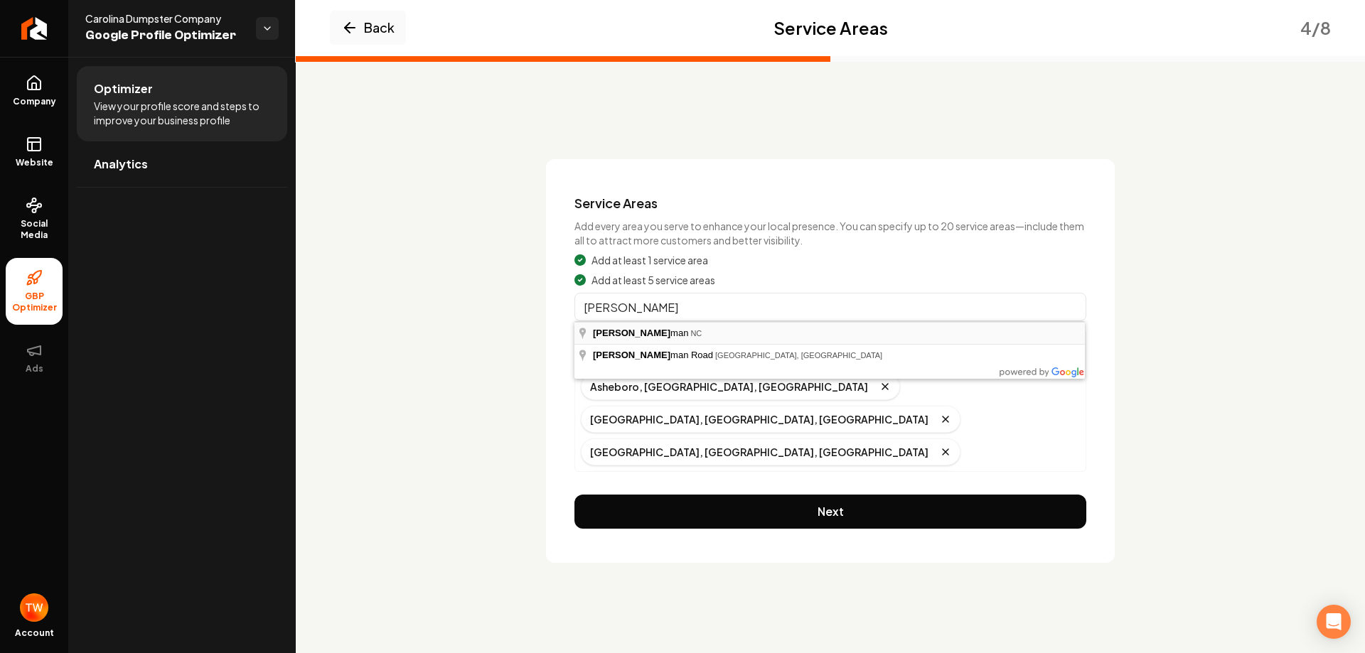
type input "Randleman, [GEOGRAPHIC_DATA]"
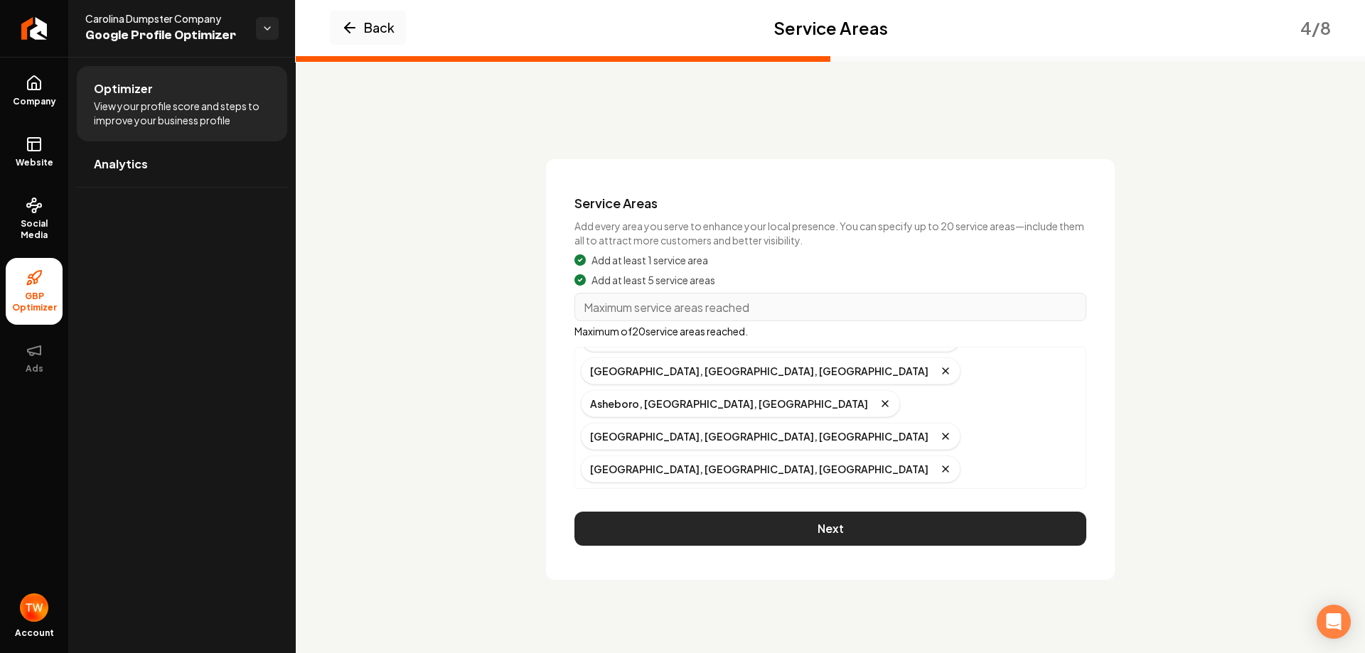
click at [800, 533] on button "Next" at bounding box center [830, 529] width 512 height 34
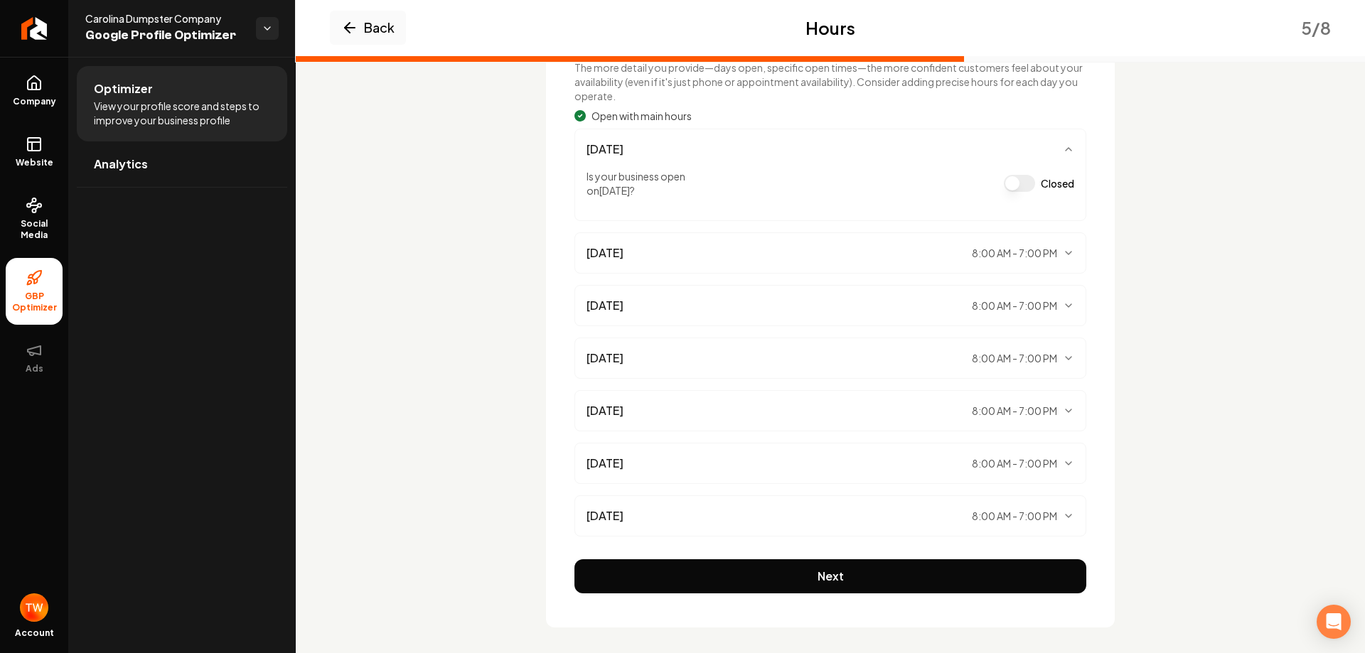
scroll to position [167, 0]
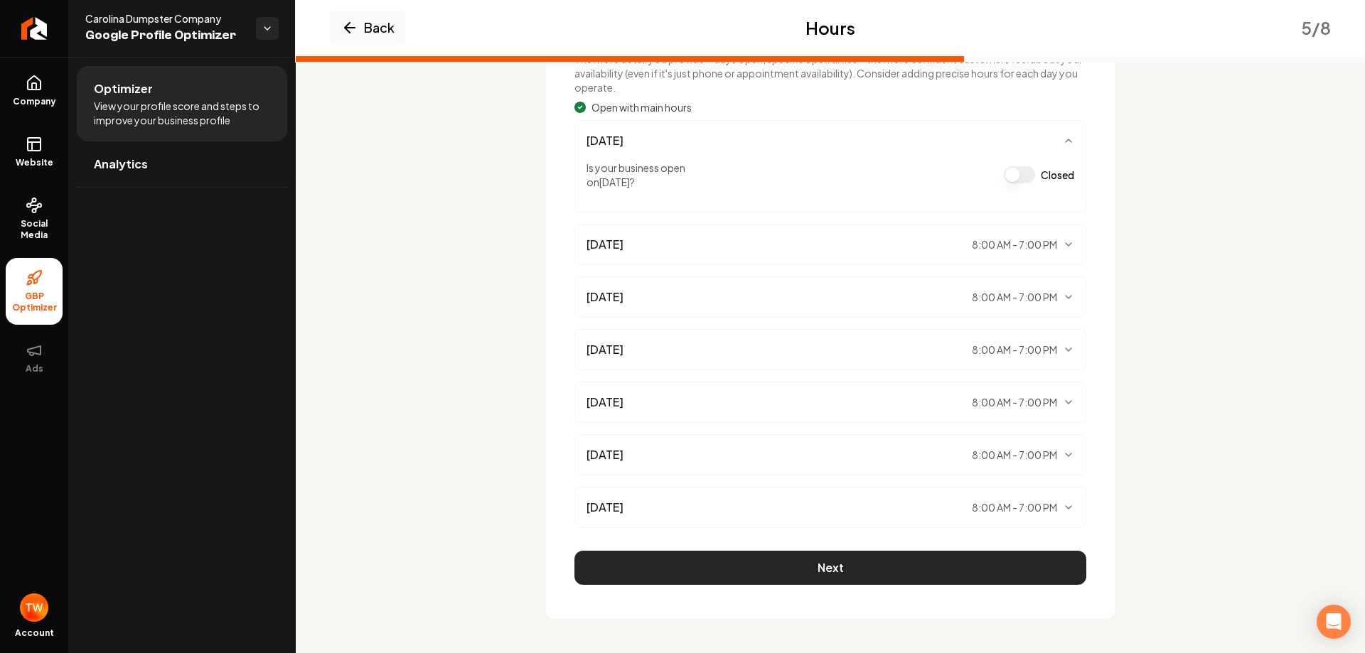
click at [928, 559] on button "Next" at bounding box center [830, 568] width 512 height 34
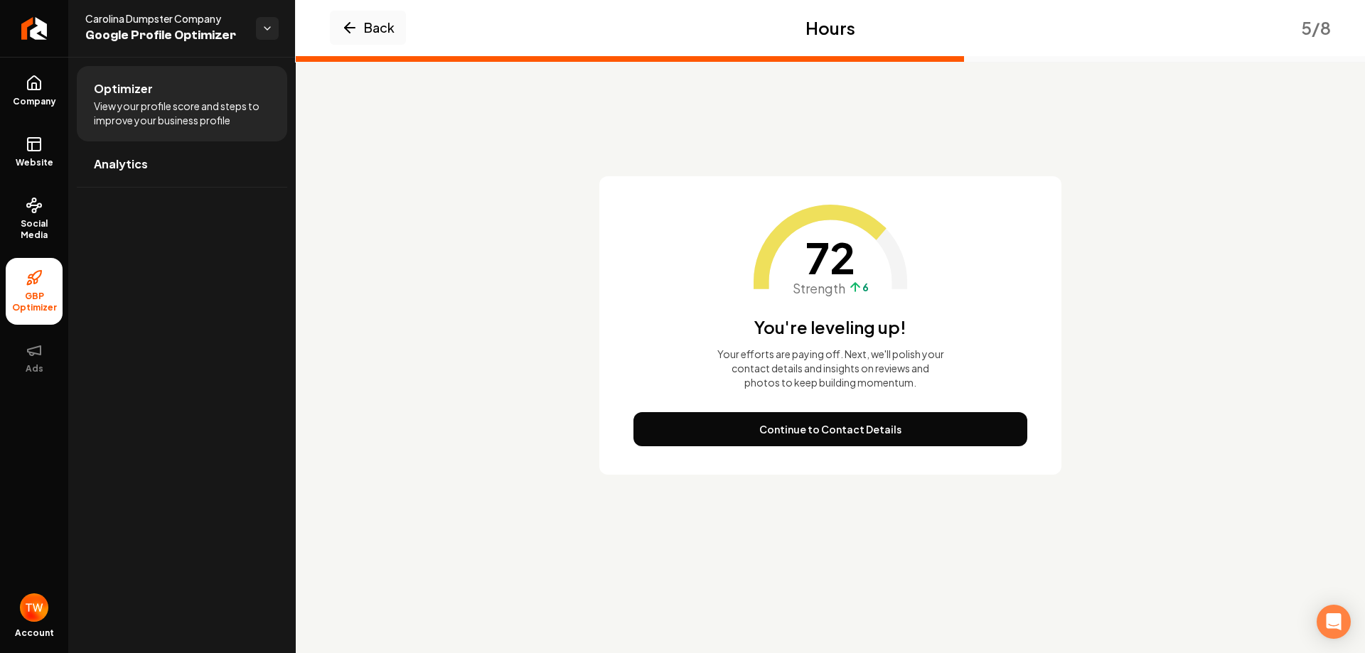
scroll to position [0, 0]
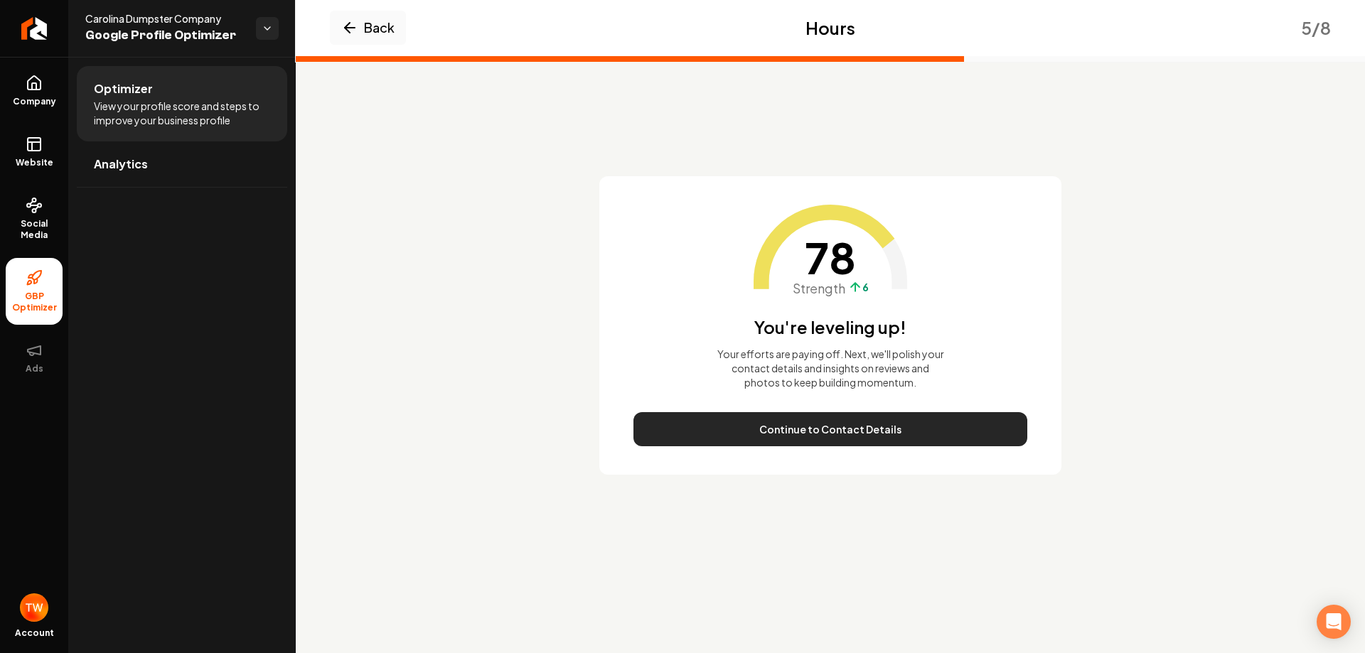
click at [880, 434] on button "Continue to Contact Details" at bounding box center [830, 429] width 394 height 34
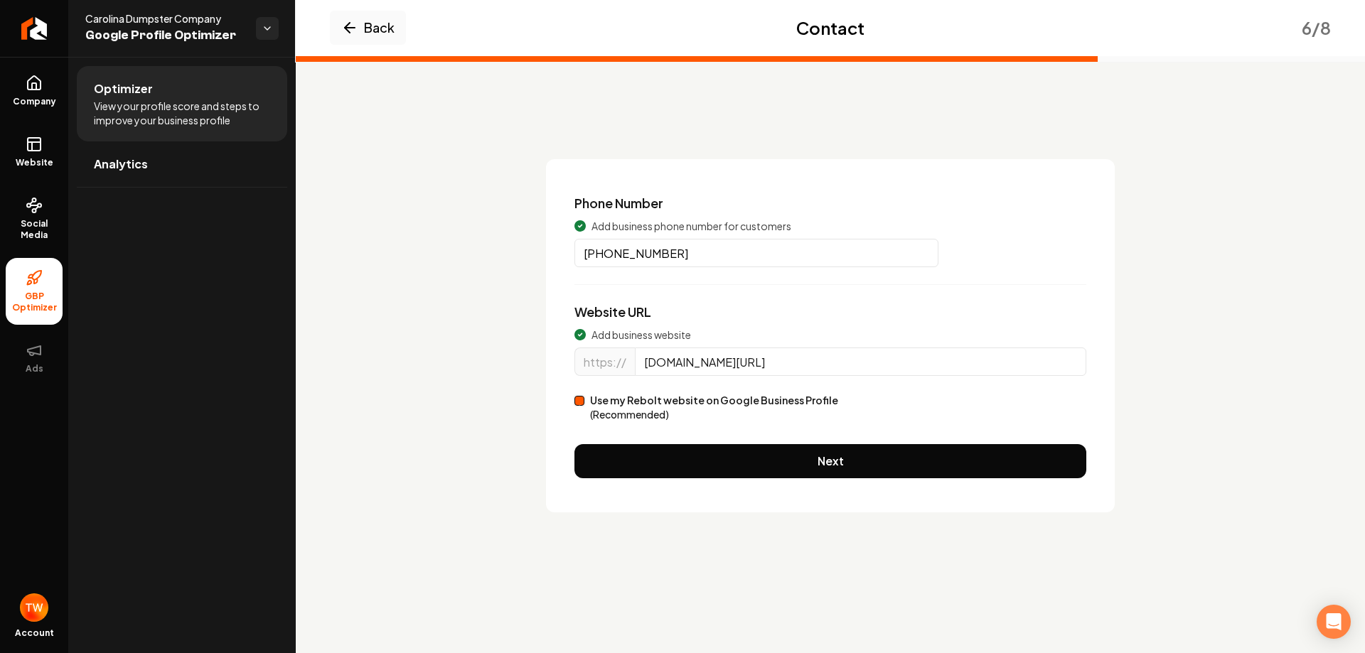
click at [582, 404] on button "Use my Rebolt website on Google Business Profile (Recommended)" at bounding box center [579, 401] width 10 height 10
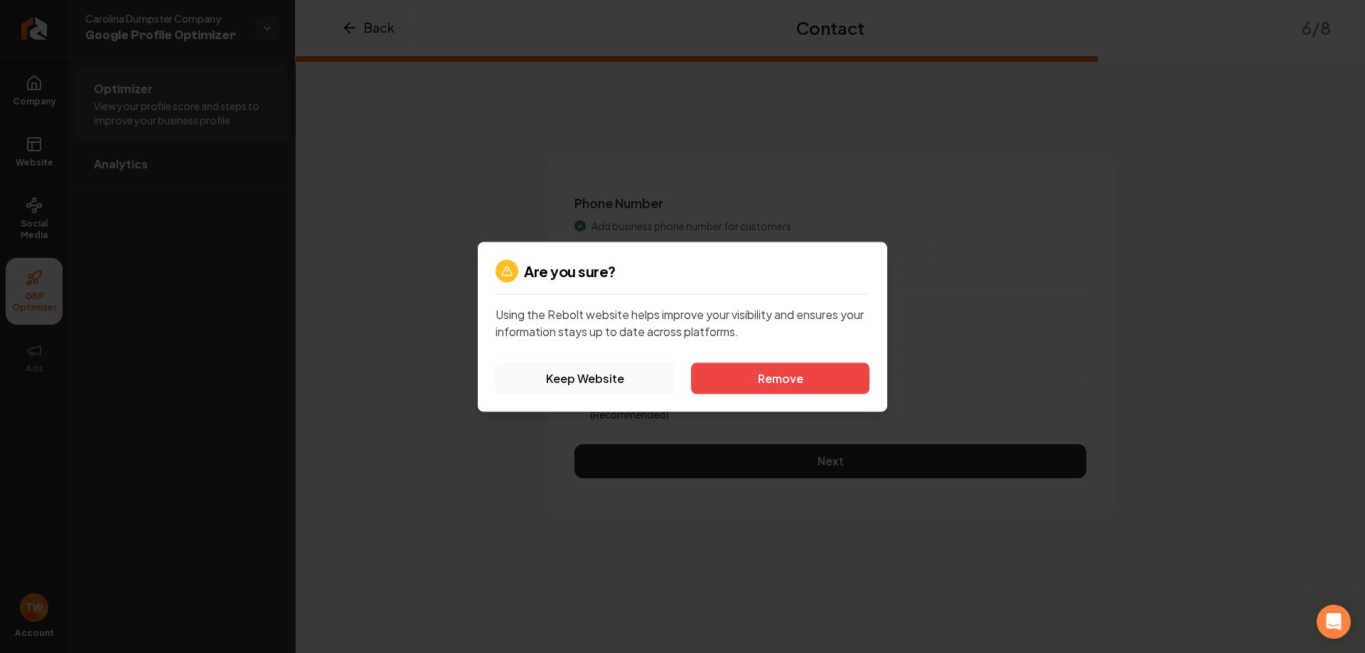
click at [579, 379] on button "Keep Website" at bounding box center [584, 378] width 178 height 31
type input "[DOMAIN_NAME]"
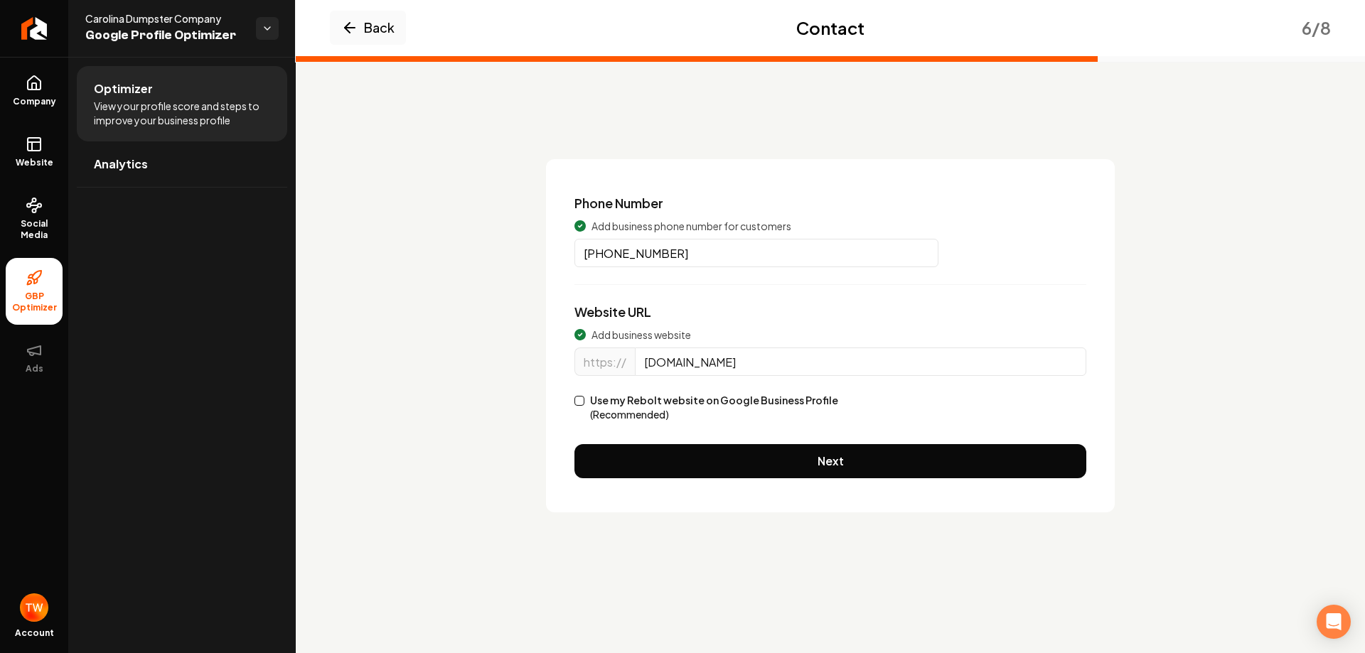
click at [579, 401] on button "Use my Rebolt website on Google Business Profile (Recommended)" at bounding box center [579, 401] width 10 height 10
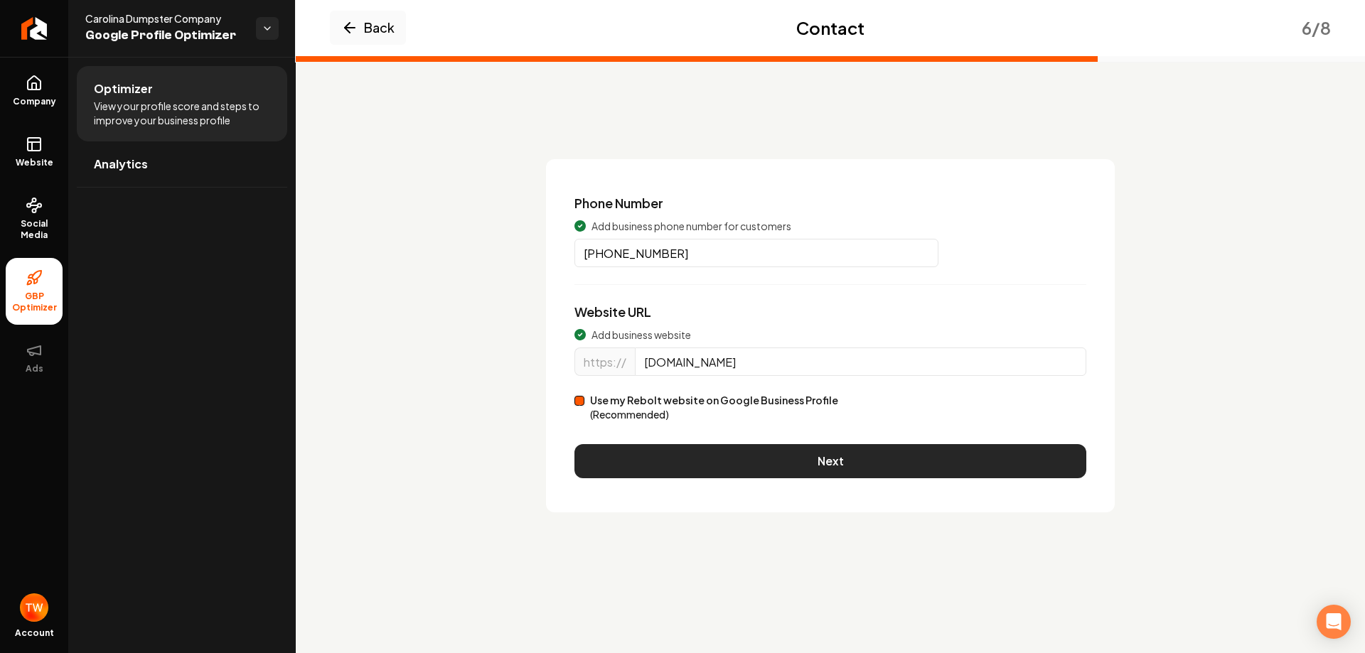
click at [690, 461] on button "Next" at bounding box center [830, 461] width 512 height 34
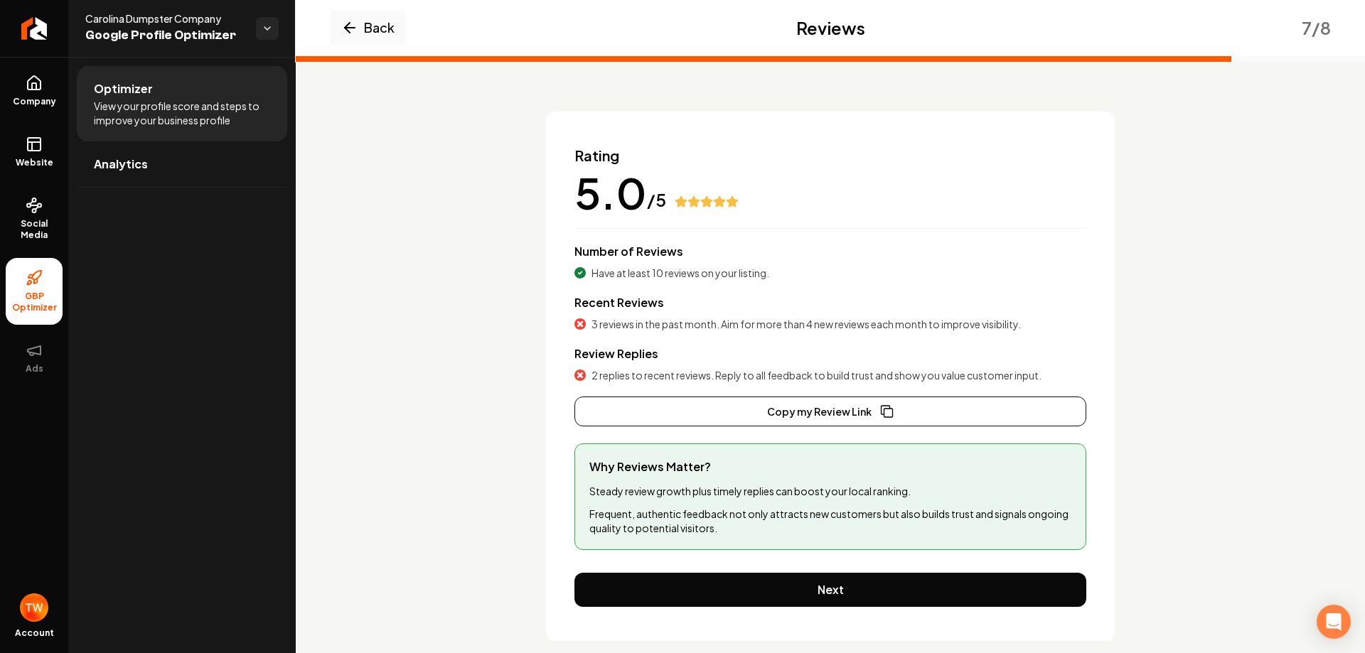
scroll to position [70, 0]
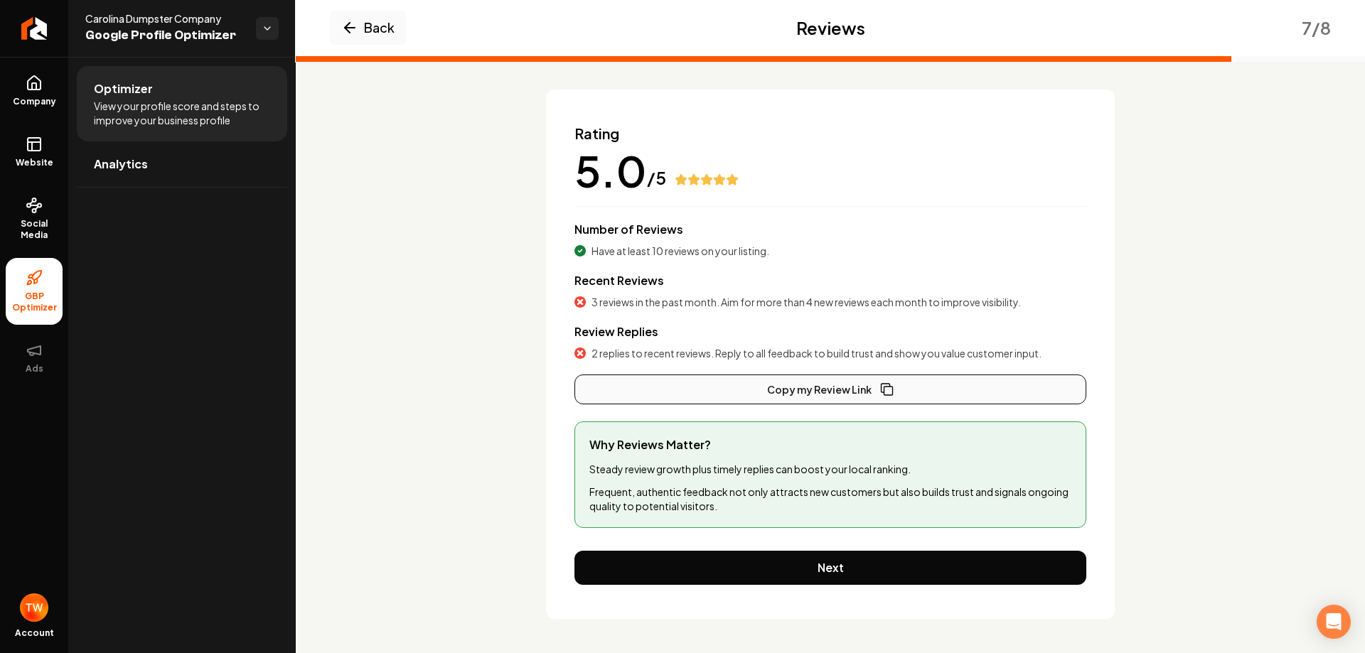
click at [787, 388] on button "Copy my Review Link" at bounding box center [830, 390] width 512 height 30
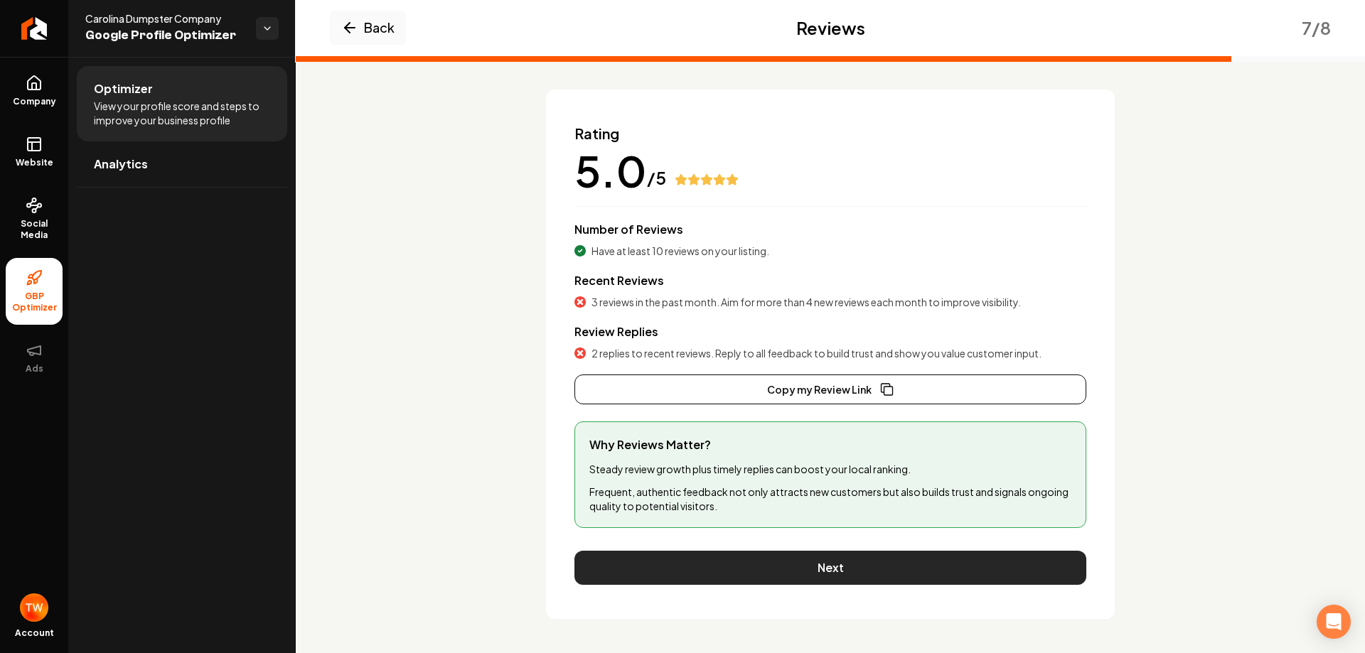
click at [814, 563] on button "Next" at bounding box center [830, 568] width 512 height 34
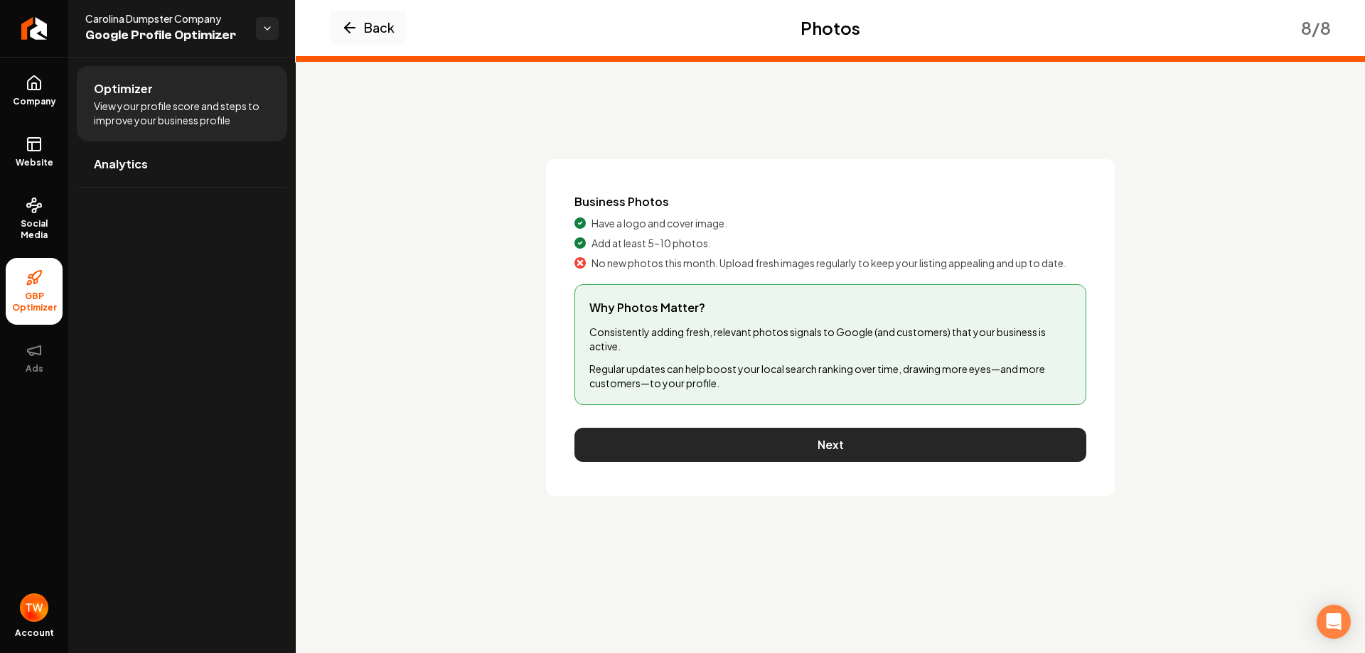
click at [813, 447] on button "Next" at bounding box center [830, 445] width 512 height 34
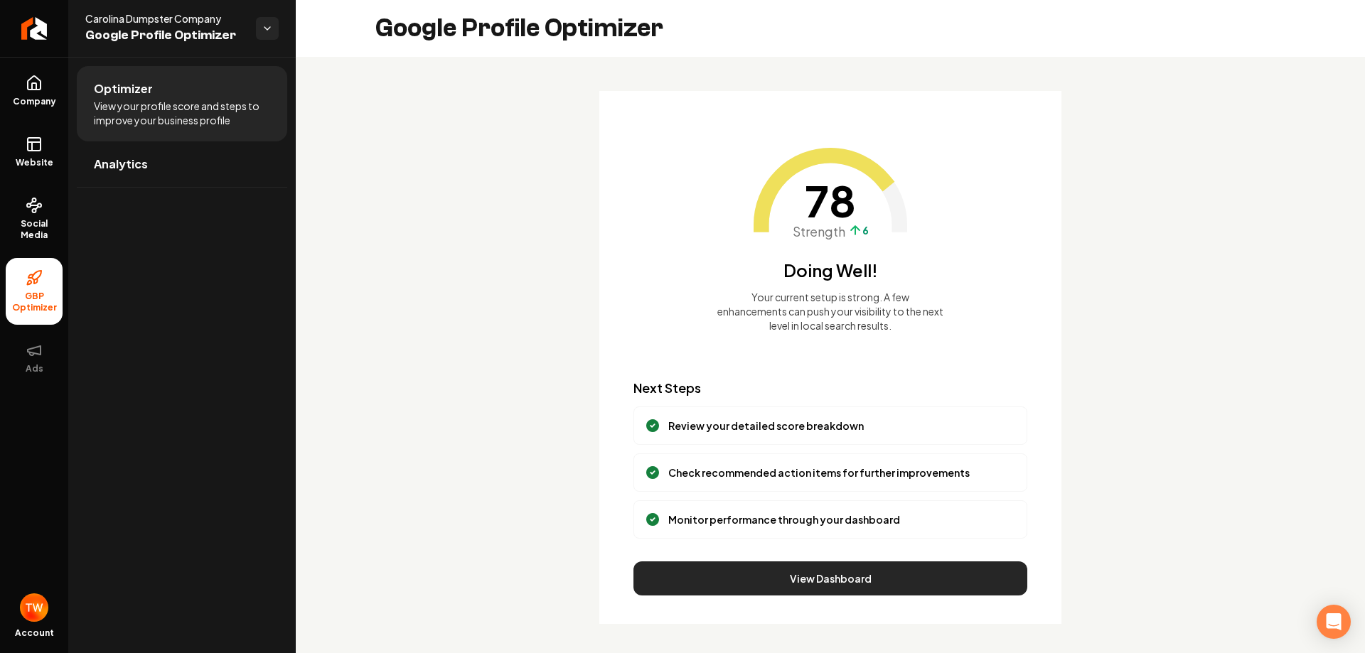
click at [832, 576] on button "View Dashboard" at bounding box center [830, 579] width 394 height 34
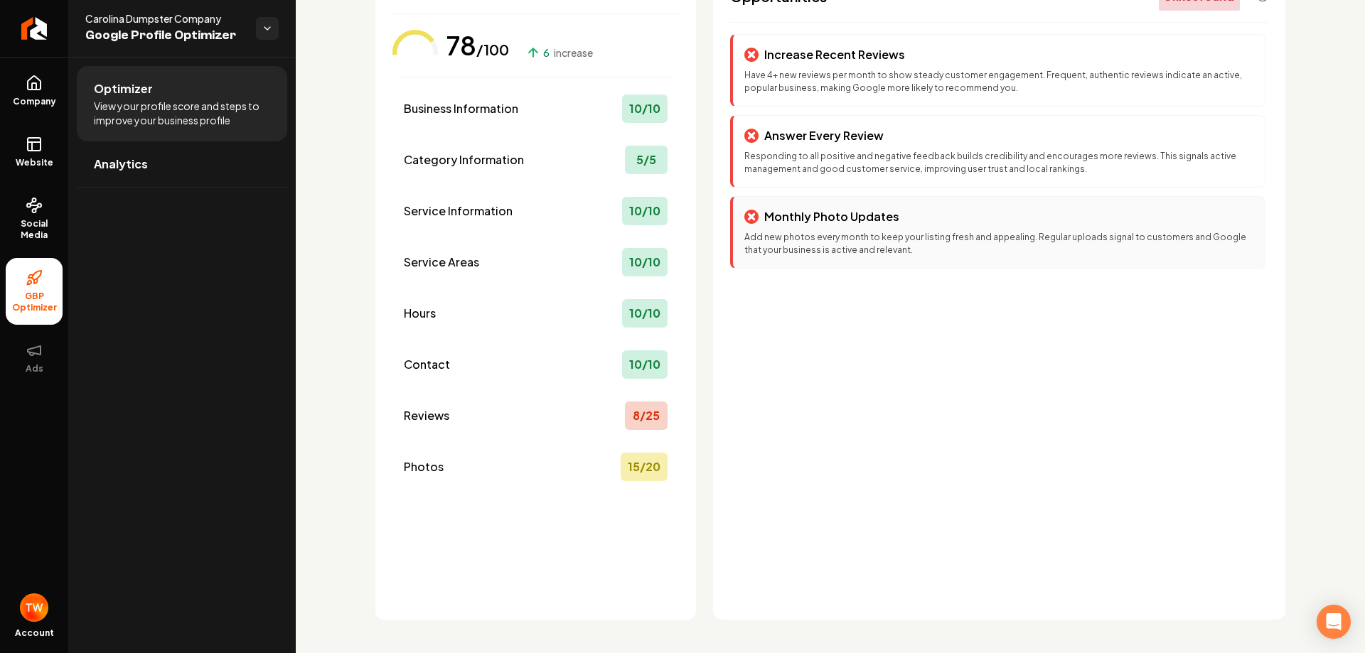
scroll to position [127, 0]
click at [42, 355] on icon at bounding box center [34, 350] width 17 height 17
click at [263, 24] on html "Company Website Social Media GBP Optimizer Ads Account Carolina Dumpster Compan…" at bounding box center [682, 326] width 1365 height 653
click at [343, 77] on link "Back to Dashboard" at bounding box center [372, 83] width 175 height 26
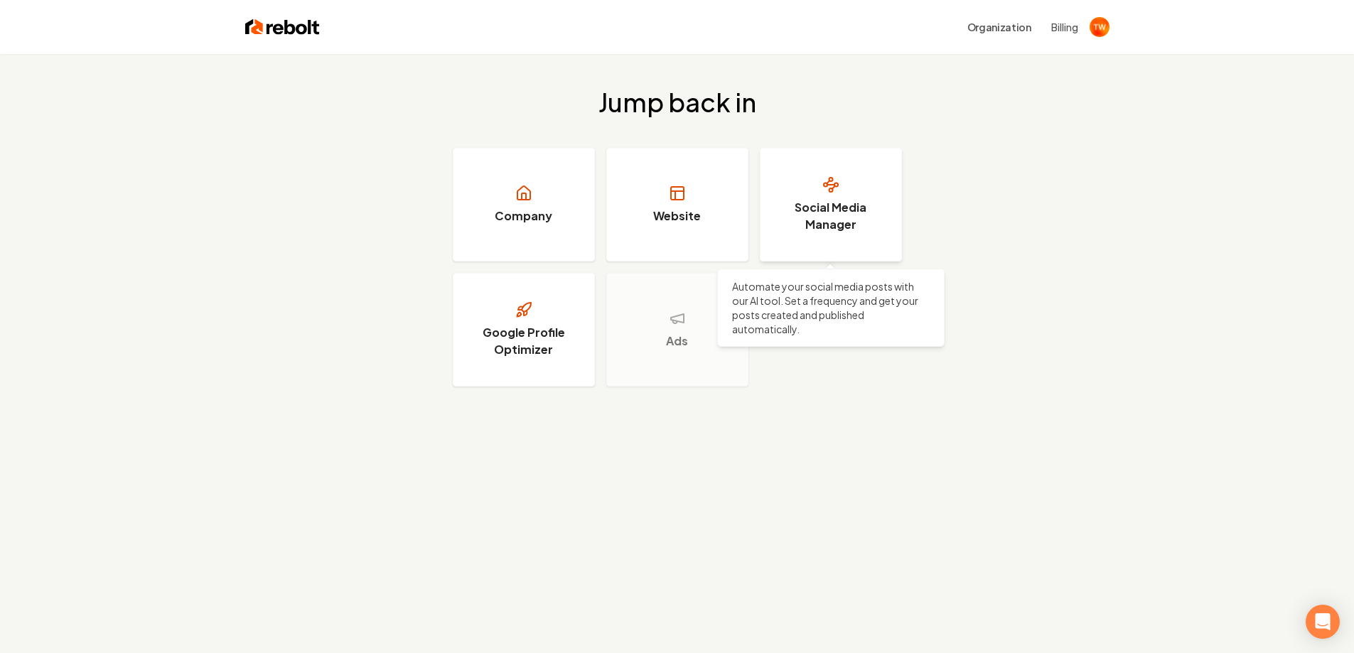
click at [821, 208] on h3 "Social Media Manager" at bounding box center [831, 216] width 107 height 34
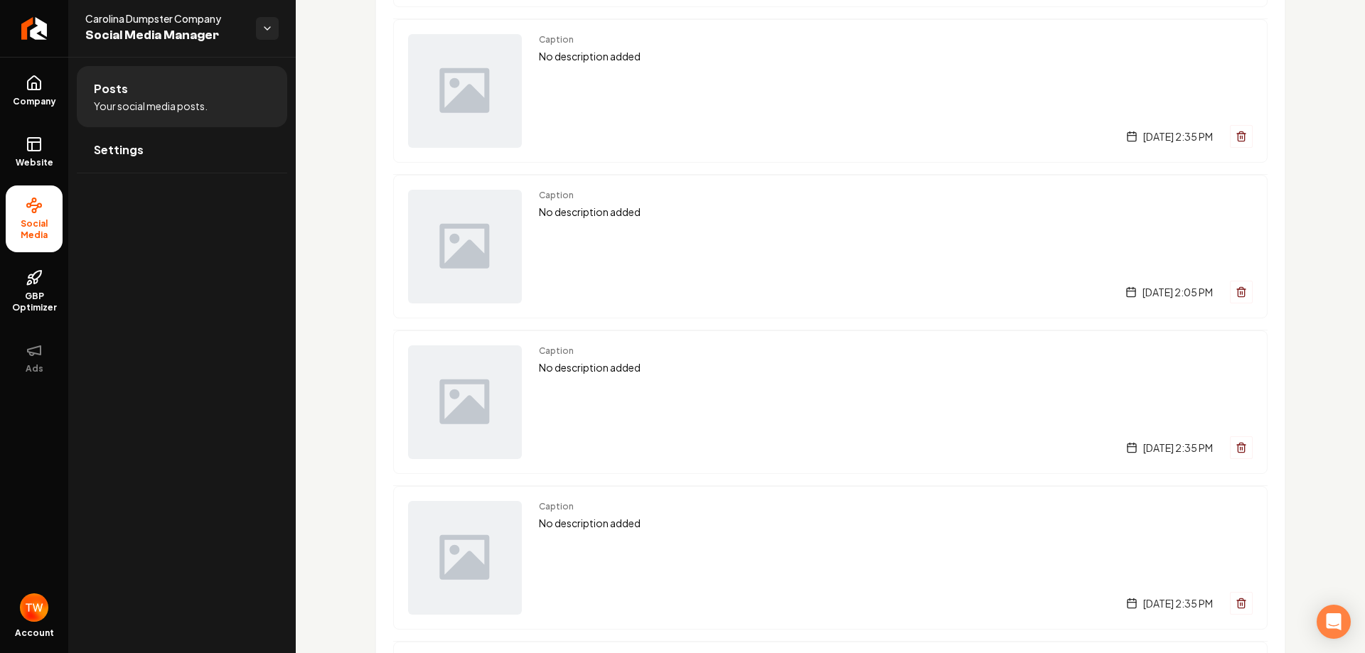
scroll to position [3839, 0]
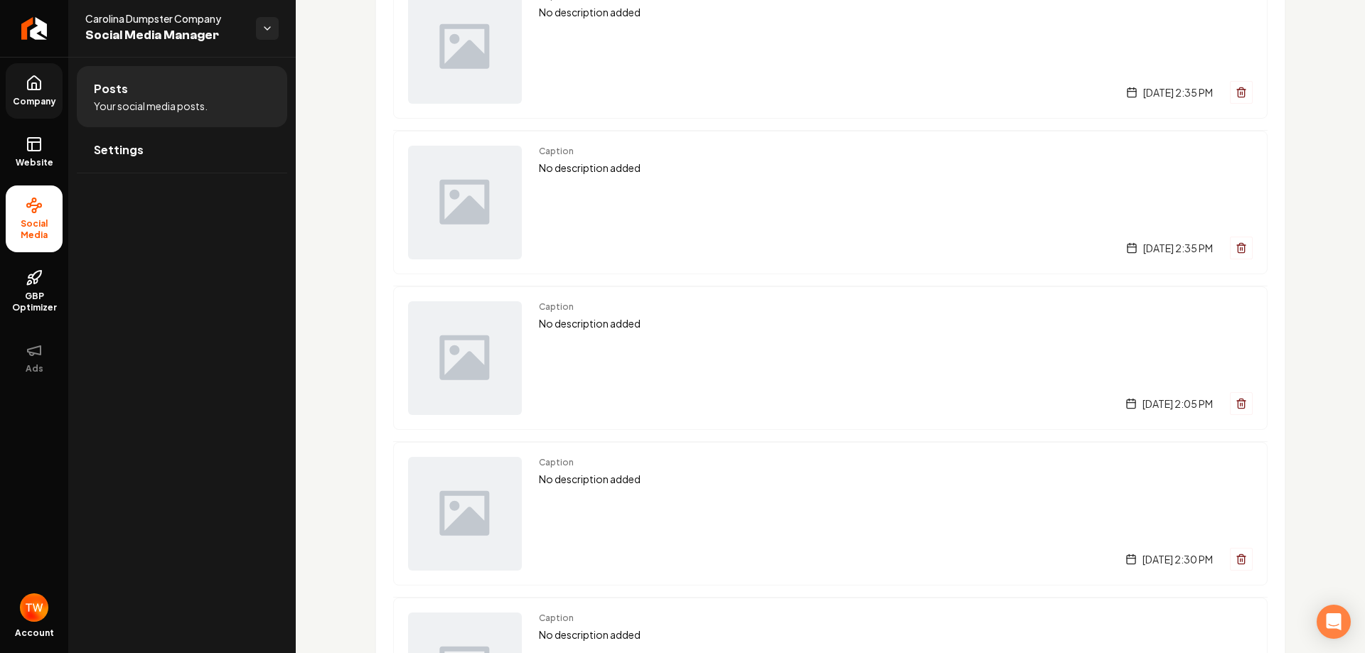
click at [35, 94] on link "Company" at bounding box center [34, 90] width 57 height 55
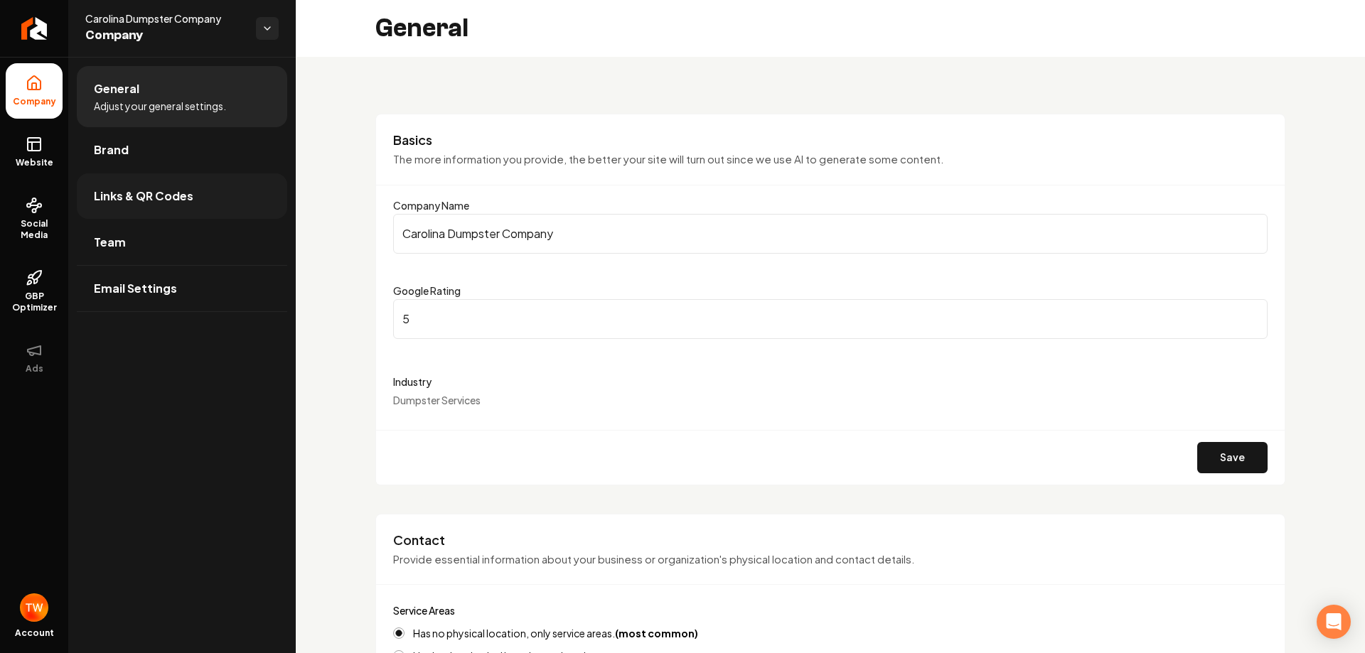
click at [129, 194] on span "Links & QR Codes" at bounding box center [144, 196] width 100 height 17
